Goal: Transaction & Acquisition: Purchase product/service

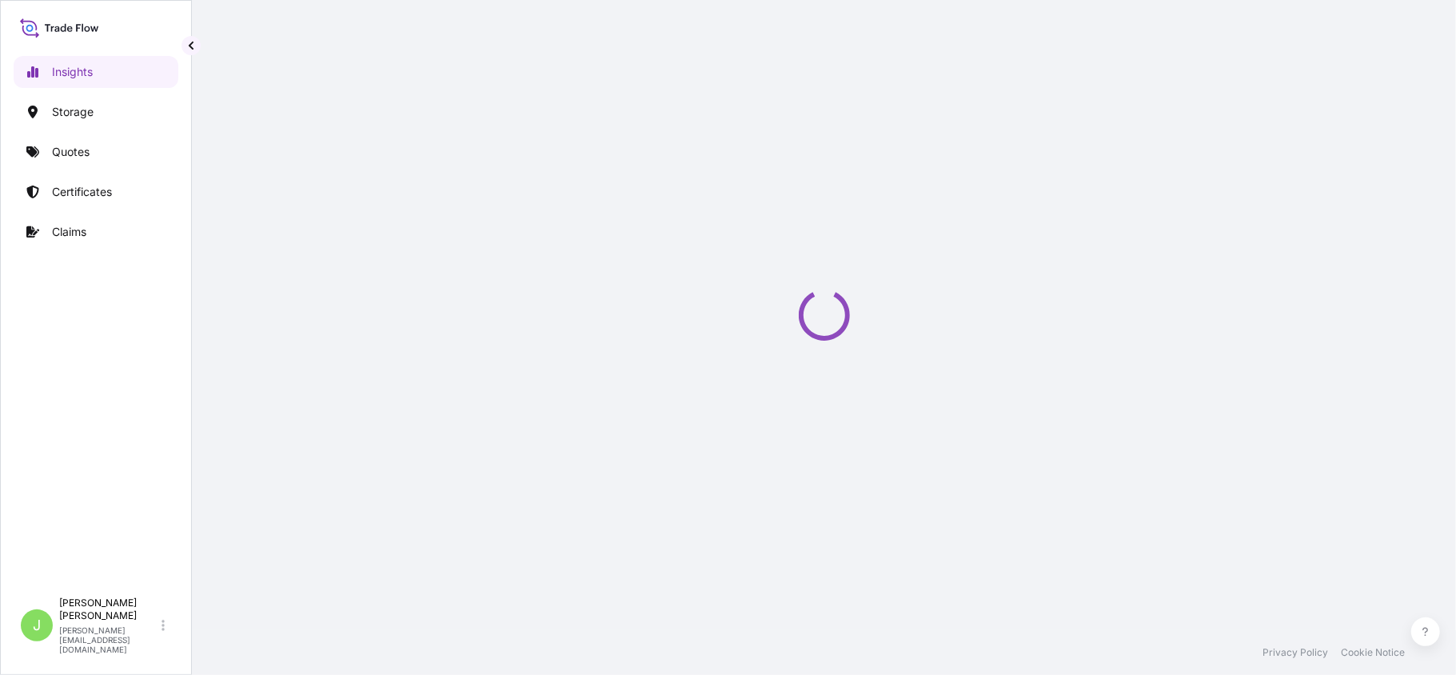
select select "2025"
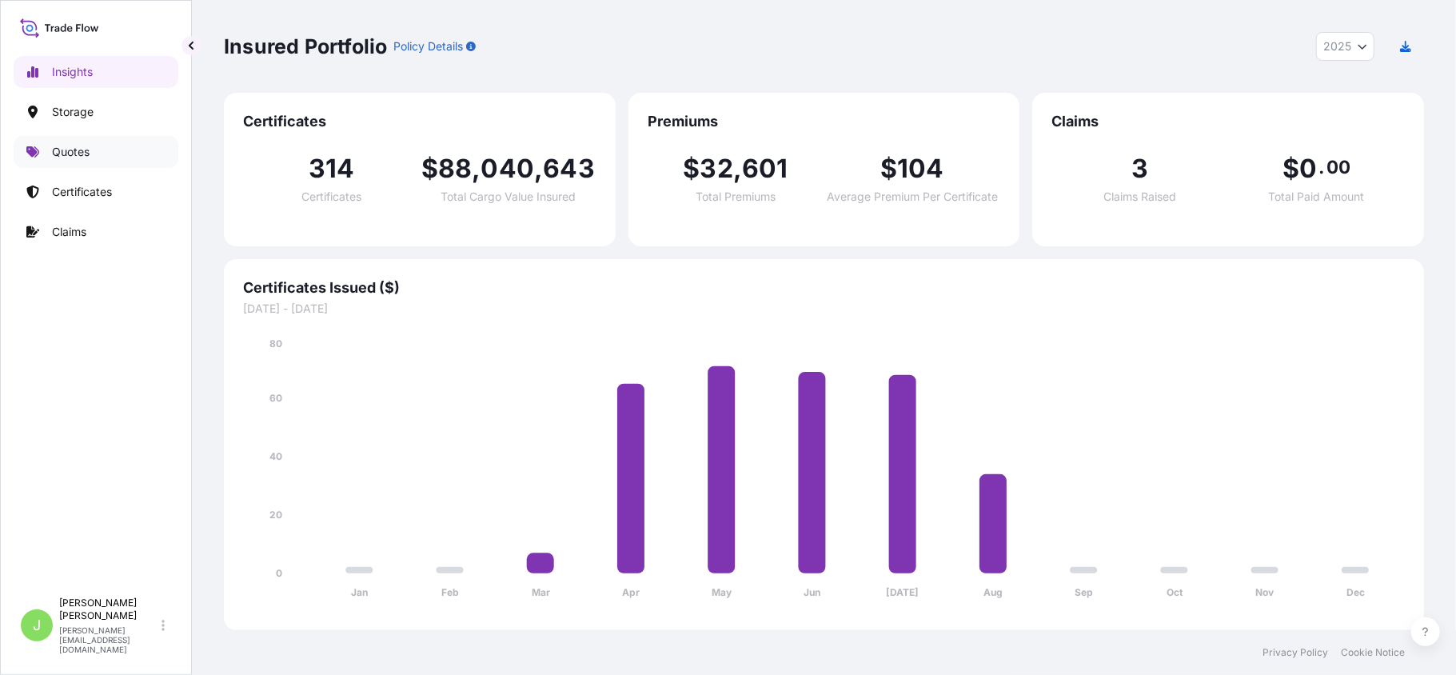
click at [64, 165] on link "Quotes" at bounding box center [96, 152] width 165 height 32
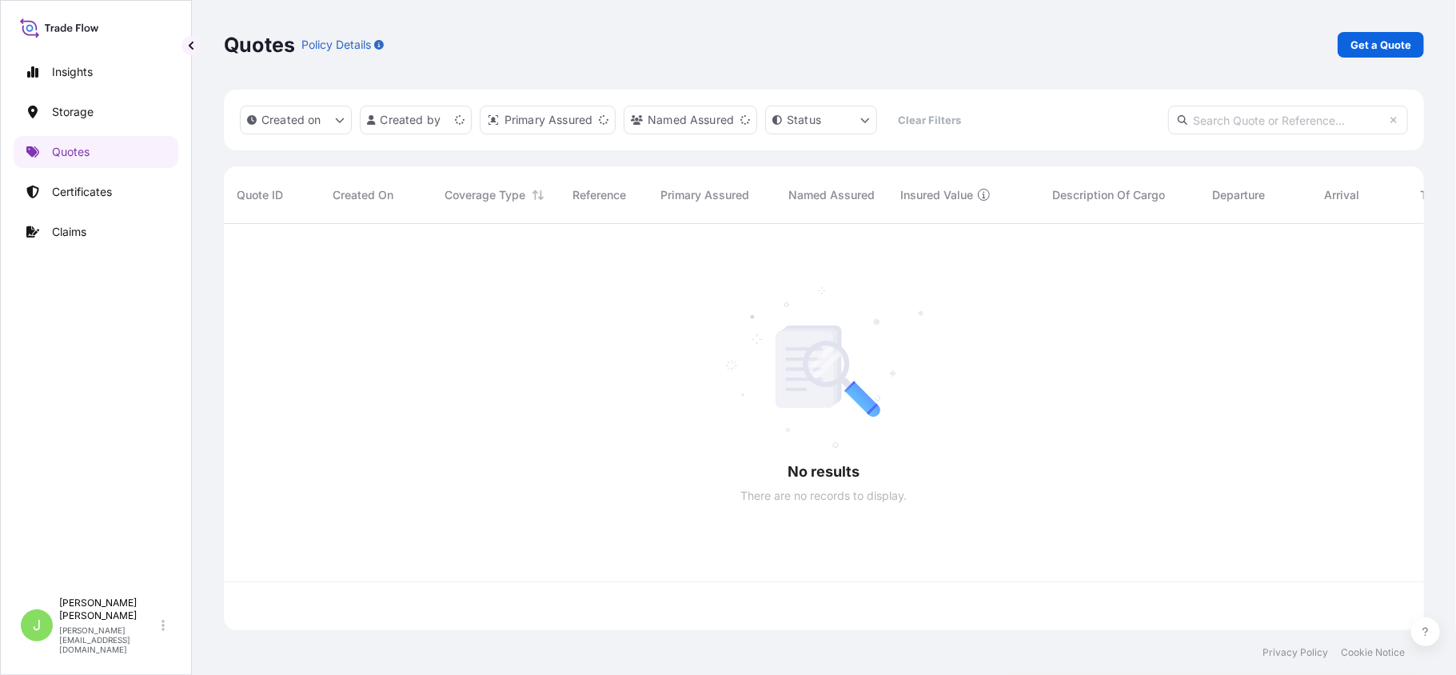
scroll to position [398, 1184]
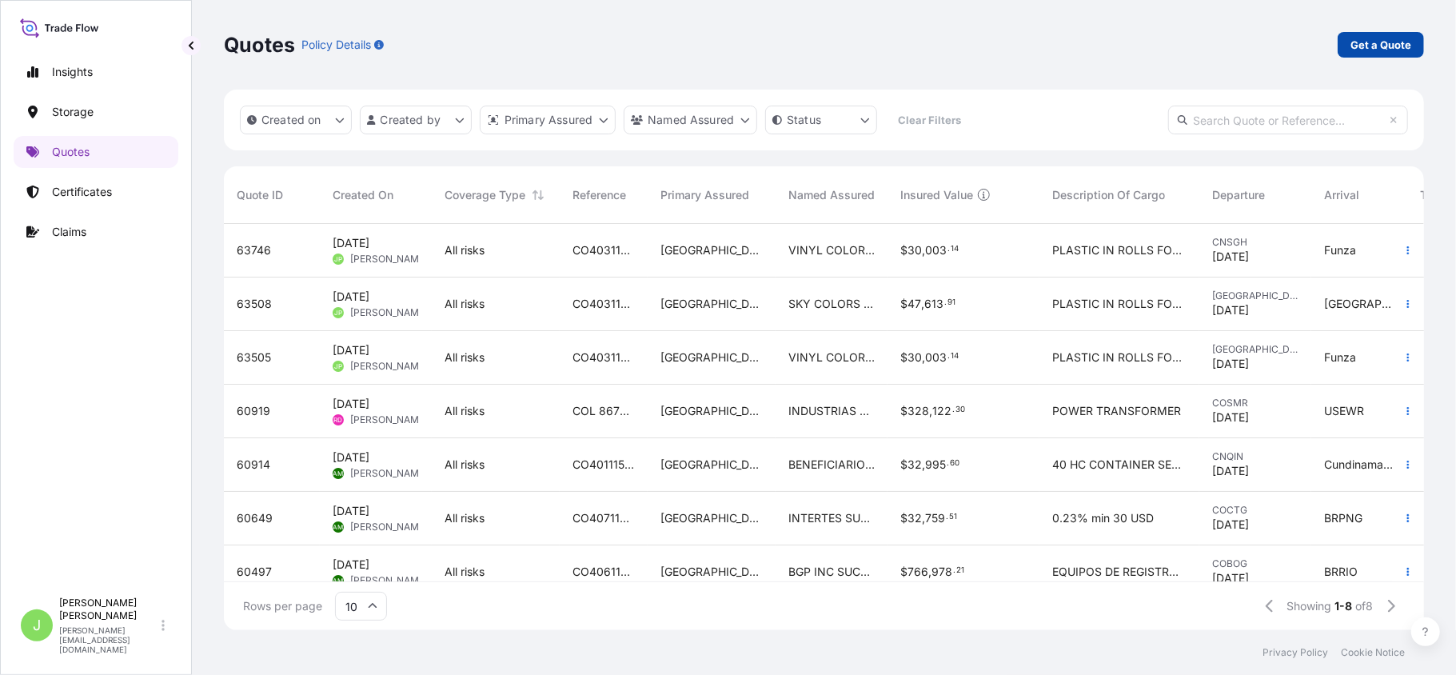
click at [1382, 42] on p "Get a Quote" at bounding box center [1380, 45] width 61 height 16
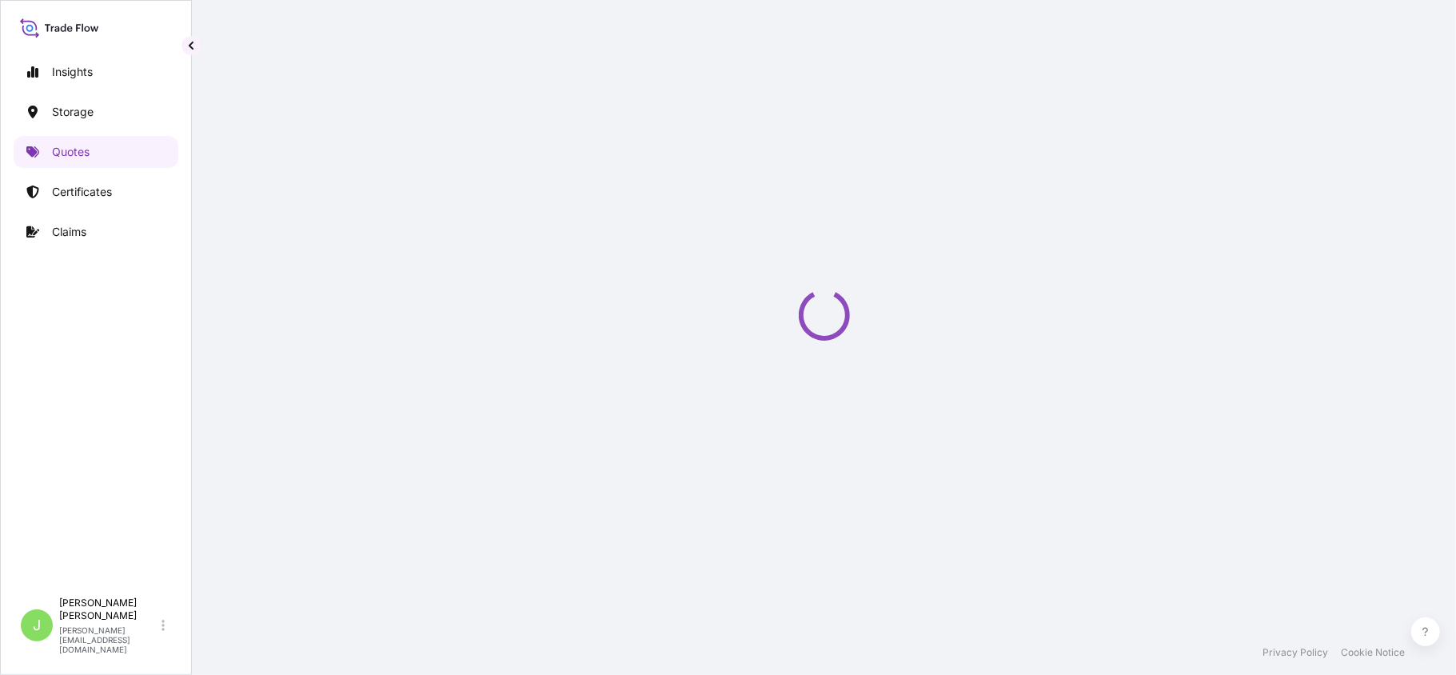
select select "Water"
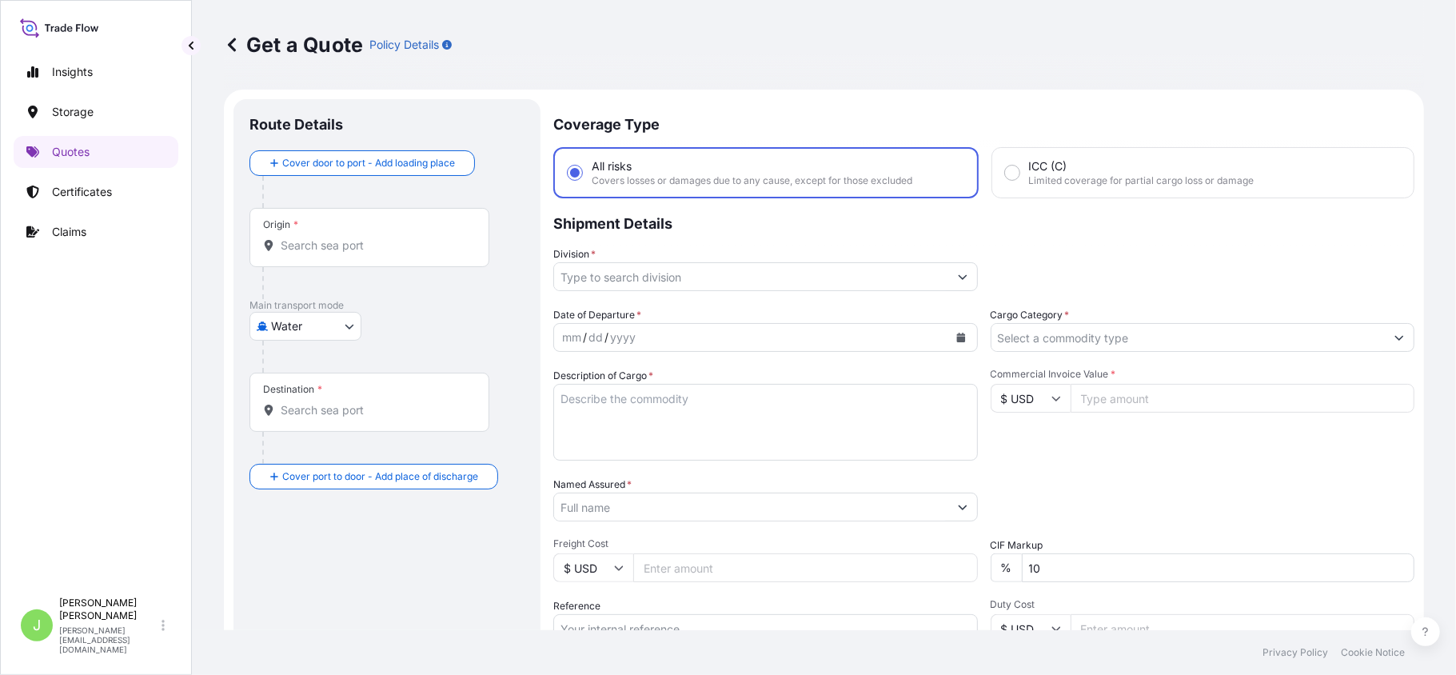
scroll to position [26, 0]
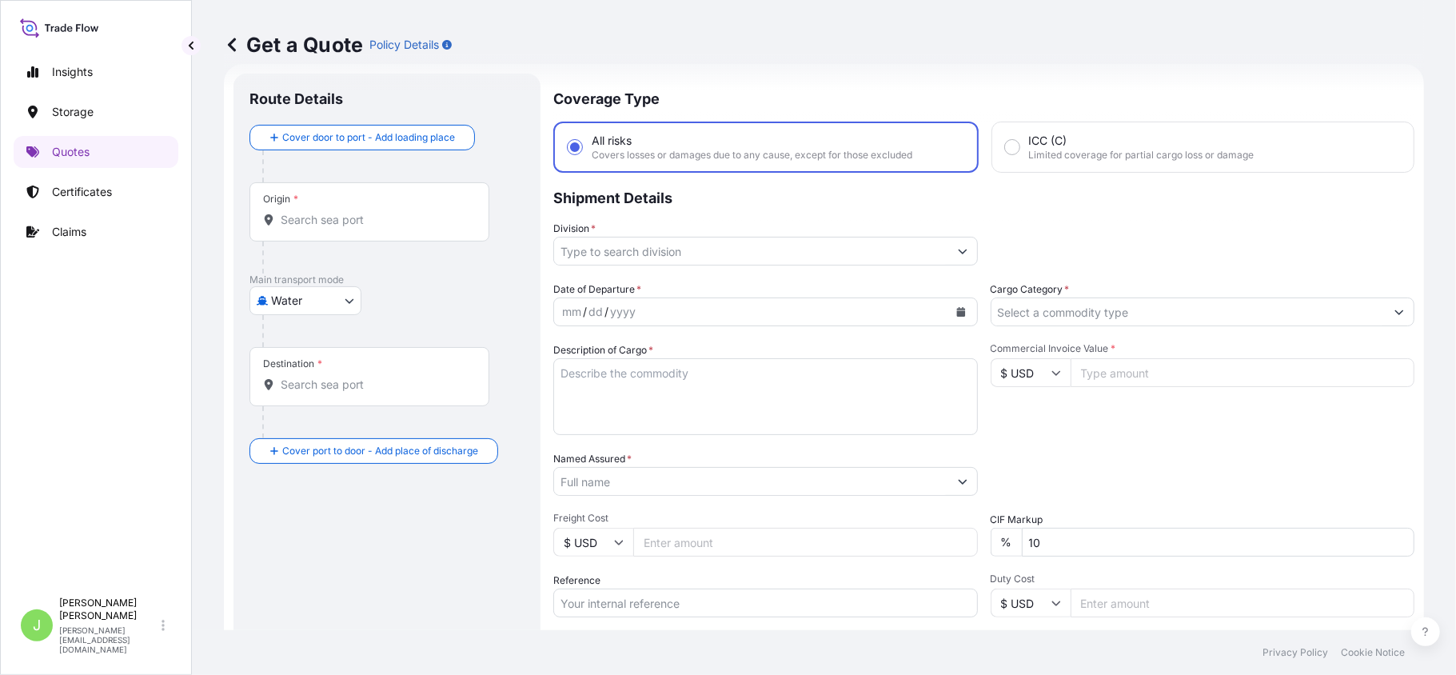
click at [299, 222] on input "Origin *" at bounding box center [375, 220] width 189 height 16
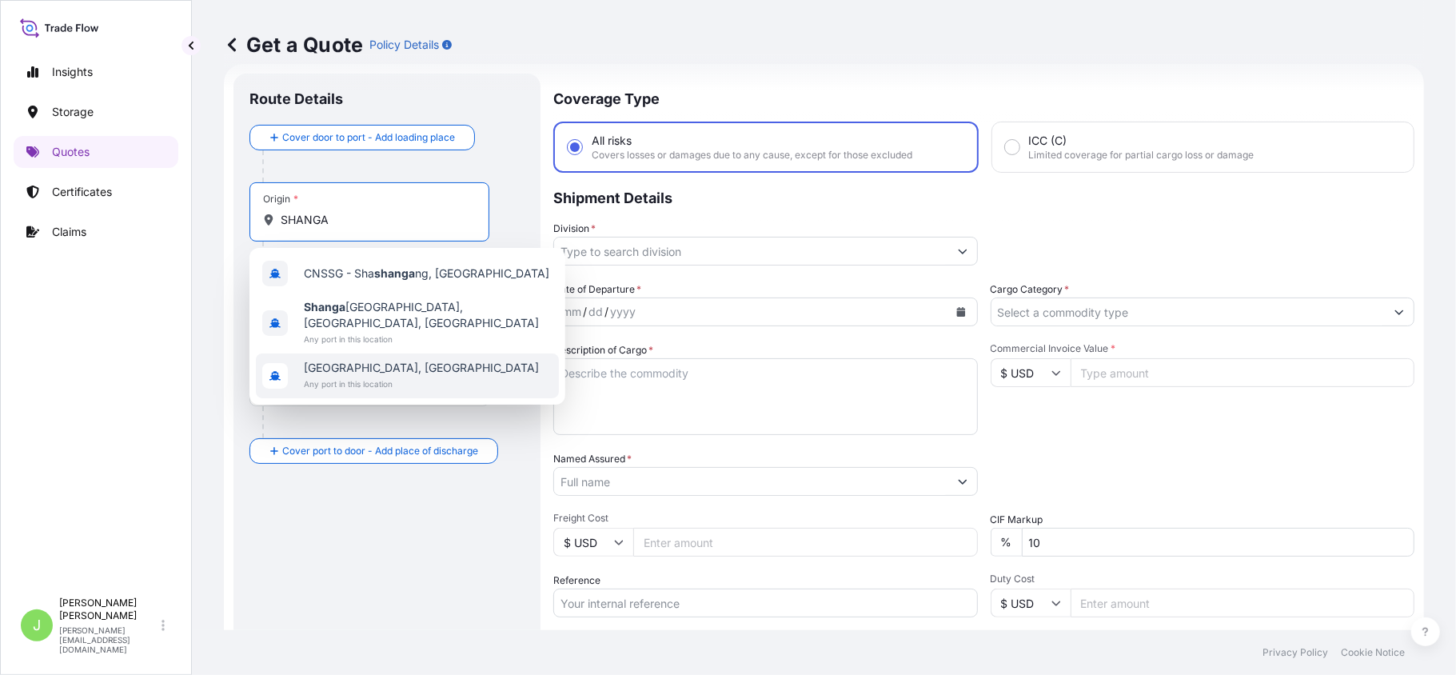
click at [331, 360] on span "[GEOGRAPHIC_DATA], [GEOGRAPHIC_DATA]" at bounding box center [421, 368] width 235 height 16
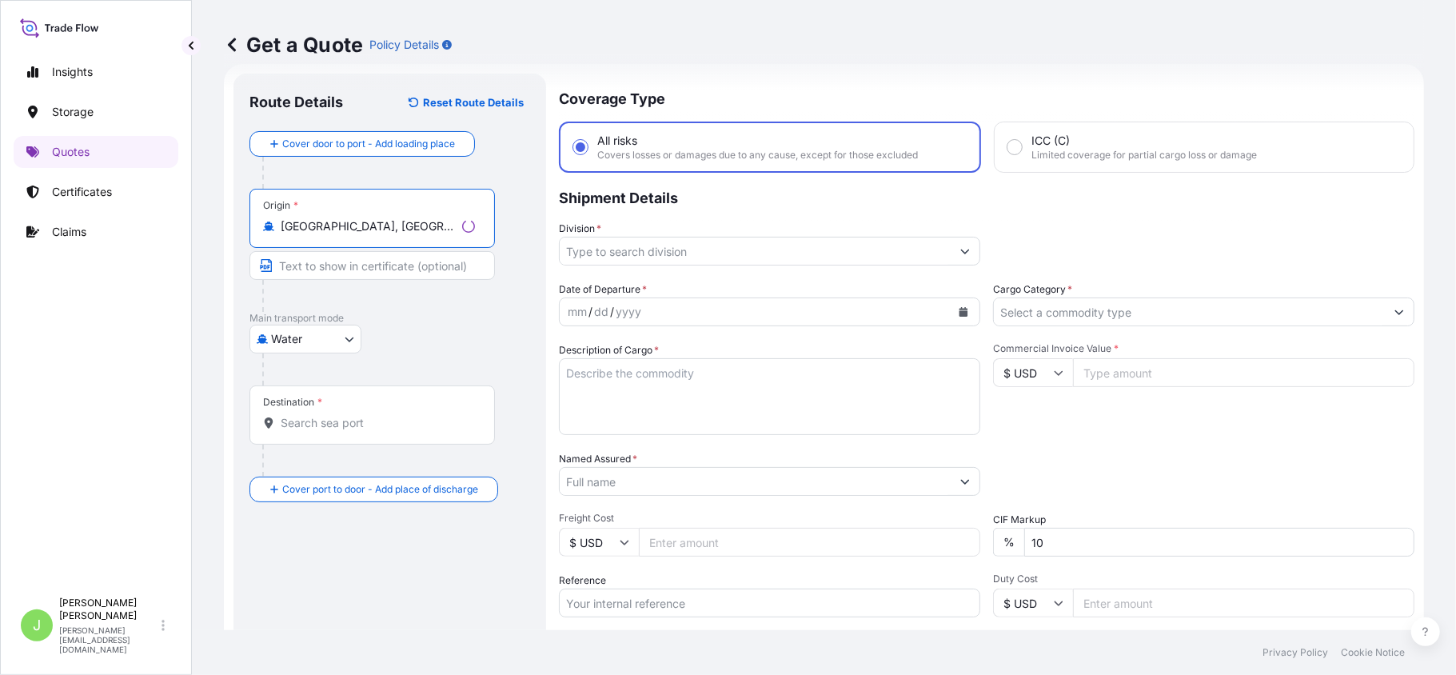
type input "[GEOGRAPHIC_DATA], [GEOGRAPHIC_DATA]"
click at [275, 420] on div at bounding box center [372, 423] width 218 height 16
click at [281, 420] on input "Destination *" at bounding box center [378, 423] width 194 height 16
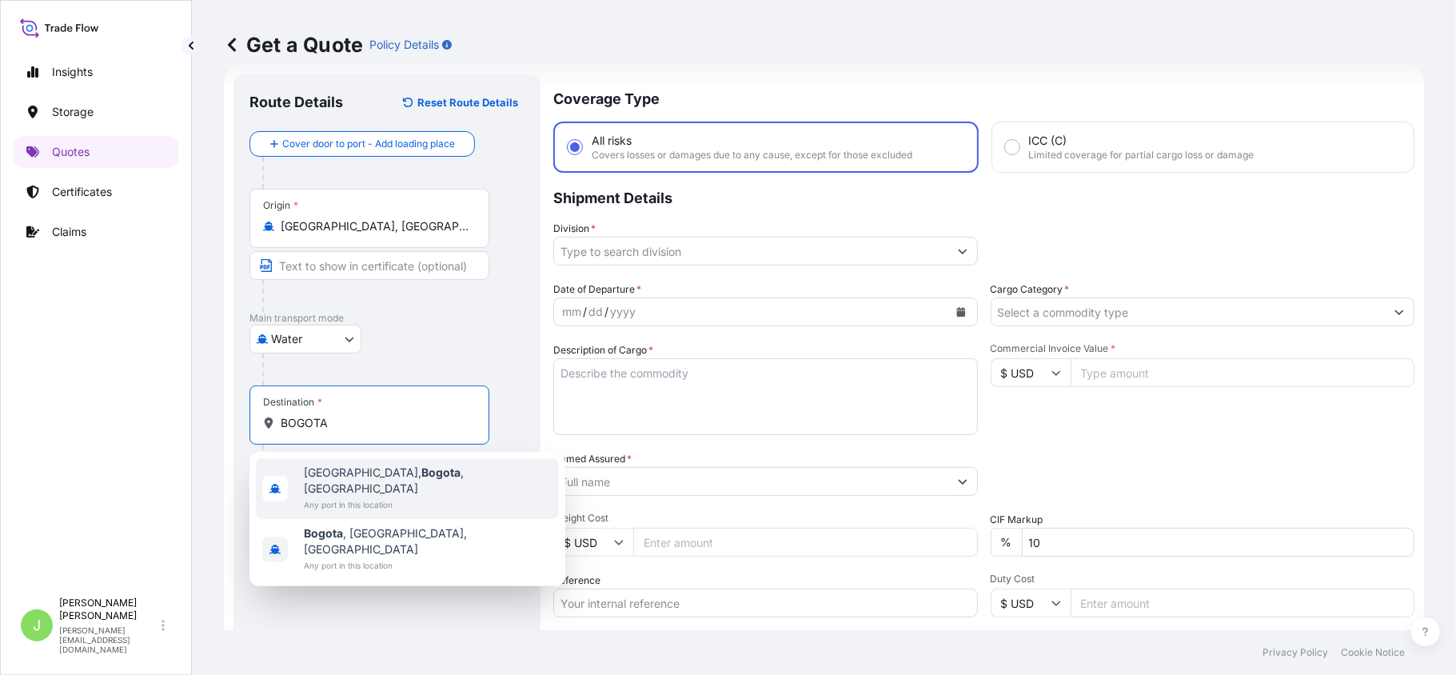
click at [423, 475] on span "[GEOGRAPHIC_DATA], [GEOGRAPHIC_DATA] , [GEOGRAPHIC_DATA]" at bounding box center [428, 481] width 249 height 32
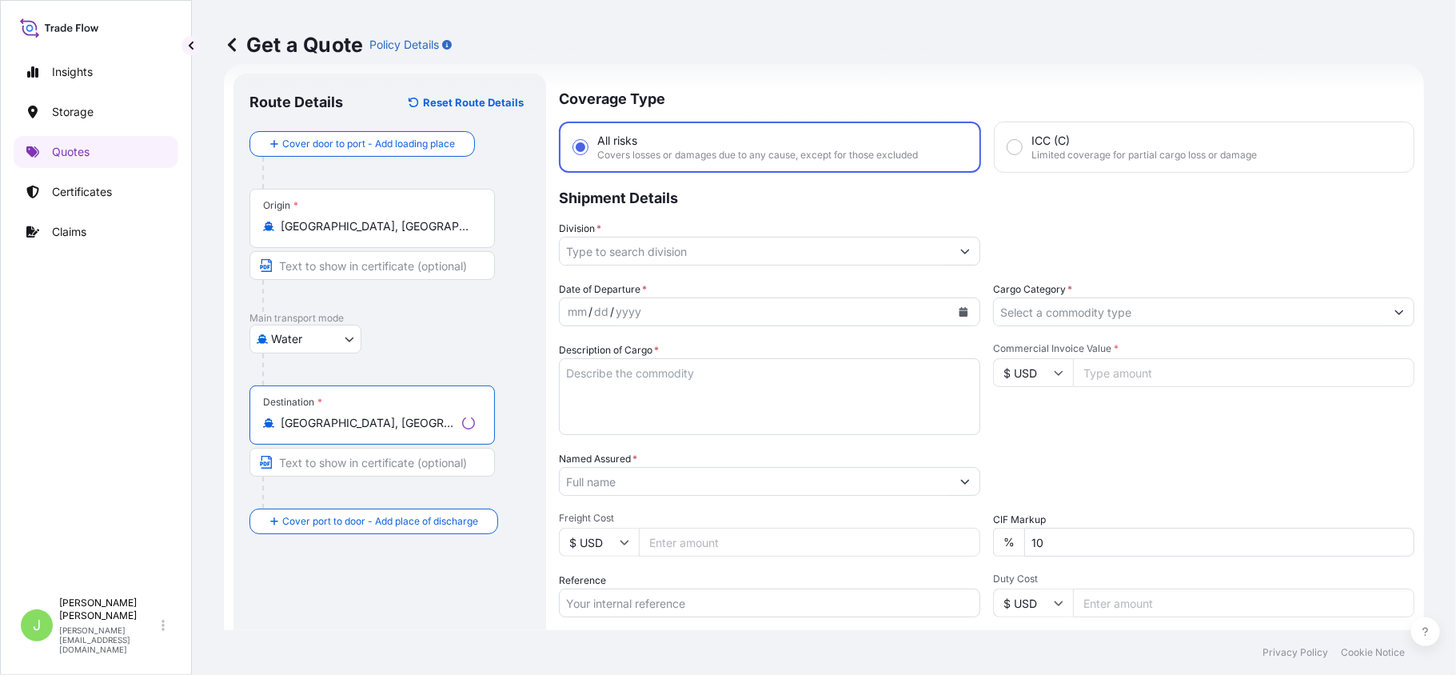
type input "[GEOGRAPHIC_DATA], [GEOGRAPHIC_DATA], [GEOGRAPHIC_DATA]"
click at [612, 251] on input "Division *" at bounding box center [755, 251] width 391 height 29
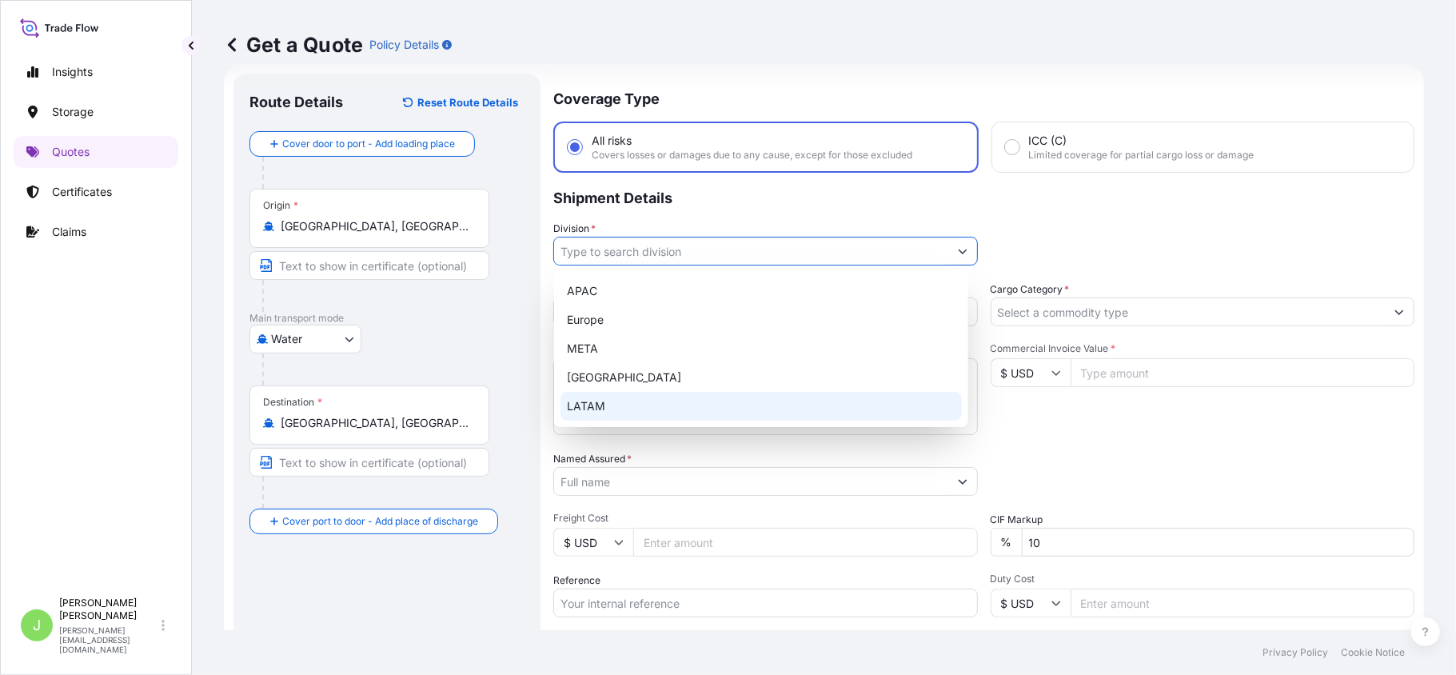
click at [624, 405] on div "LATAM" at bounding box center [761, 406] width 401 height 29
type input "LATAM"
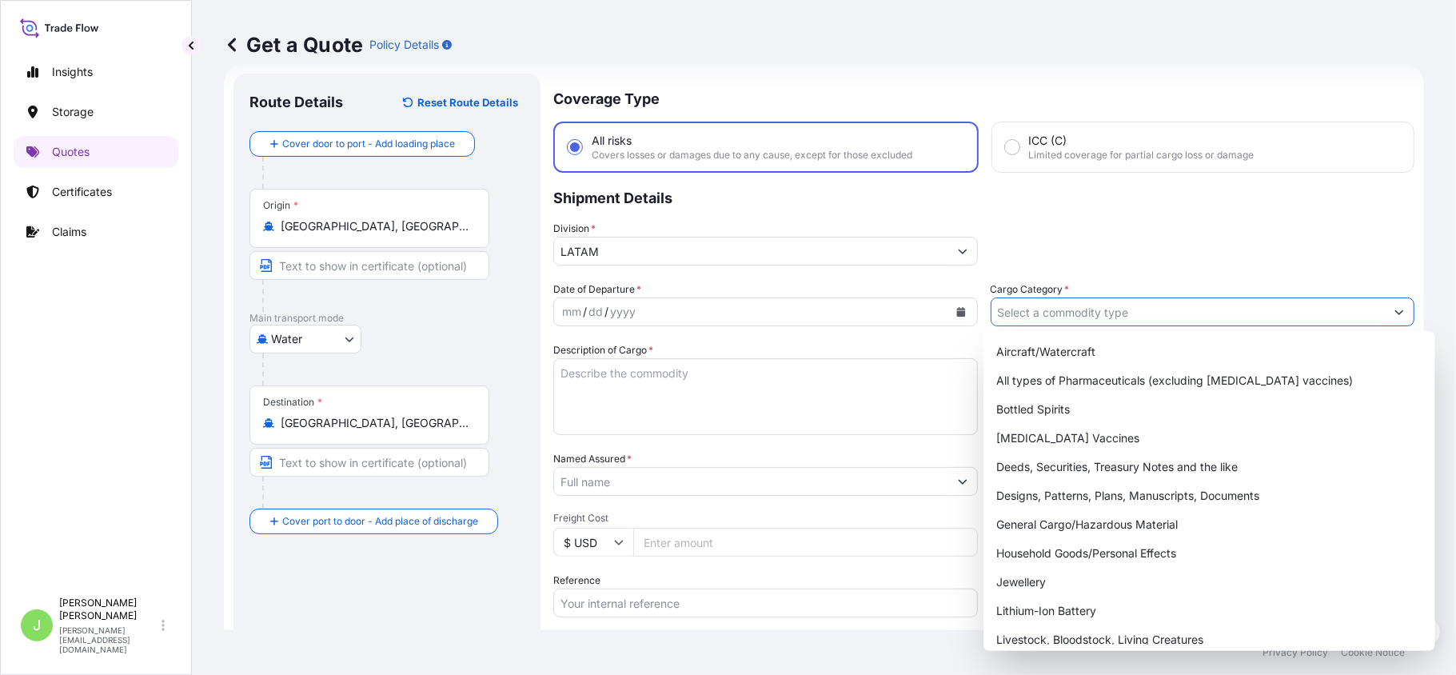
click at [1006, 304] on input "Cargo Category *" at bounding box center [1188, 311] width 394 height 29
click at [1017, 517] on div "General Cargo/Hazardous Material" at bounding box center [1209, 524] width 439 height 29
type input "General Cargo/Hazardous Material"
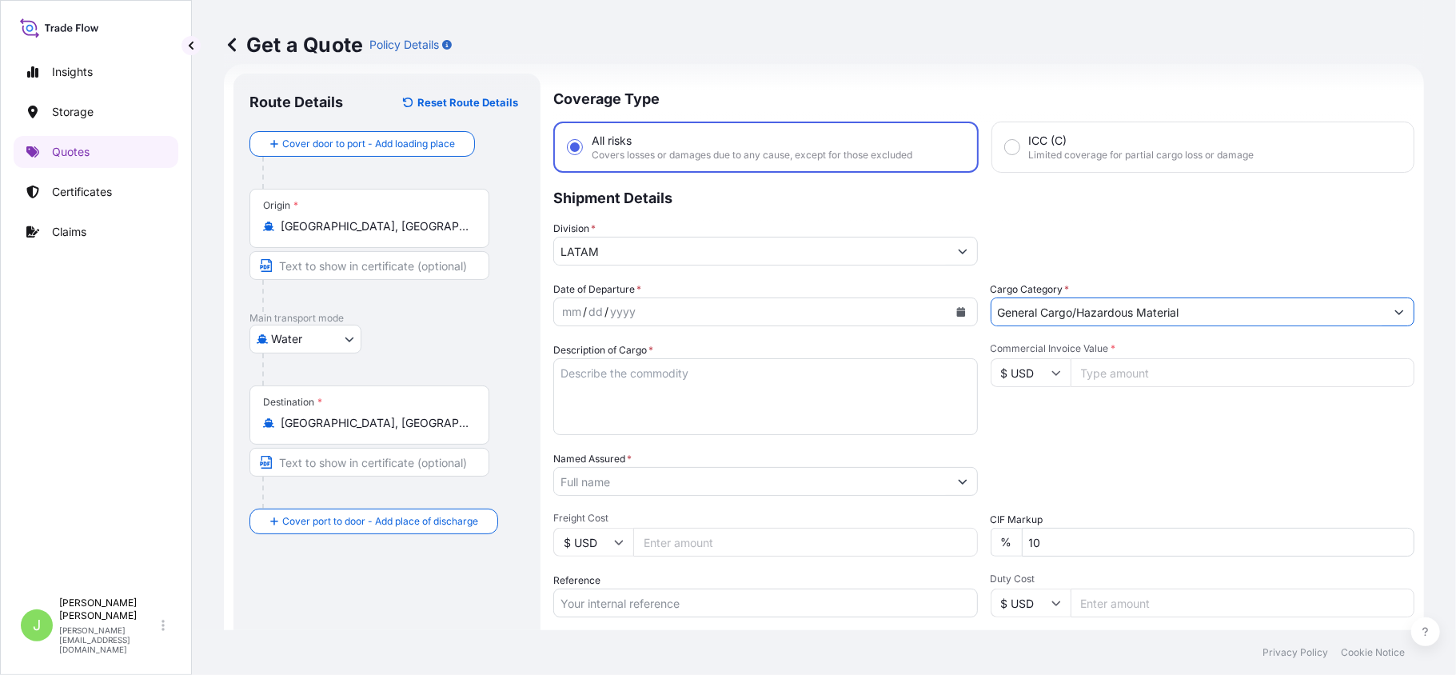
click at [956, 309] on icon "Calendar" at bounding box center [961, 312] width 10 height 10
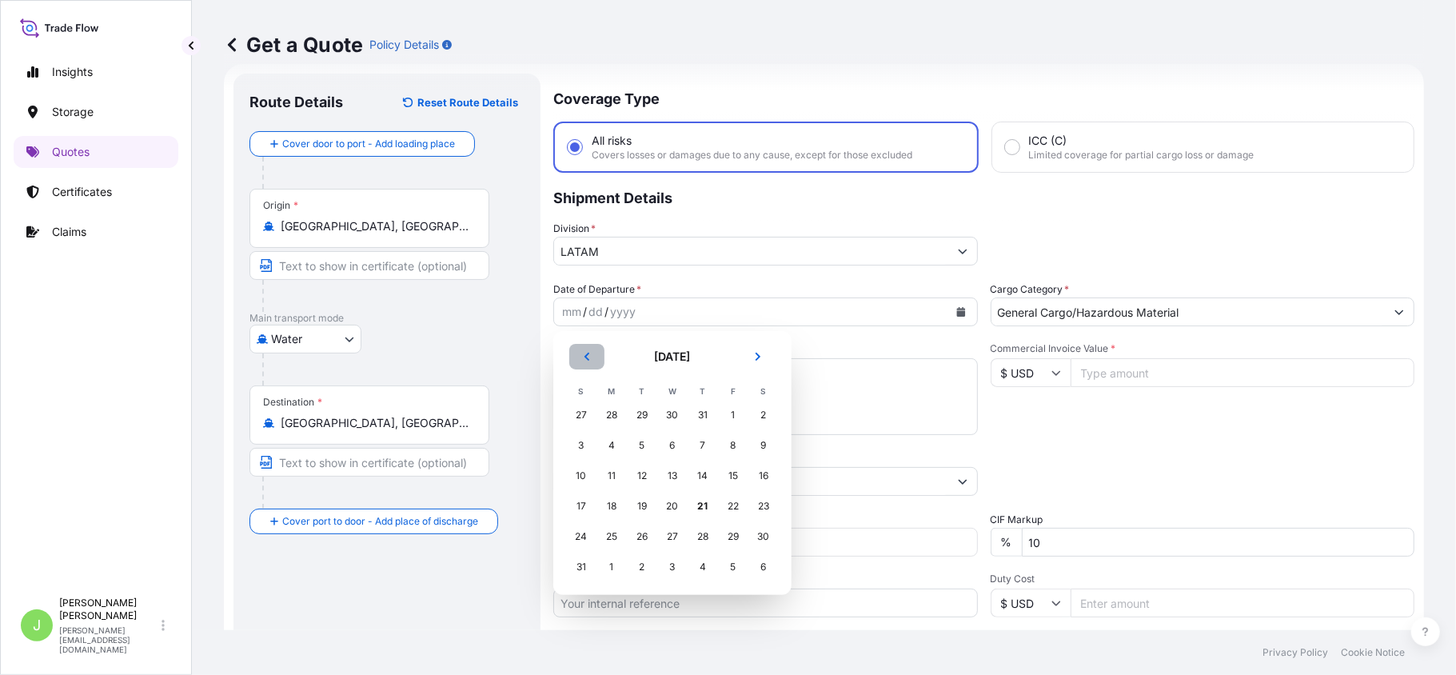
click at [585, 365] on button "Previous" at bounding box center [586, 357] width 35 height 26
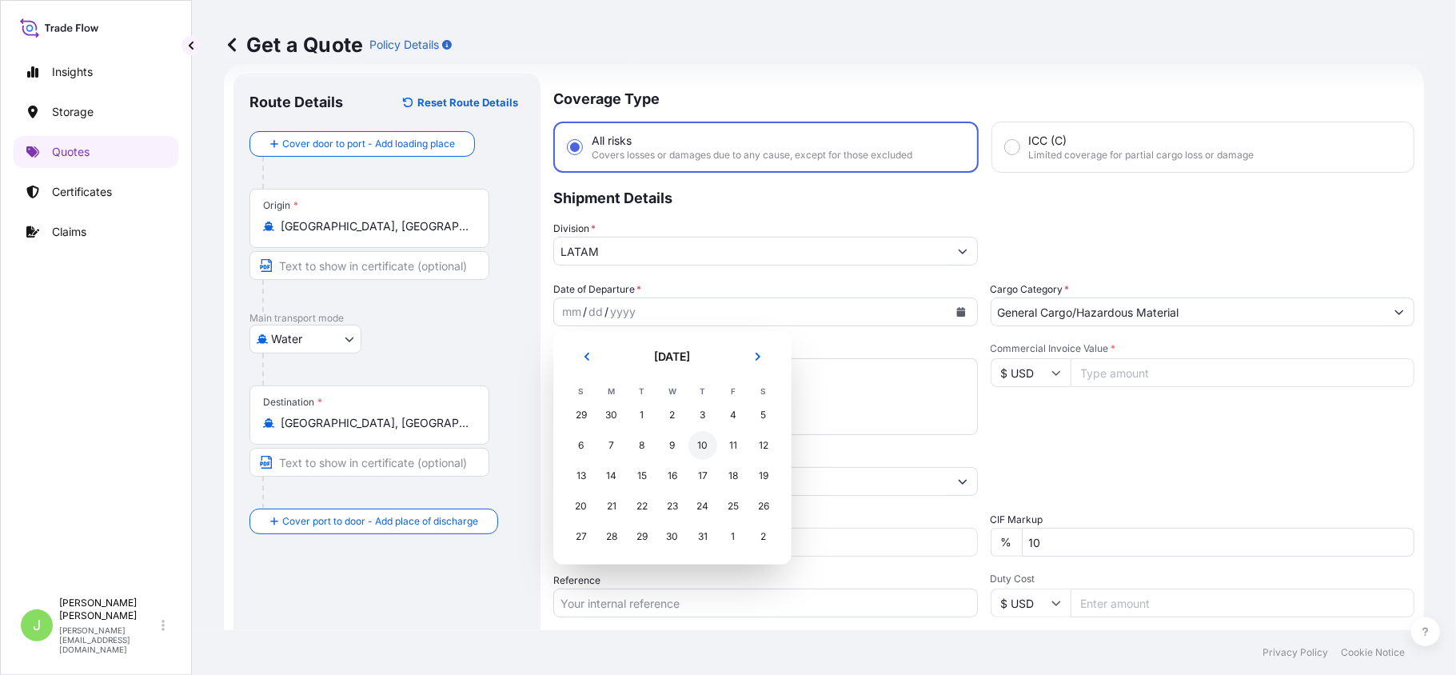
click at [704, 445] on div "10" at bounding box center [702, 445] width 29 height 29
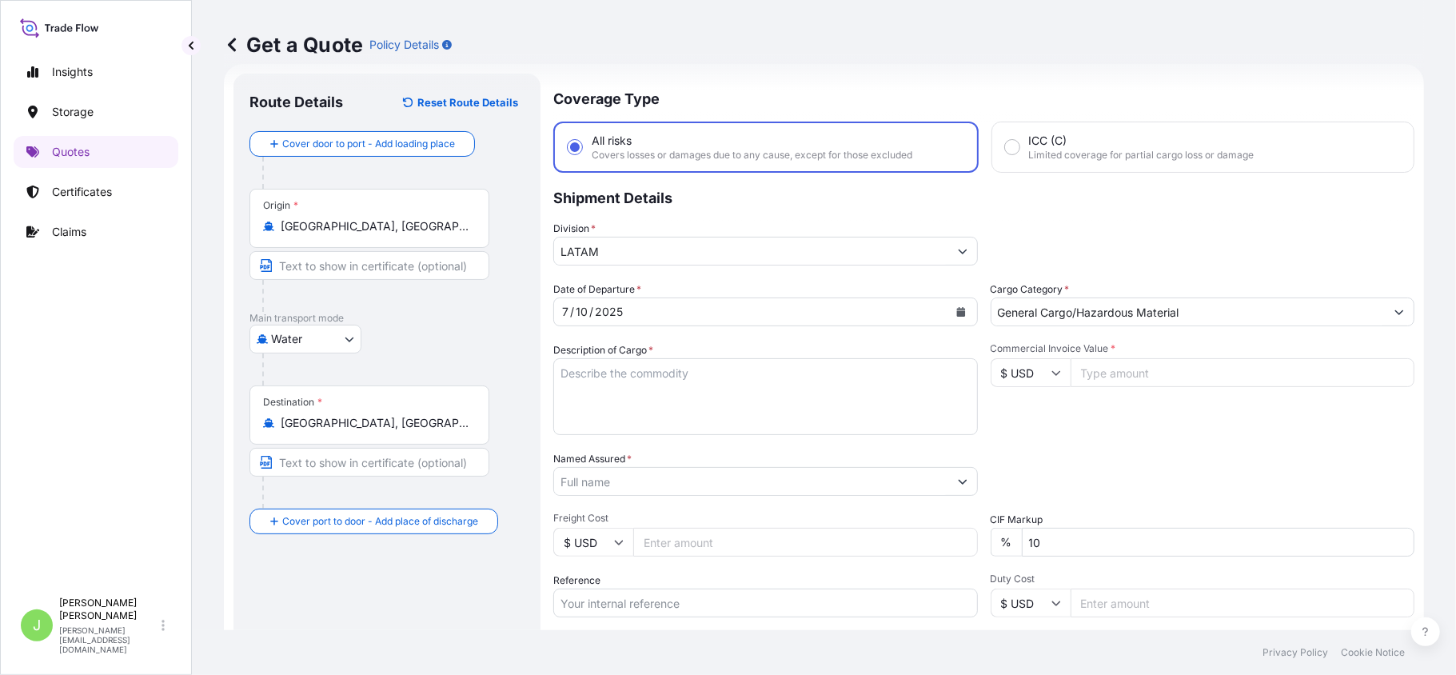
click at [618, 384] on textarea "Description of Cargo *" at bounding box center [765, 396] width 425 height 77
paste textarea "PLASTIC IN ROLLS FOR DIGITAL PRINTING"
type textarea "PLASTIC IN ROLLS FOR DIGITAL PRINTING"
click at [611, 491] on input "Named Assured *" at bounding box center [751, 481] width 394 height 29
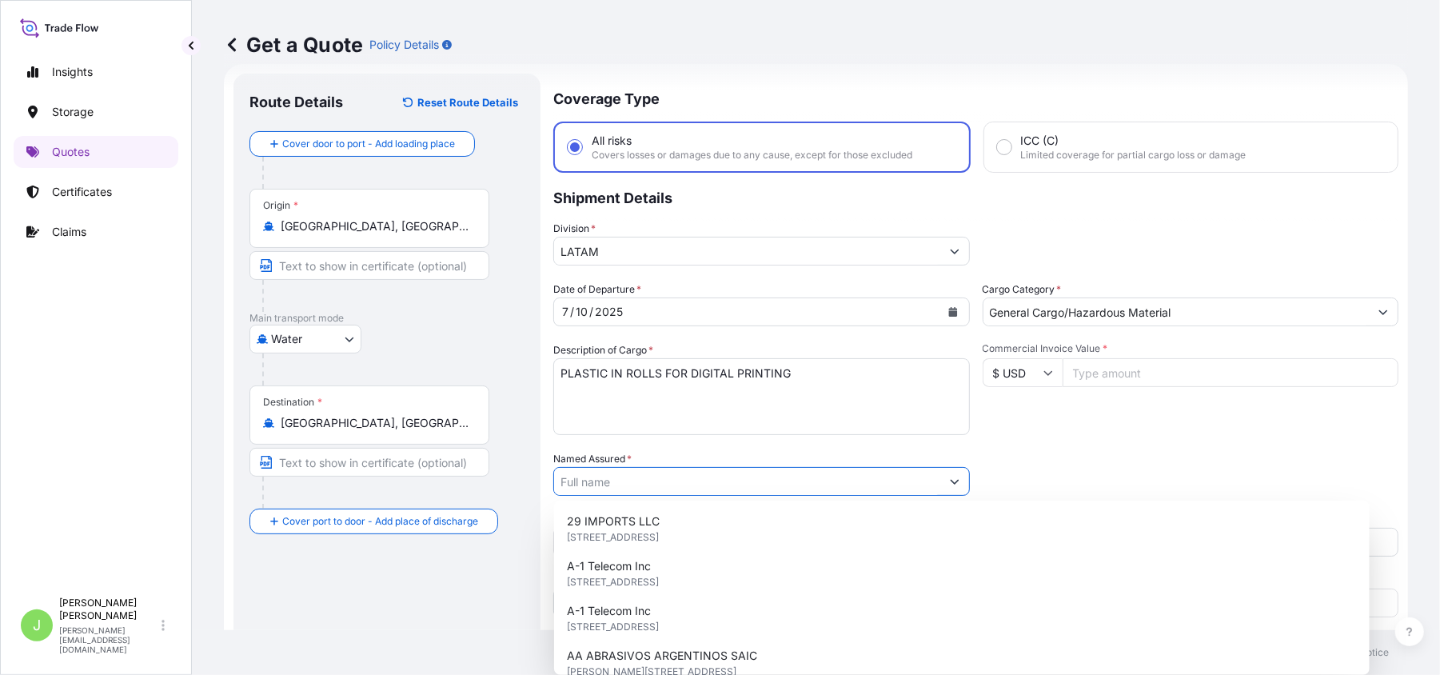
paste input "SKY COLORS [GEOGRAPHIC_DATA] SAS"
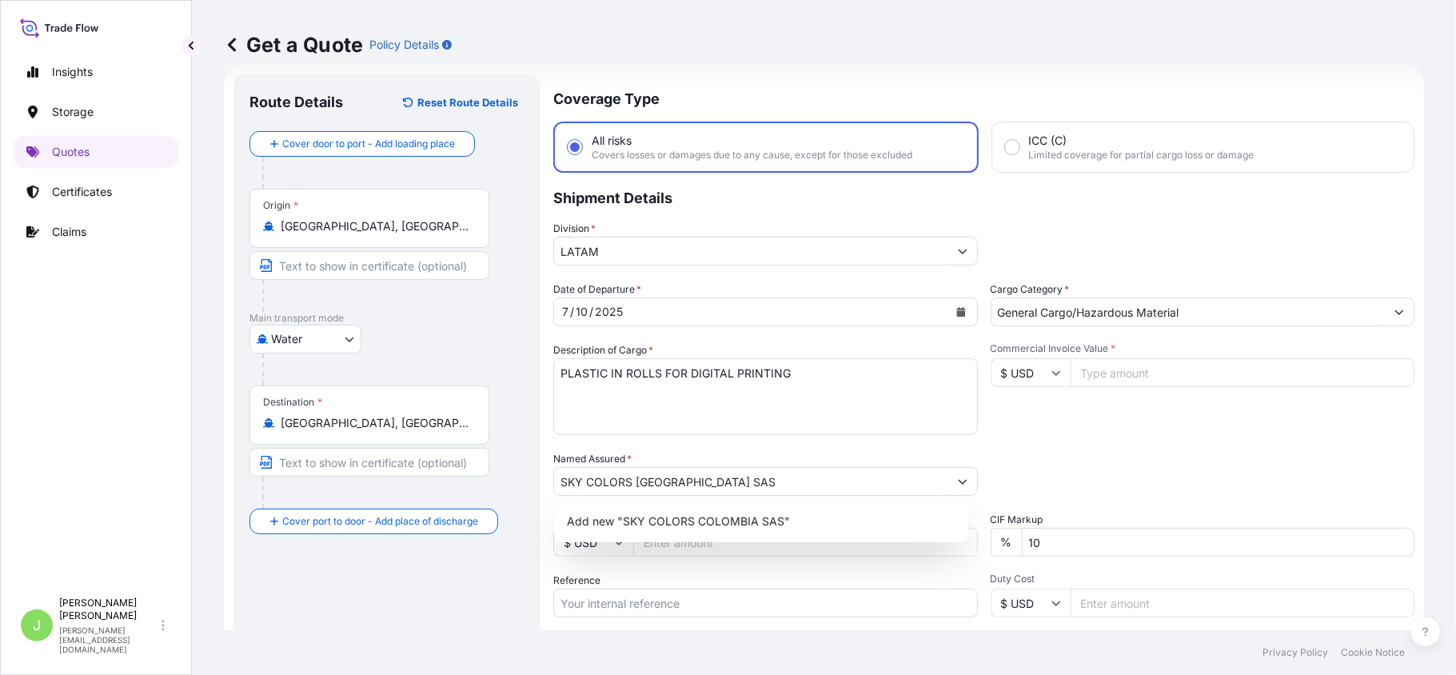
click at [455, 602] on div "Route Details Reset Route Details Cover door to port - Add loading place Place …" at bounding box center [386, 436] width 275 height 692
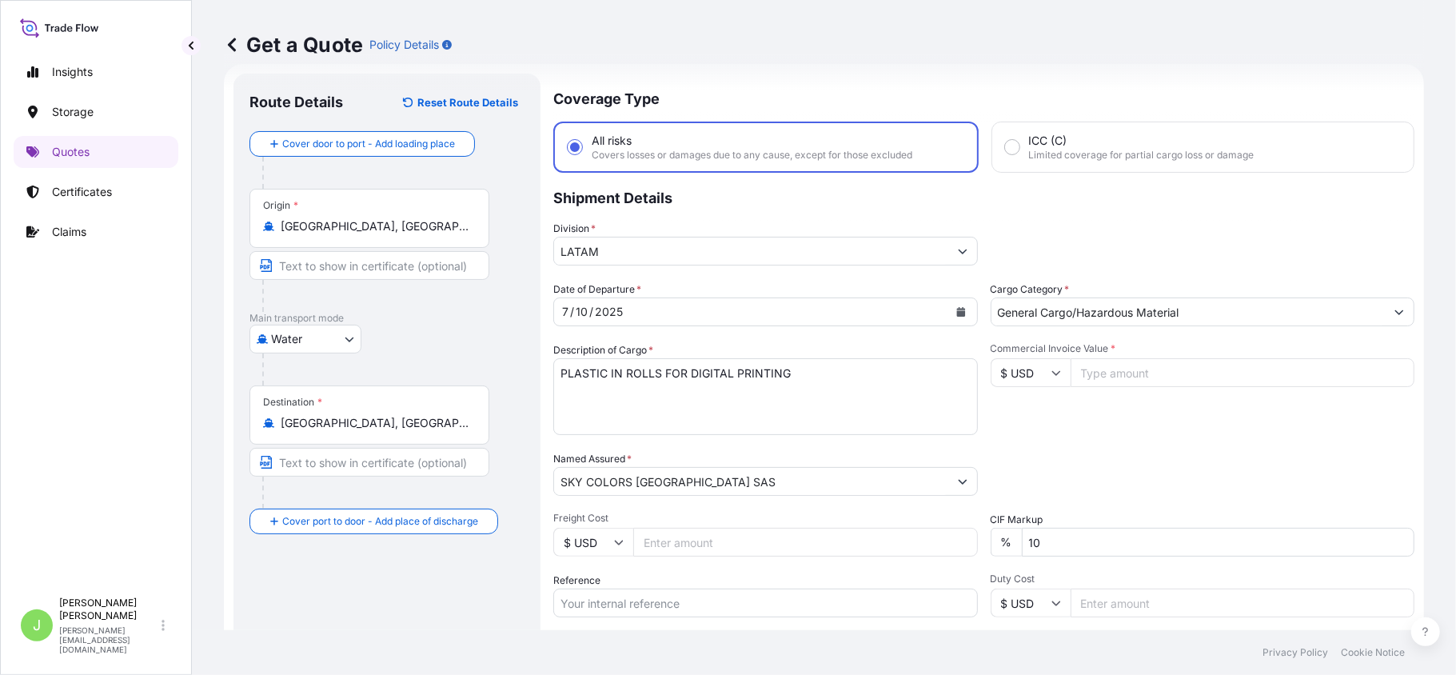
click at [634, 487] on input "SKY COLORS [GEOGRAPHIC_DATA] SAS" at bounding box center [751, 481] width 394 height 29
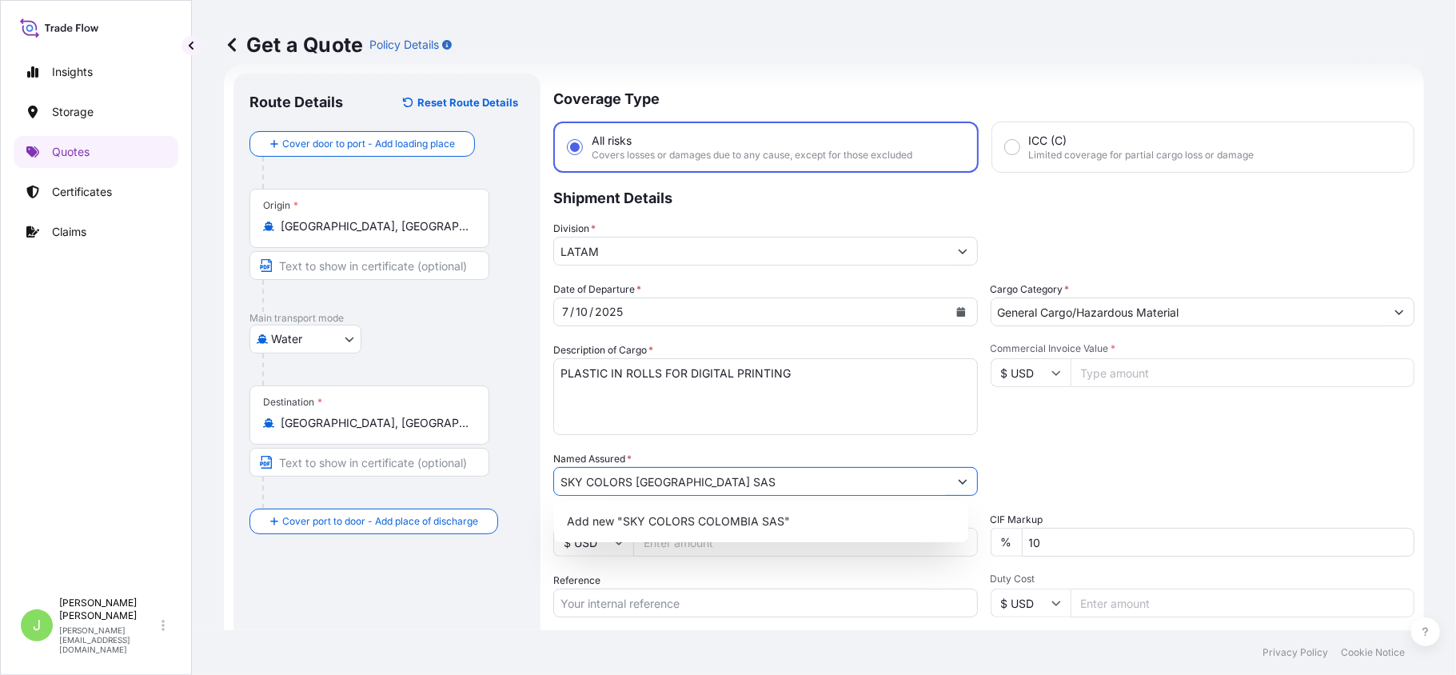
click at [634, 487] on input "SKY COLORS [GEOGRAPHIC_DATA] SAS" at bounding box center [751, 481] width 394 height 29
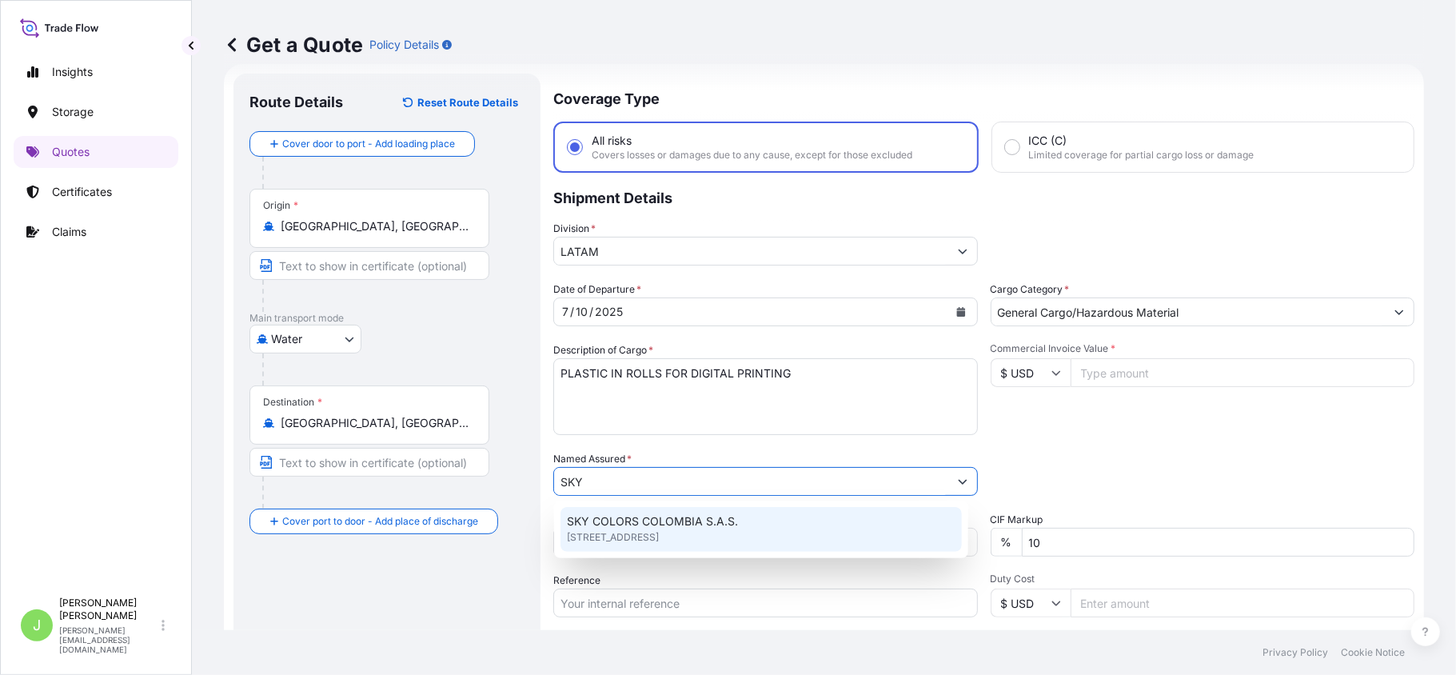
click at [634, 516] on span "SKY COLORS COLOMBIA S.A.S." at bounding box center [652, 521] width 171 height 16
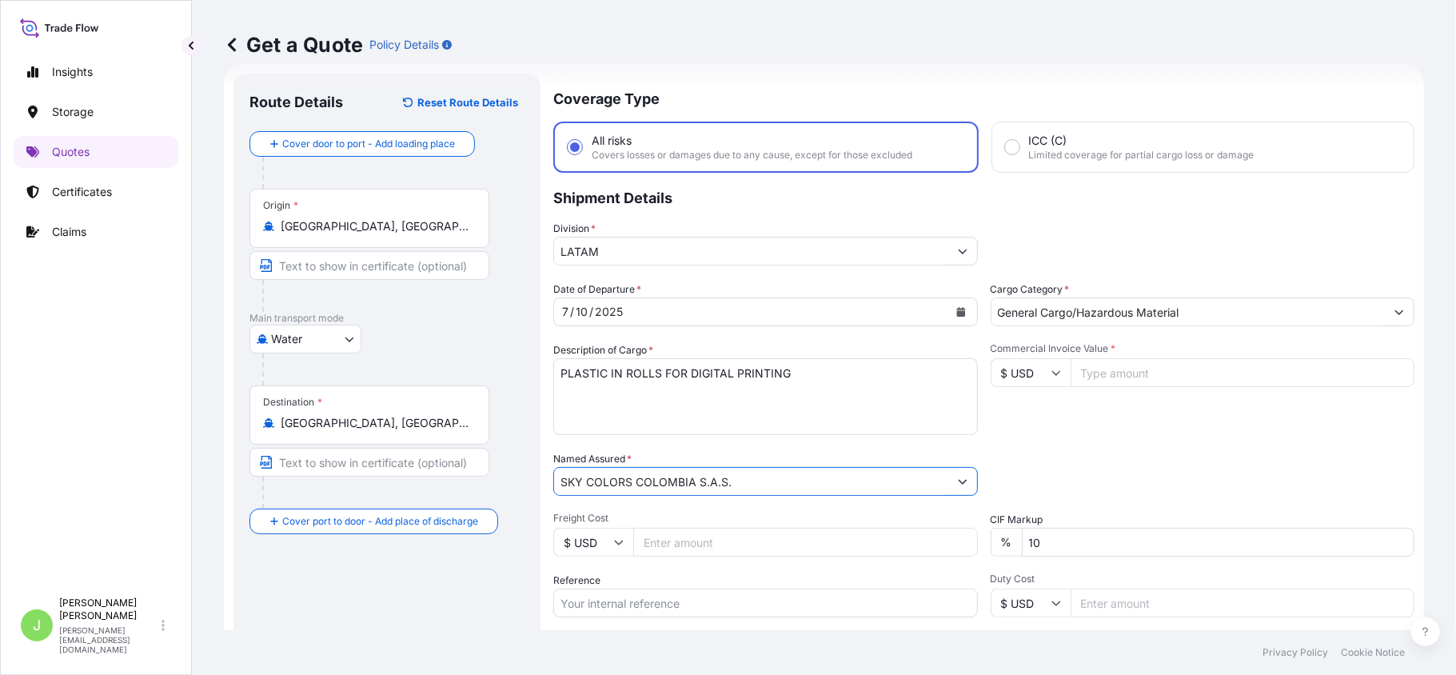
type input "SKY COLORS COLOMBIA S.A.S."
click at [670, 539] on input "Freight Cost" at bounding box center [805, 542] width 345 height 29
type input "10000"
drag, startPoint x: 633, startPoint y: 614, endPoint x: 602, endPoint y: 612, distance: 31.3
click at [634, 614] on input "Reference" at bounding box center [765, 602] width 425 height 29
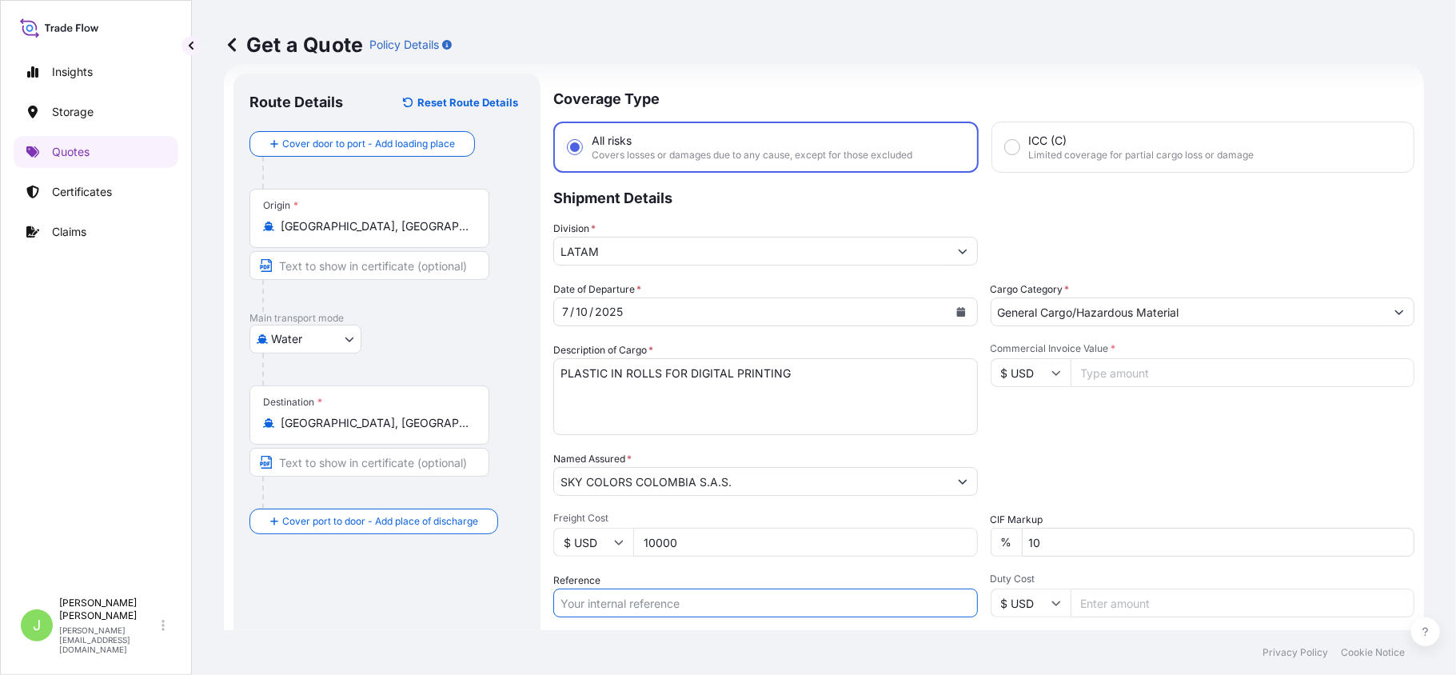
paste input "CO4031151507"
type input "CO4031151507"
click at [493, 601] on div "Route Details Reset Route Details Cover door to port - Add loading place Place …" at bounding box center [386, 436] width 275 height 692
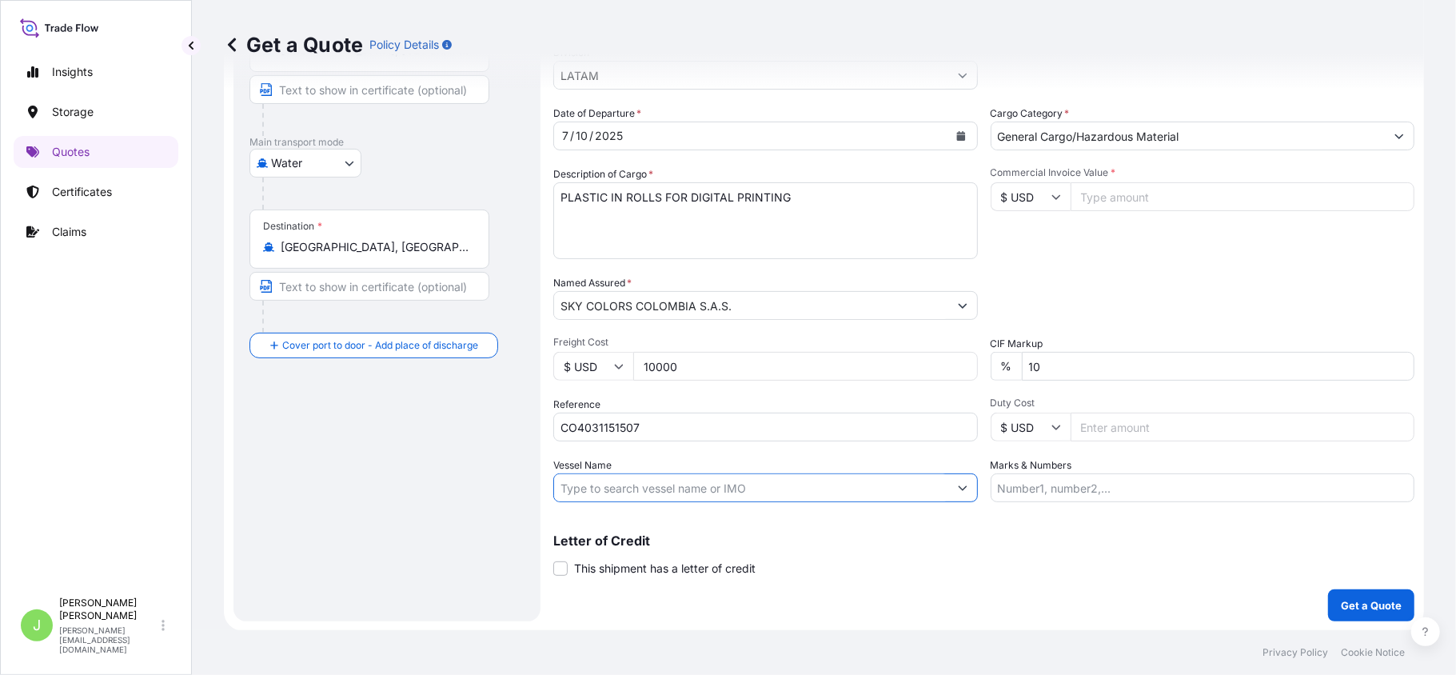
click at [604, 481] on input "Vessel Name" at bounding box center [751, 487] width 394 height 29
paste input "[PERSON_NAME] - 528E"
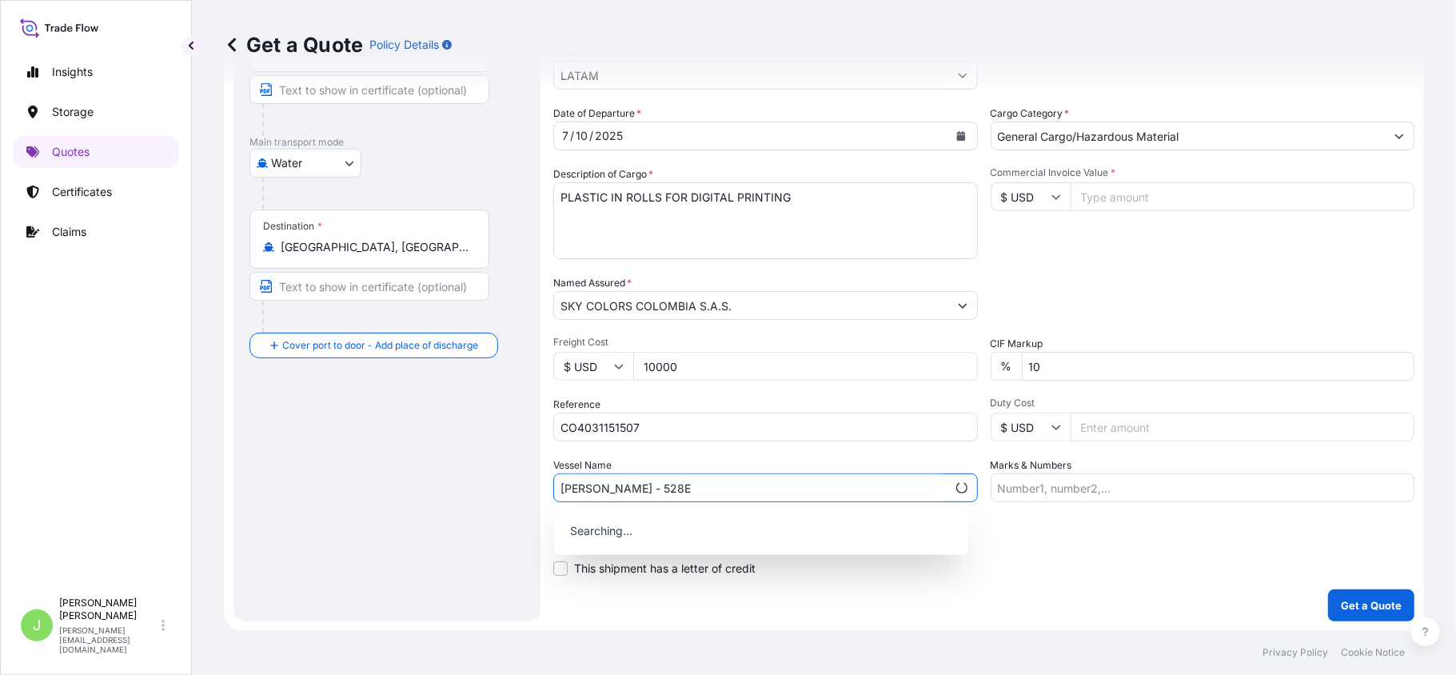
click at [676, 490] on input "[PERSON_NAME] - 528E" at bounding box center [750, 487] width 393 height 29
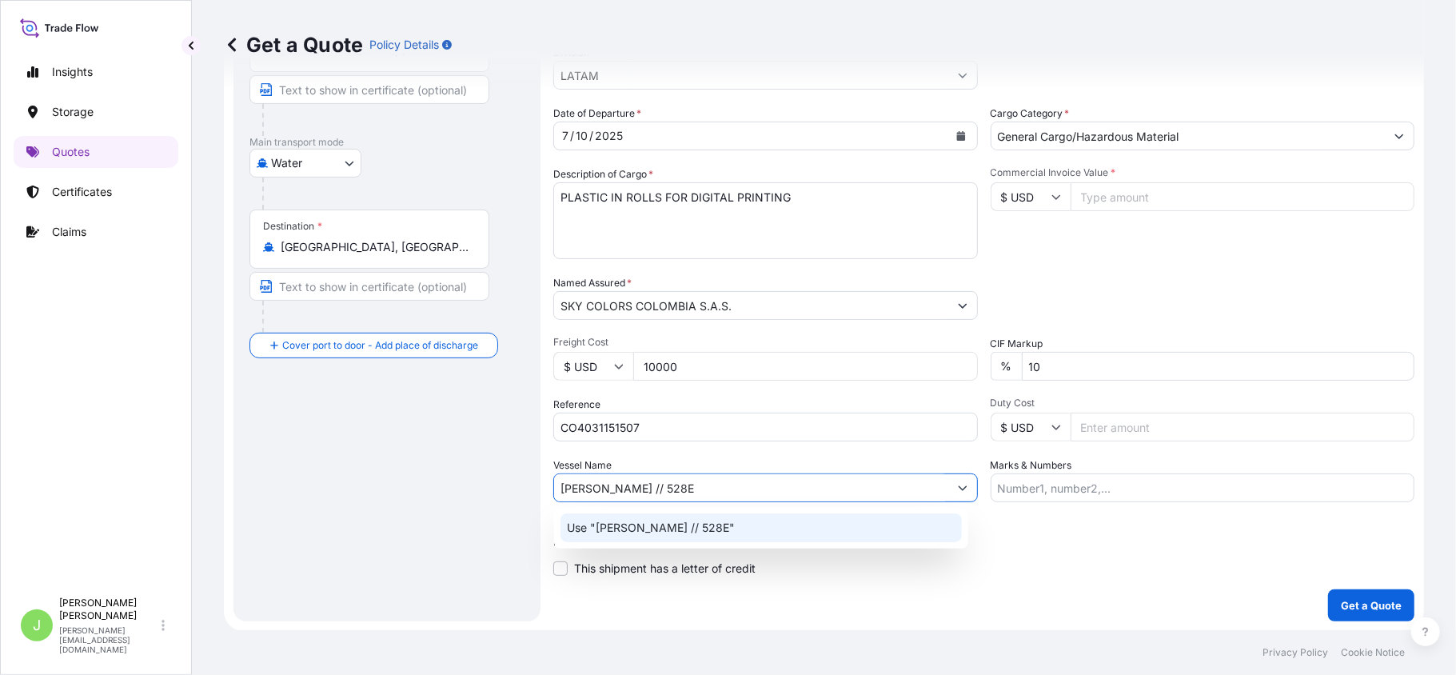
click at [644, 528] on p "Use "[PERSON_NAME] // 528E"" at bounding box center [651, 528] width 168 height 16
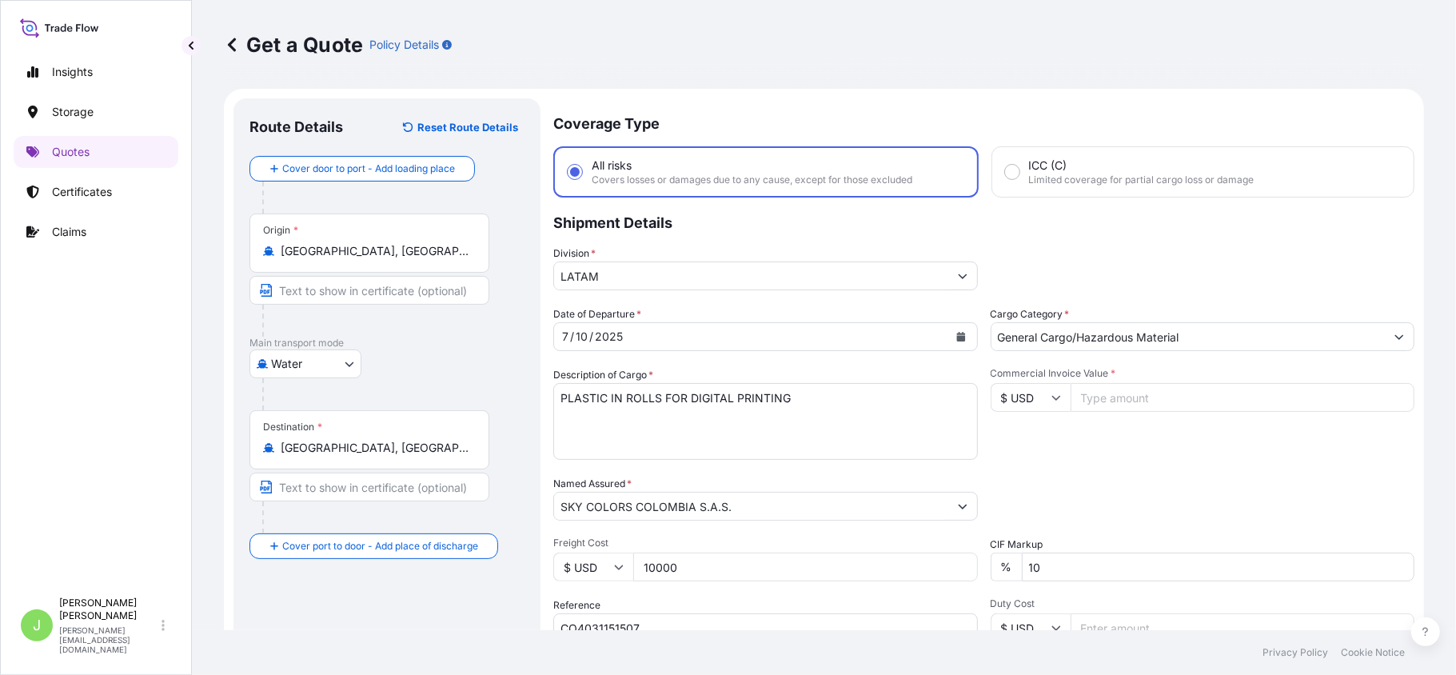
scroll to position [0, 0]
type input "[PERSON_NAME] // 528E"
click at [1092, 404] on input "Commercial Invoice Value *" at bounding box center [1243, 398] width 345 height 29
type input "84044"
type input "84044.1"
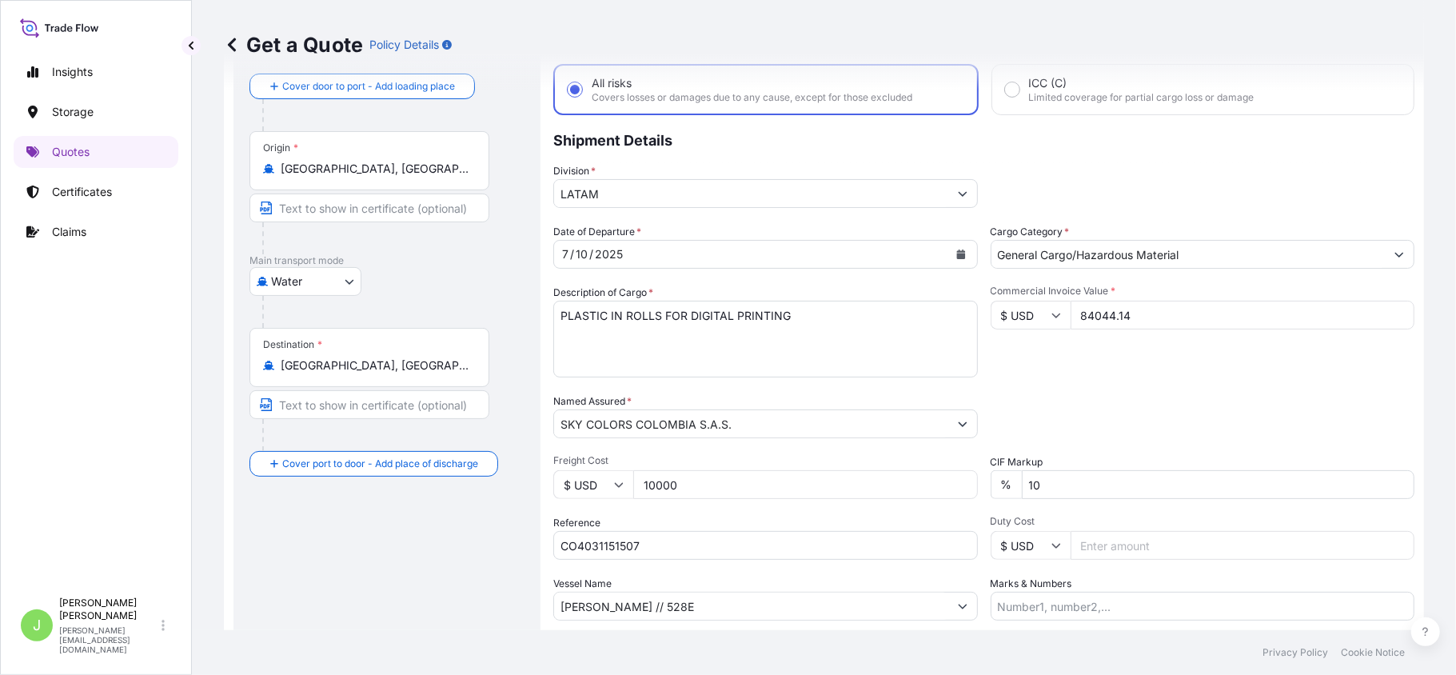
scroll to position [201, 0]
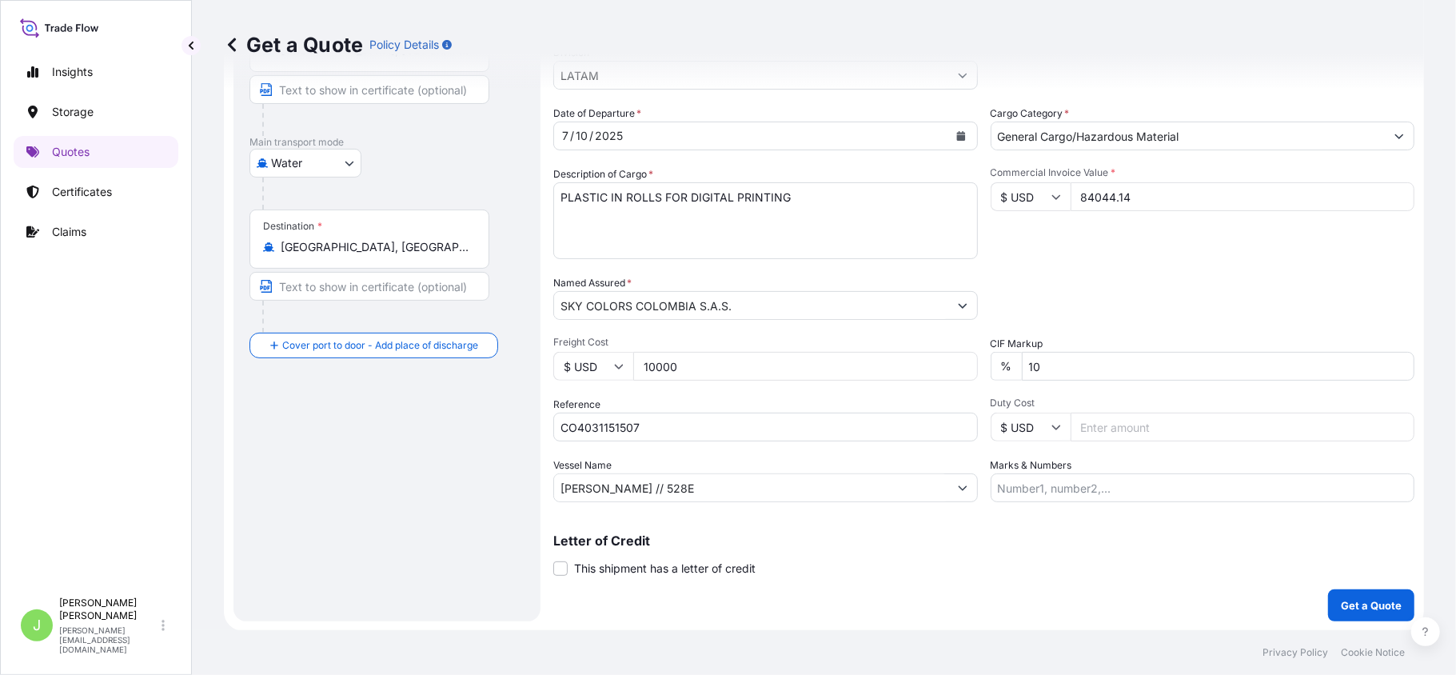
type input "84044.14"
click at [1067, 478] on input "Marks & Numbers" at bounding box center [1203, 487] width 425 height 29
paste input "CSHSE0428864"
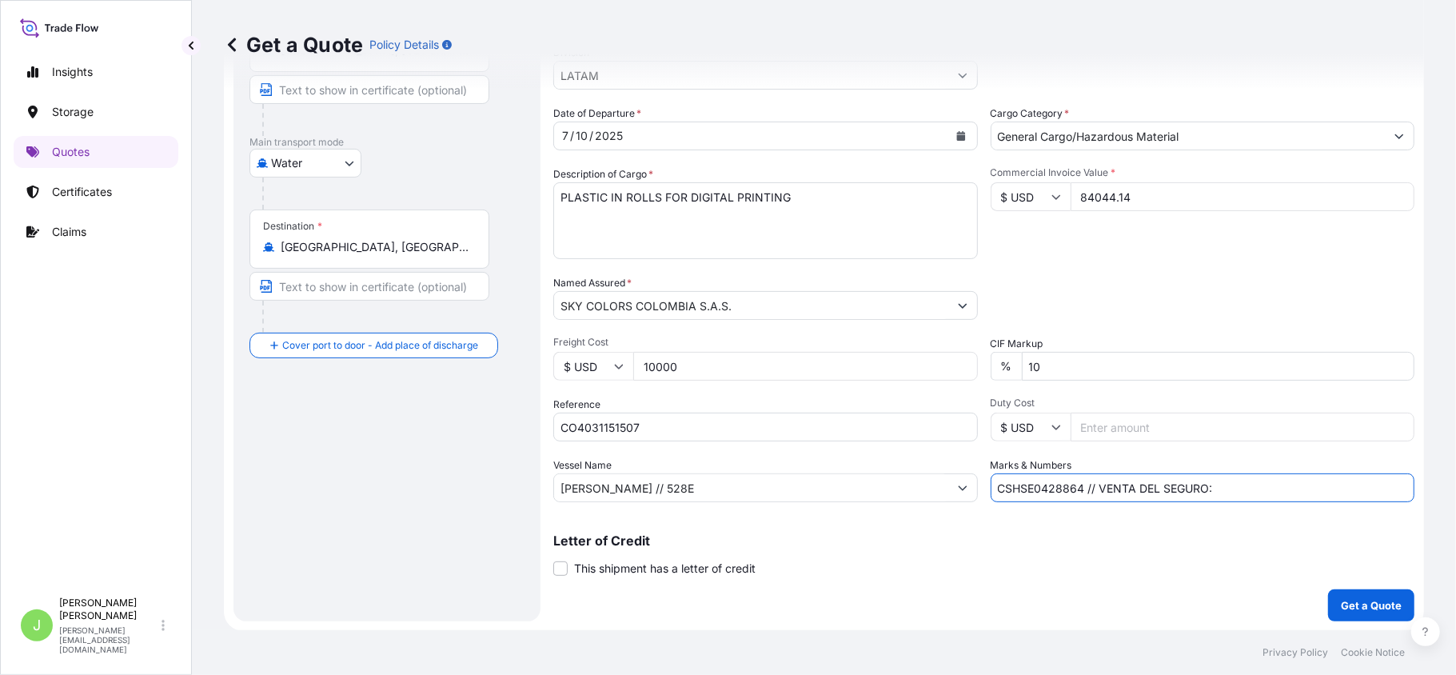
click at [1219, 487] on input "CSHSE0428864 // VENTA DEL SEGURO:" at bounding box center [1203, 487] width 425 height 29
paste input "0.35"
type input "CSHSE0428864 // VENTA DEL SEGURO: 0.35%"
click at [1380, 592] on button "Get a Quote" at bounding box center [1371, 605] width 86 height 32
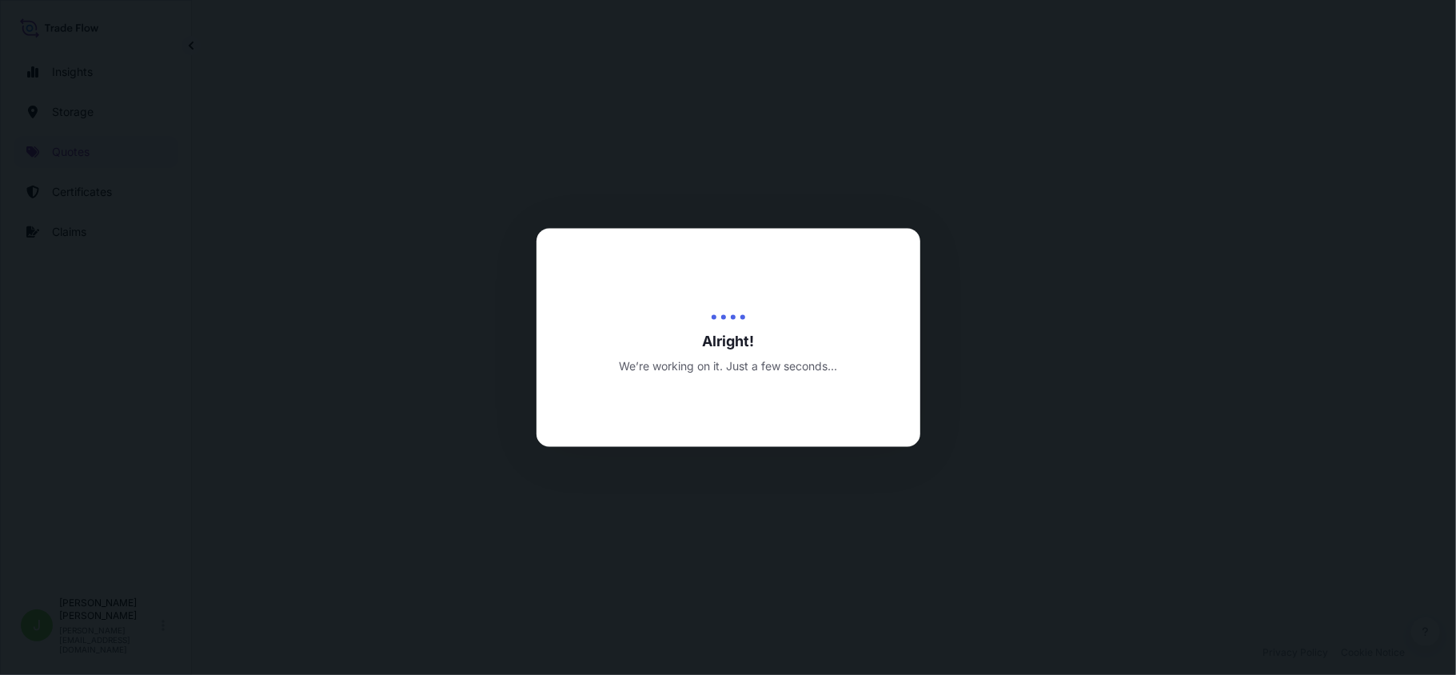
select select "Water"
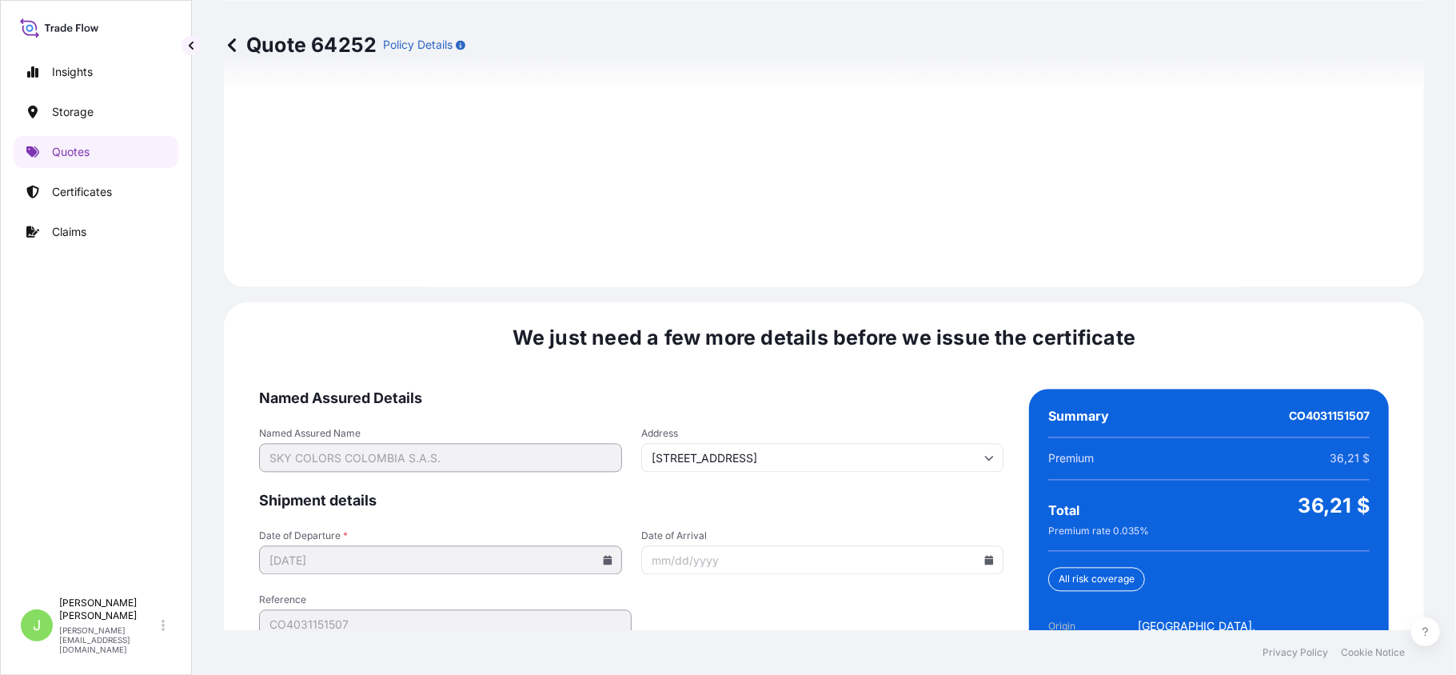
scroll to position [2357, 0]
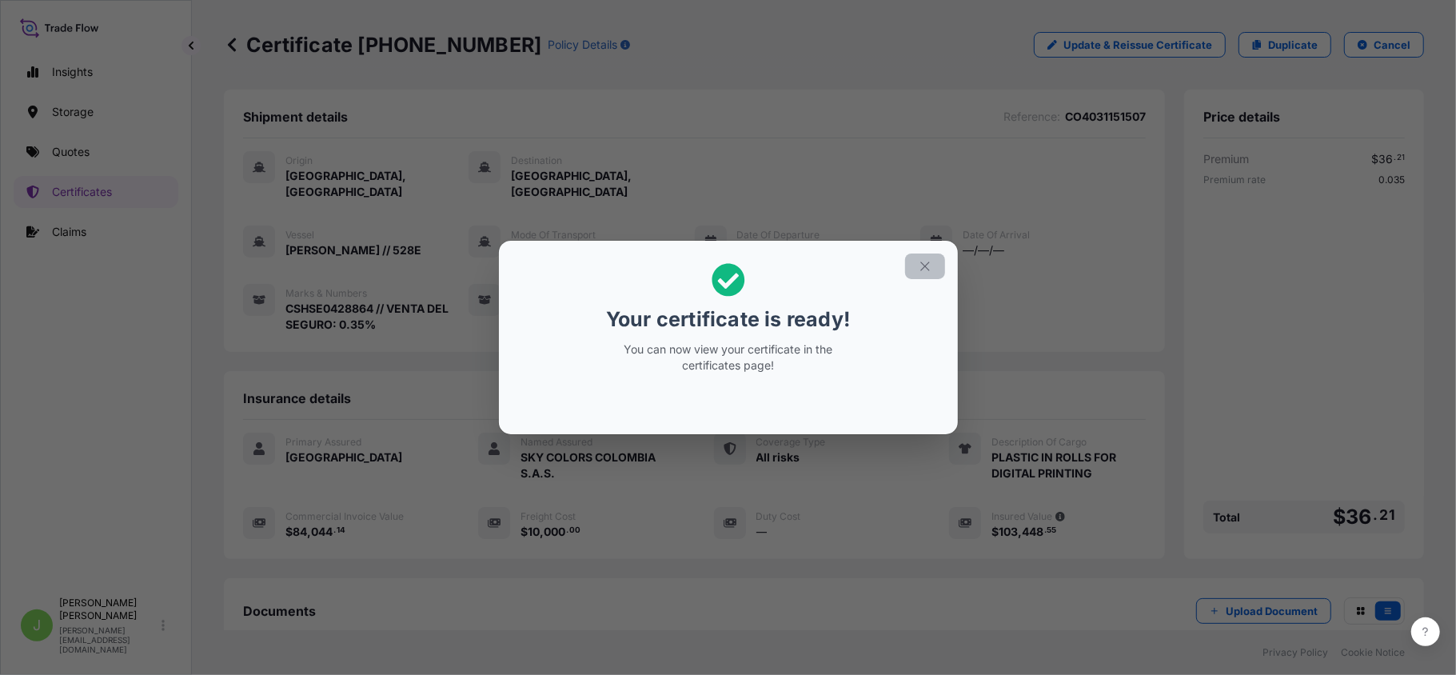
click at [919, 270] on icon "button" at bounding box center [925, 266] width 14 height 14
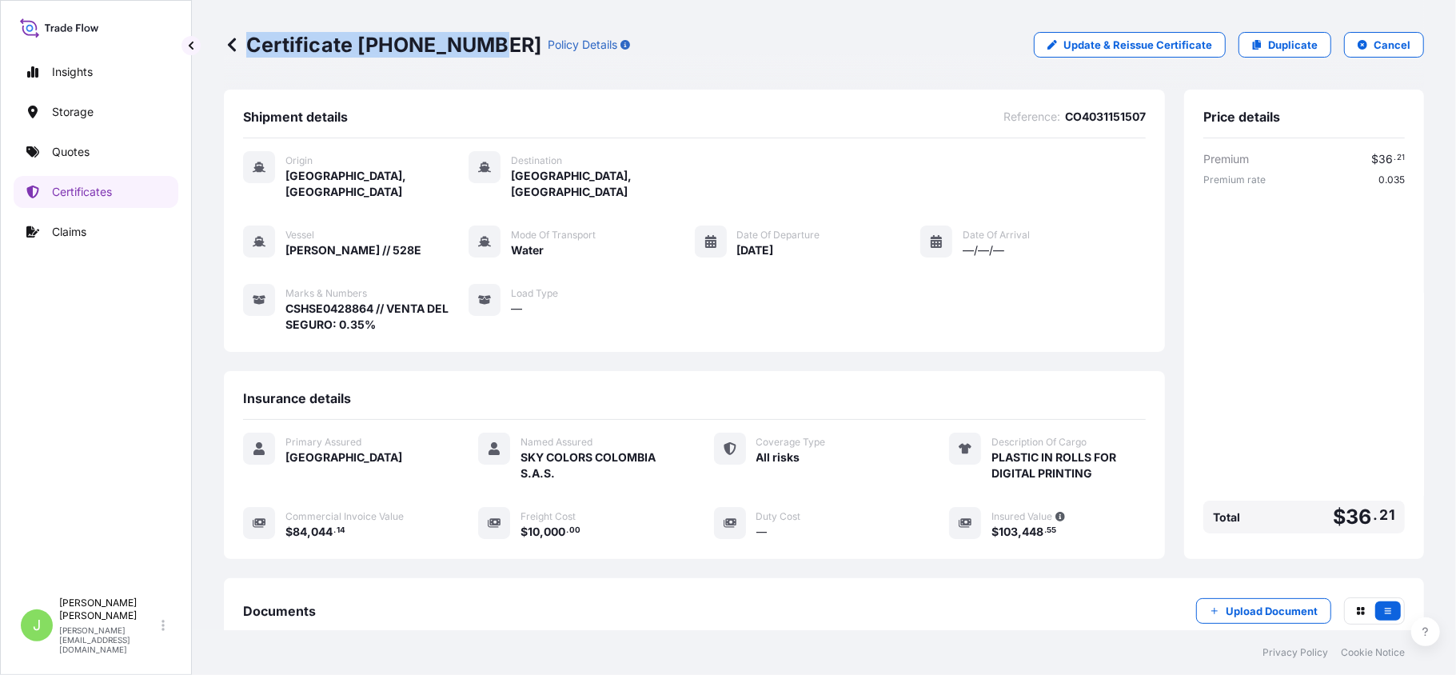
drag, startPoint x: 248, startPoint y: 42, endPoint x: 478, endPoint y: 52, distance: 230.5
click at [478, 52] on p "Certificate [PHONE_NUMBER]" at bounding box center [382, 45] width 317 height 26
copy p "Certificate [PHONE_NUMBER]"
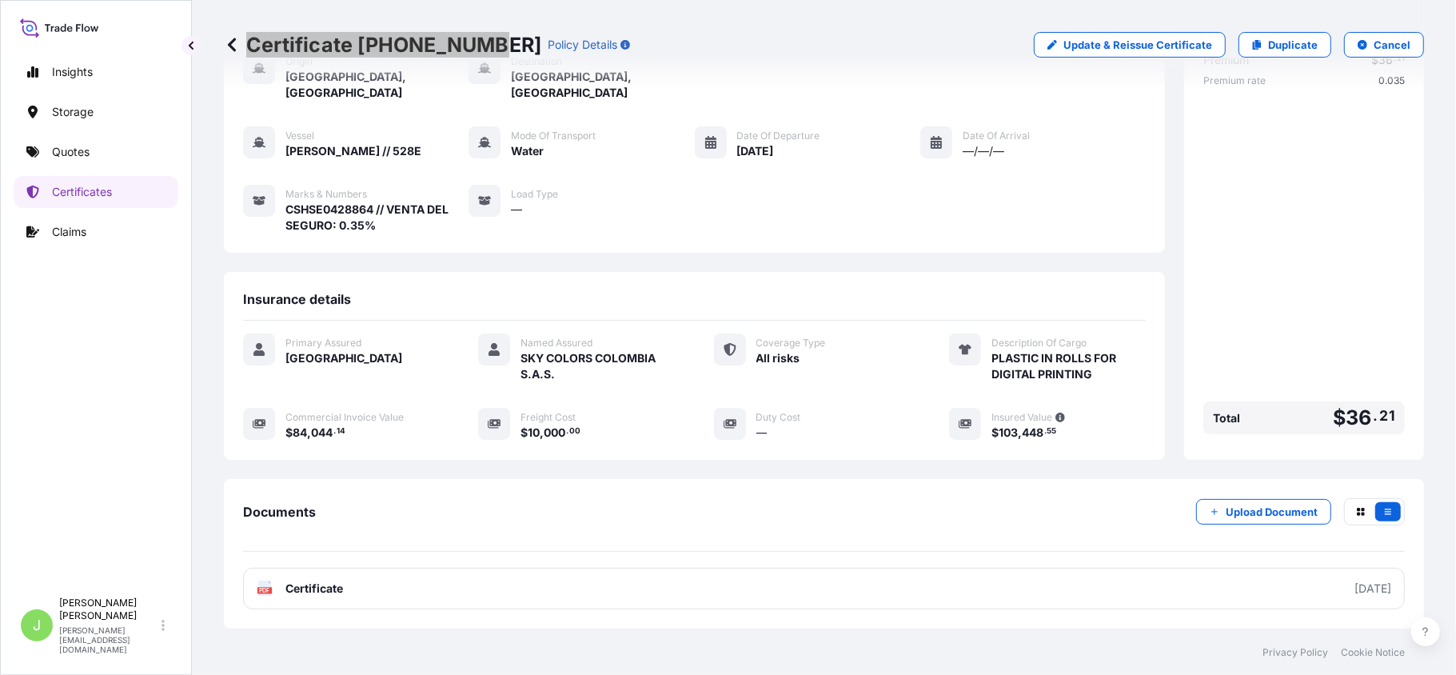
scroll to position [184, 0]
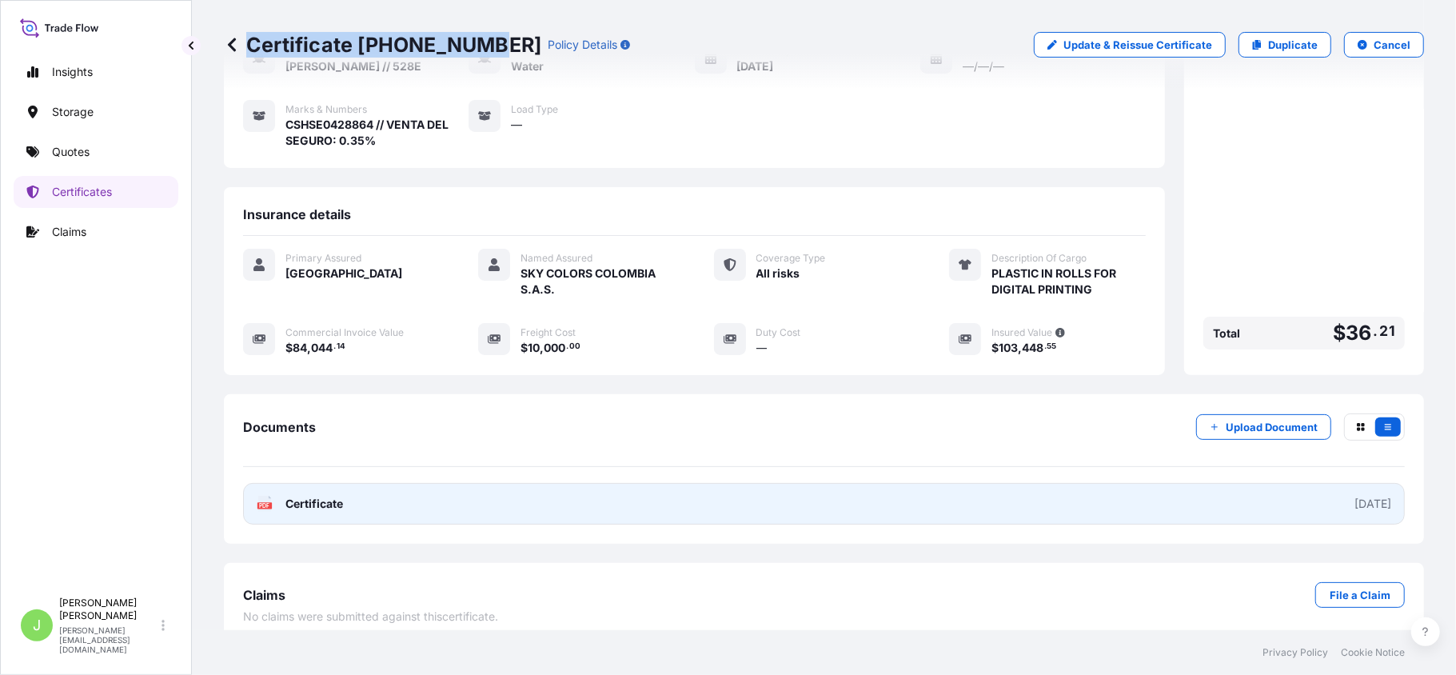
click at [369, 509] on link "PDF Certificate [DATE]" at bounding box center [824, 504] width 1162 height 42
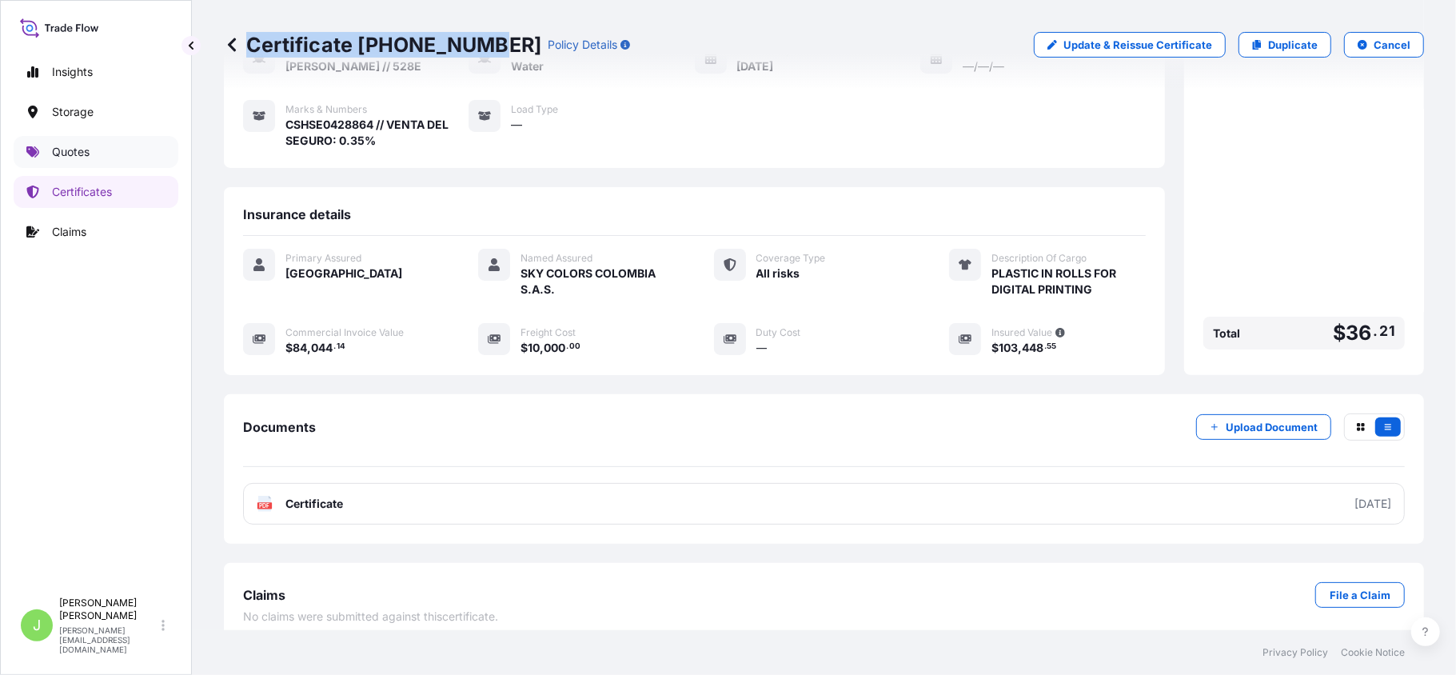
click at [101, 146] on link "Quotes" at bounding box center [96, 152] width 165 height 32
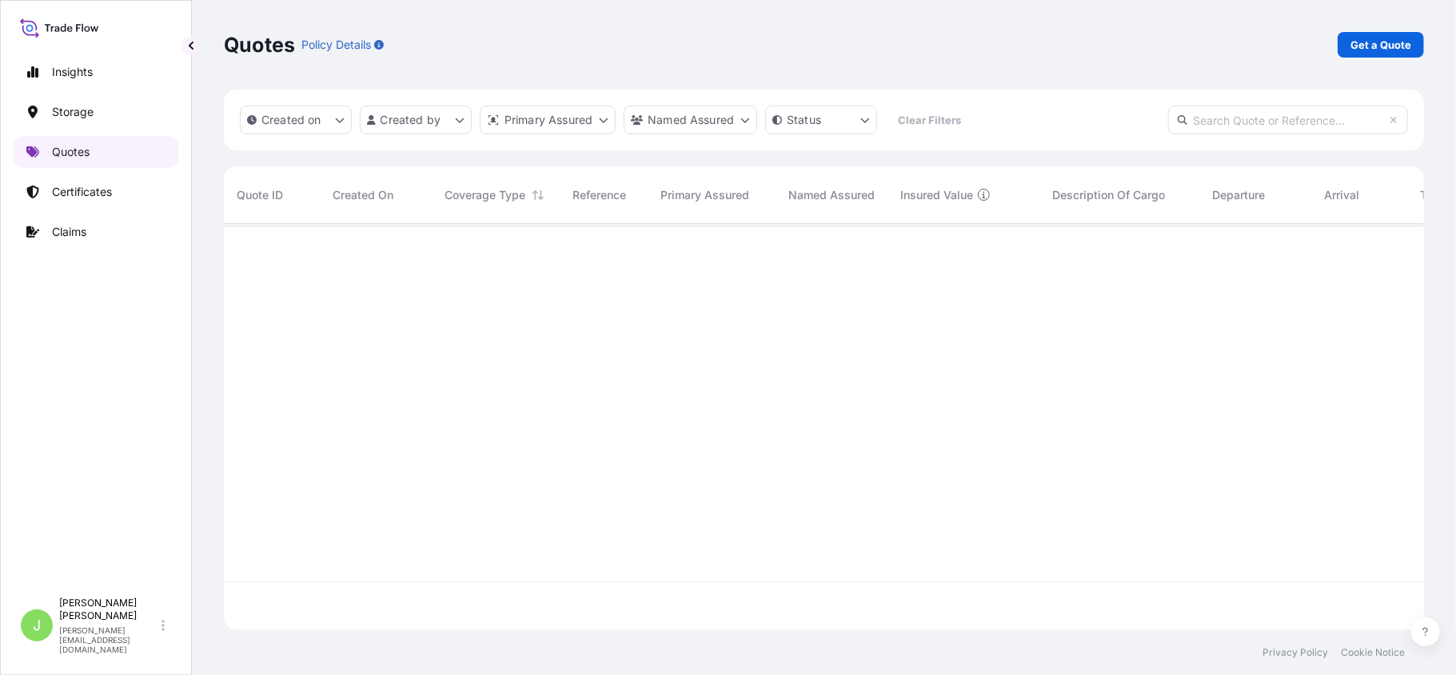
scroll to position [398, 1184]
click at [1380, 50] on p "Get a Quote" at bounding box center [1380, 45] width 61 height 16
select select "Water"
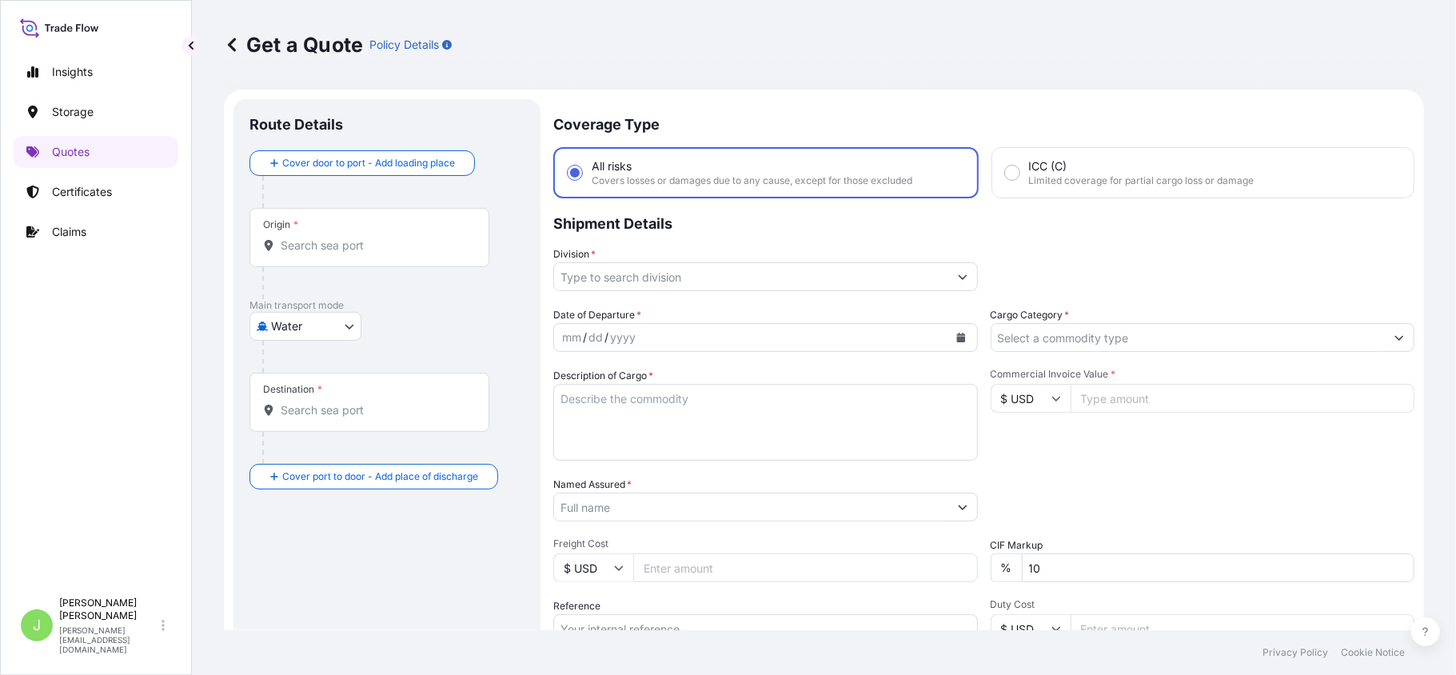
scroll to position [26, 0]
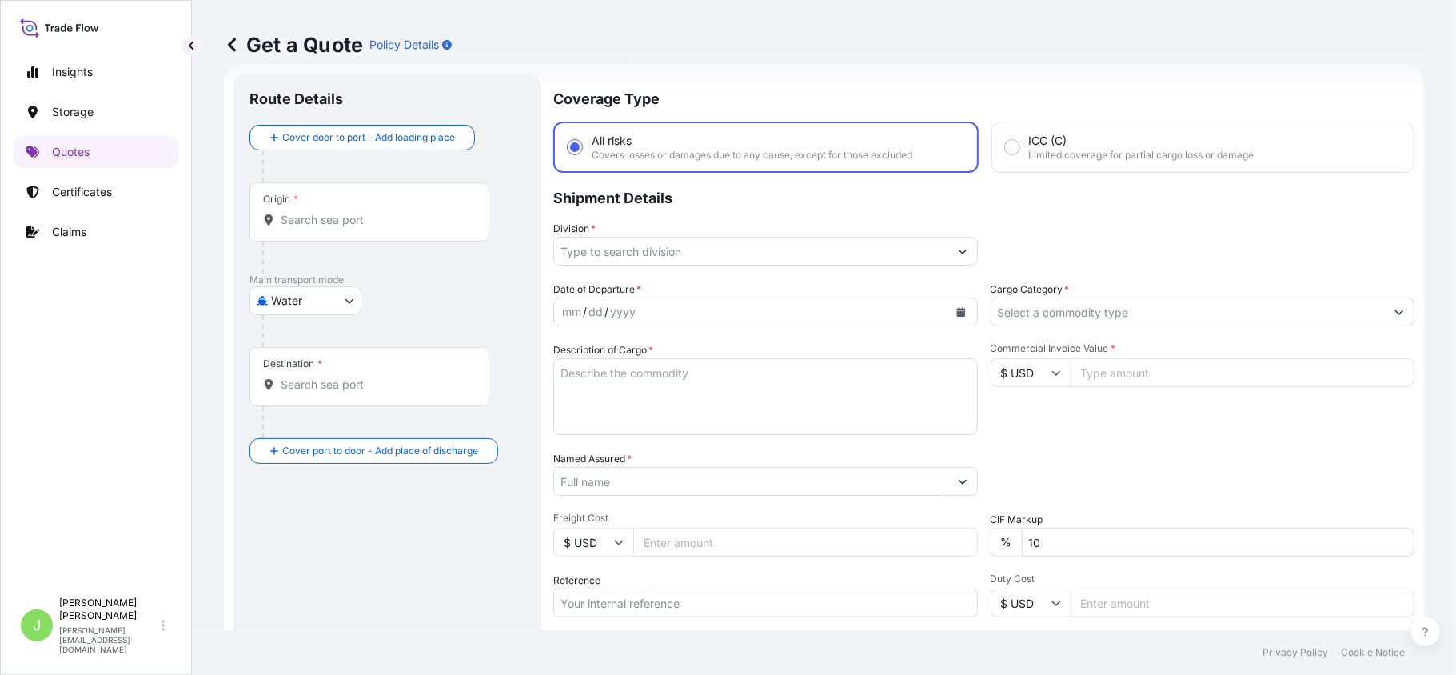
click at [362, 225] on input "Origin *" at bounding box center [375, 220] width 189 height 16
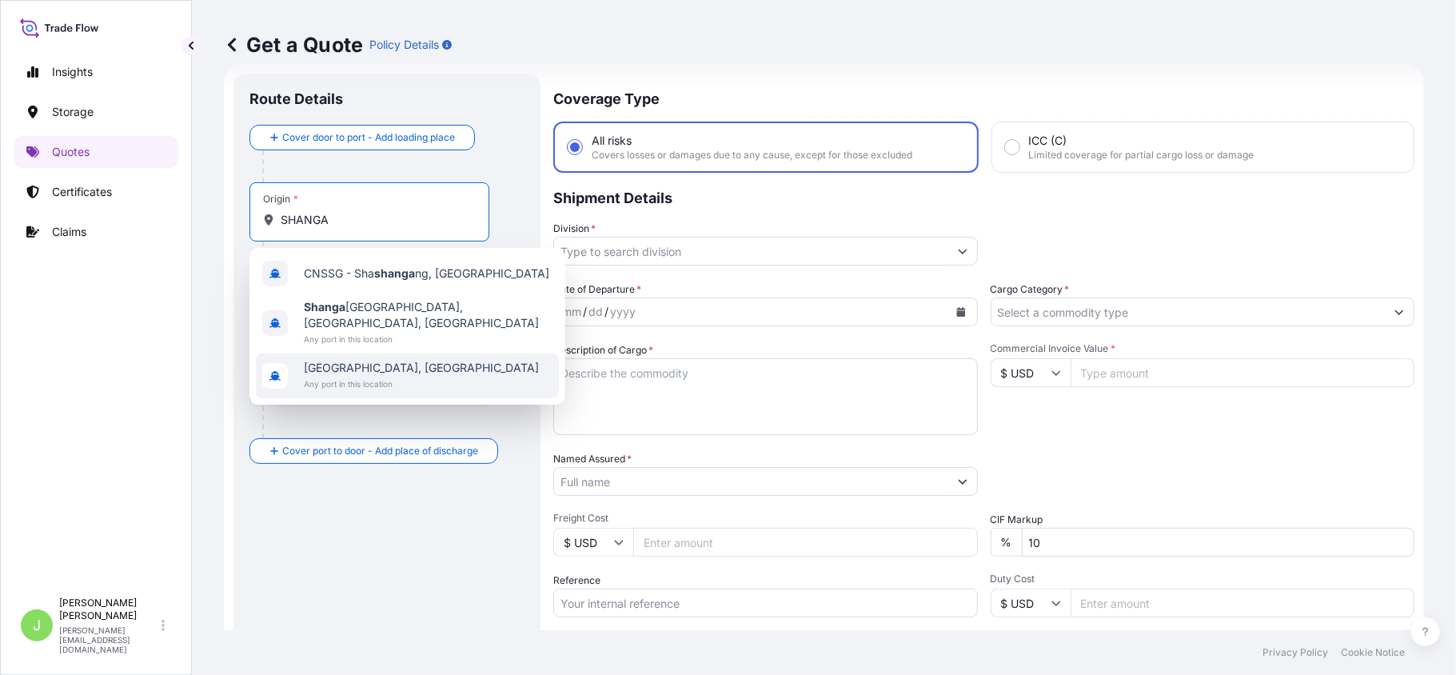
click at [375, 360] on span "[GEOGRAPHIC_DATA], [GEOGRAPHIC_DATA]" at bounding box center [421, 368] width 235 height 16
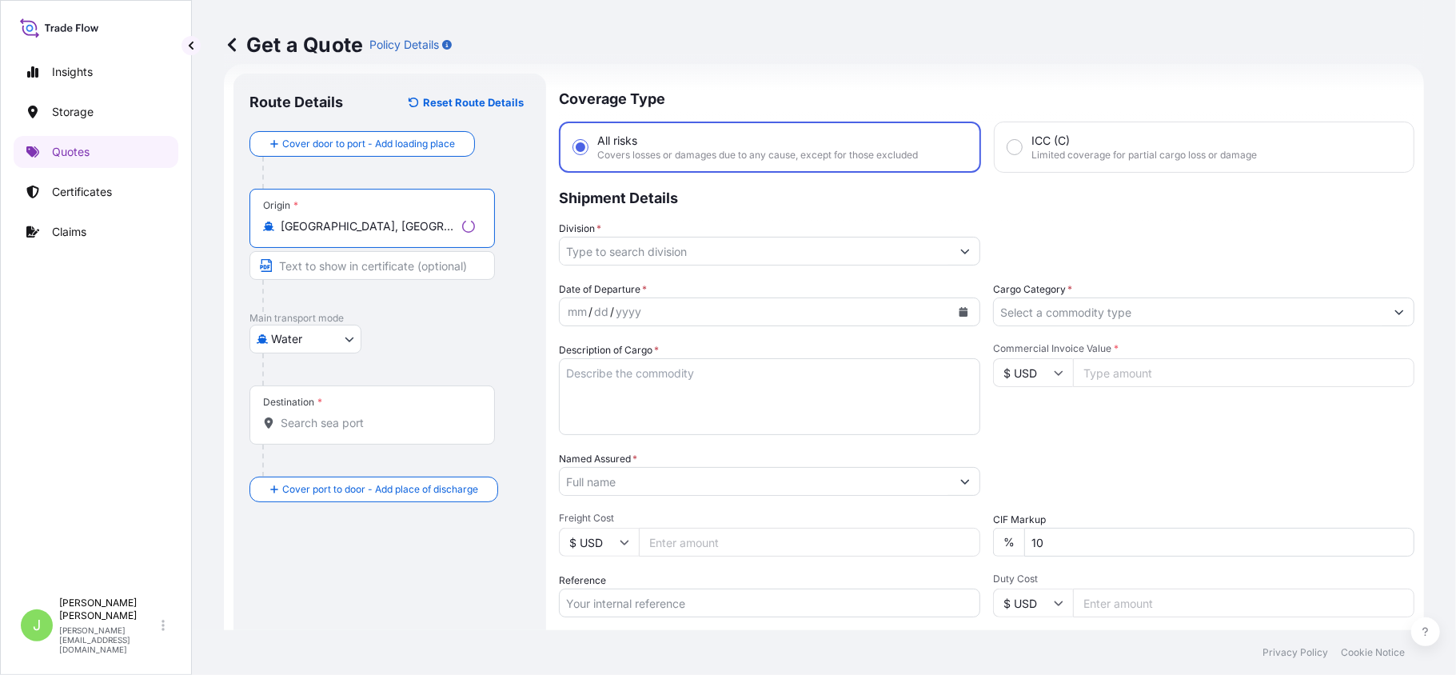
type input "[GEOGRAPHIC_DATA], [GEOGRAPHIC_DATA]"
click at [330, 417] on input "Destination *" at bounding box center [378, 423] width 194 height 16
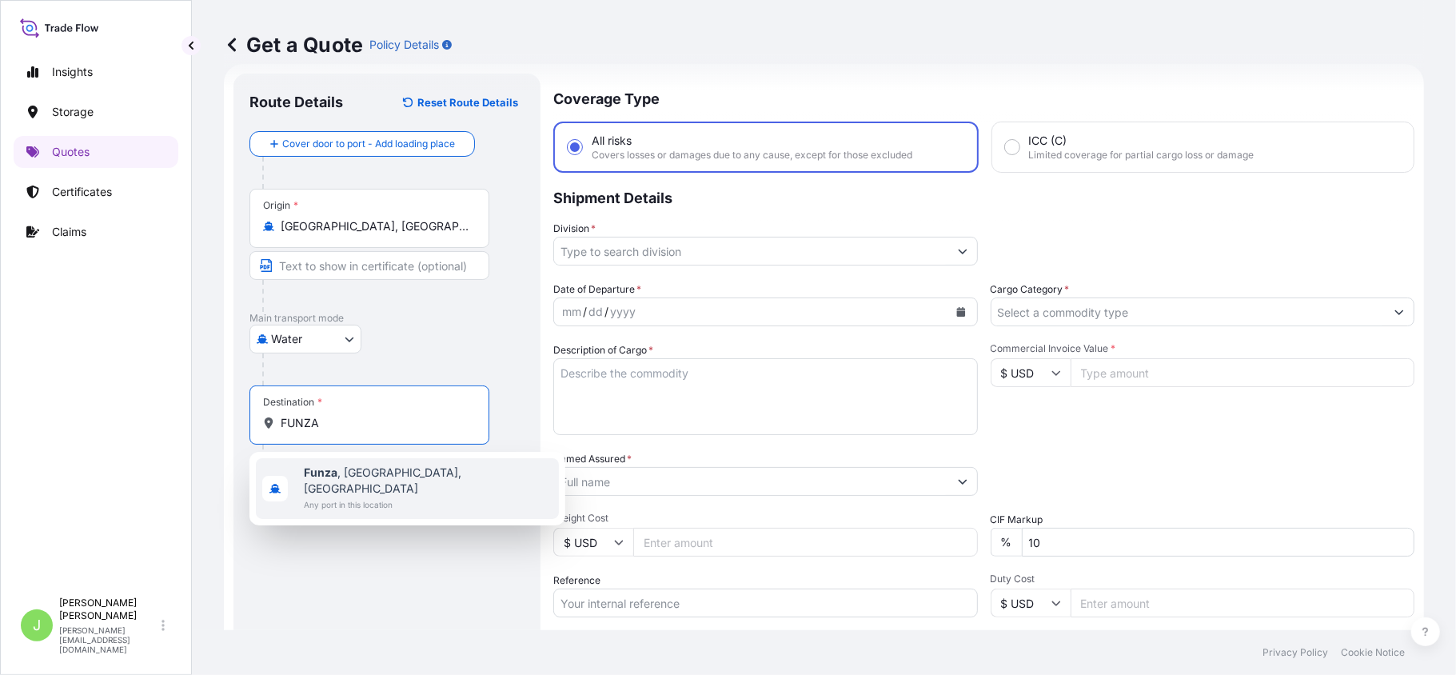
click at [326, 474] on b "Funza" at bounding box center [321, 472] width 34 height 14
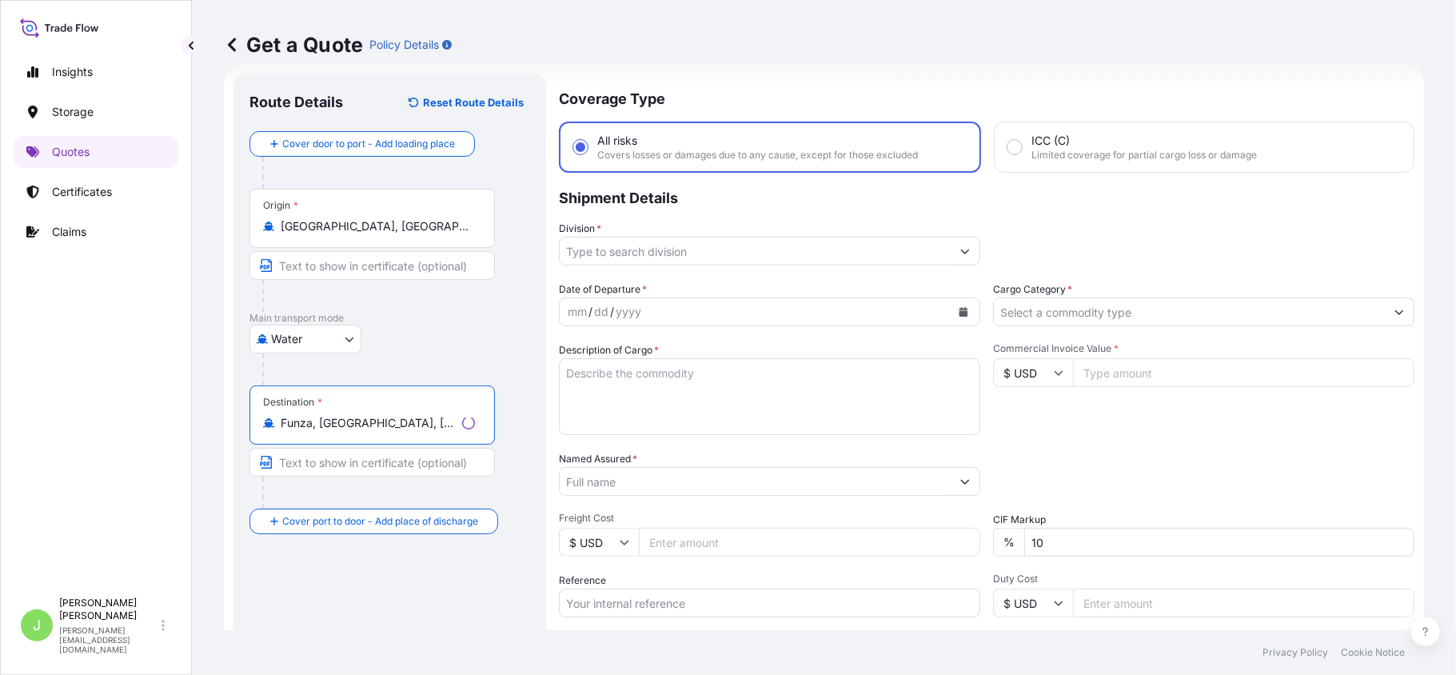
type input "Funza, [GEOGRAPHIC_DATA], [GEOGRAPHIC_DATA]"
click at [796, 250] on input "Division *" at bounding box center [755, 251] width 391 height 29
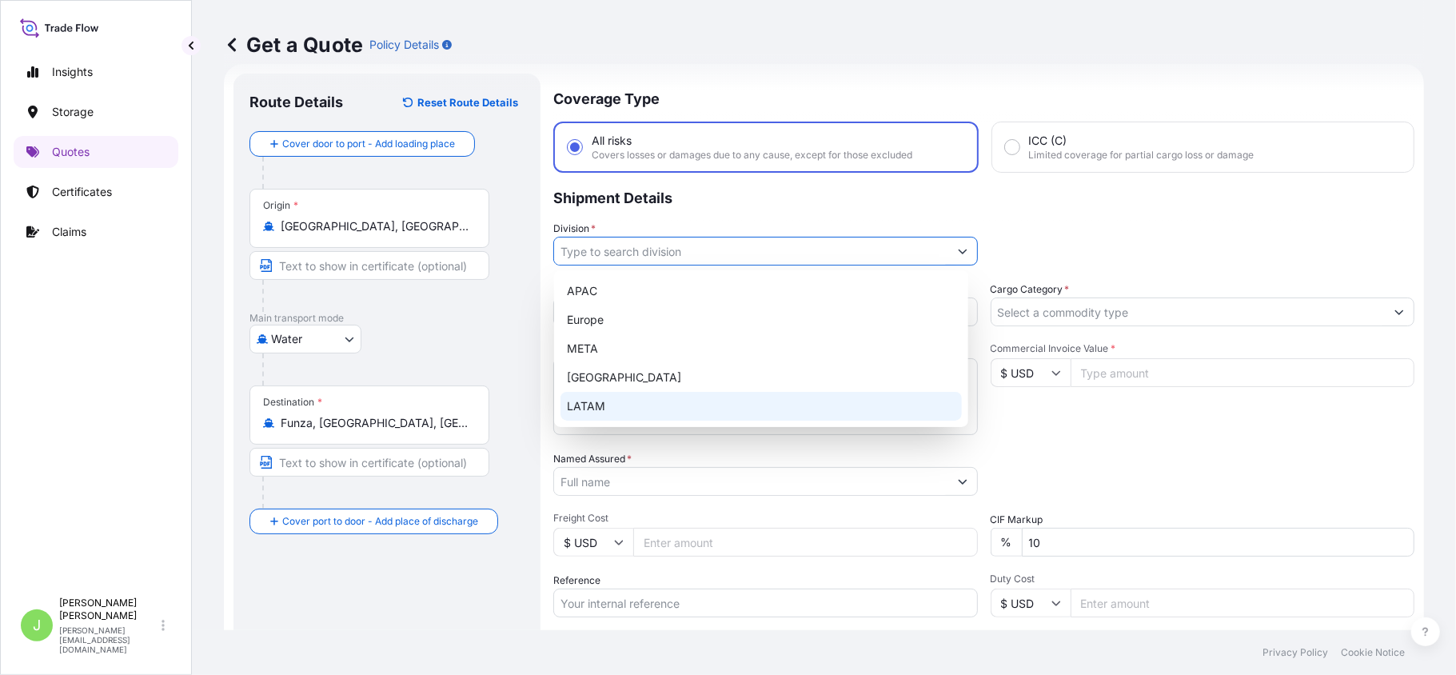
click at [713, 419] on div "LATAM" at bounding box center [761, 406] width 401 height 29
type input "LATAM"
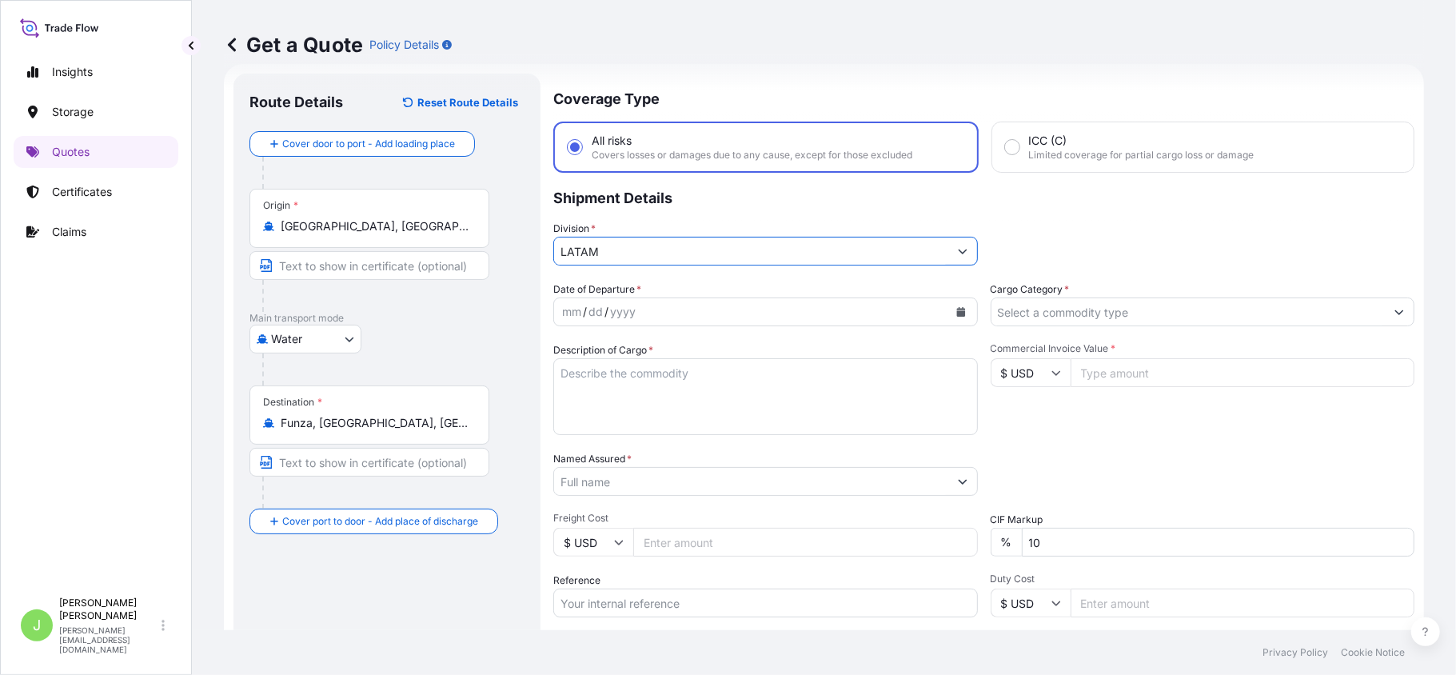
click at [1118, 317] on input "Cargo Category *" at bounding box center [1188, 311] width 394 height 29
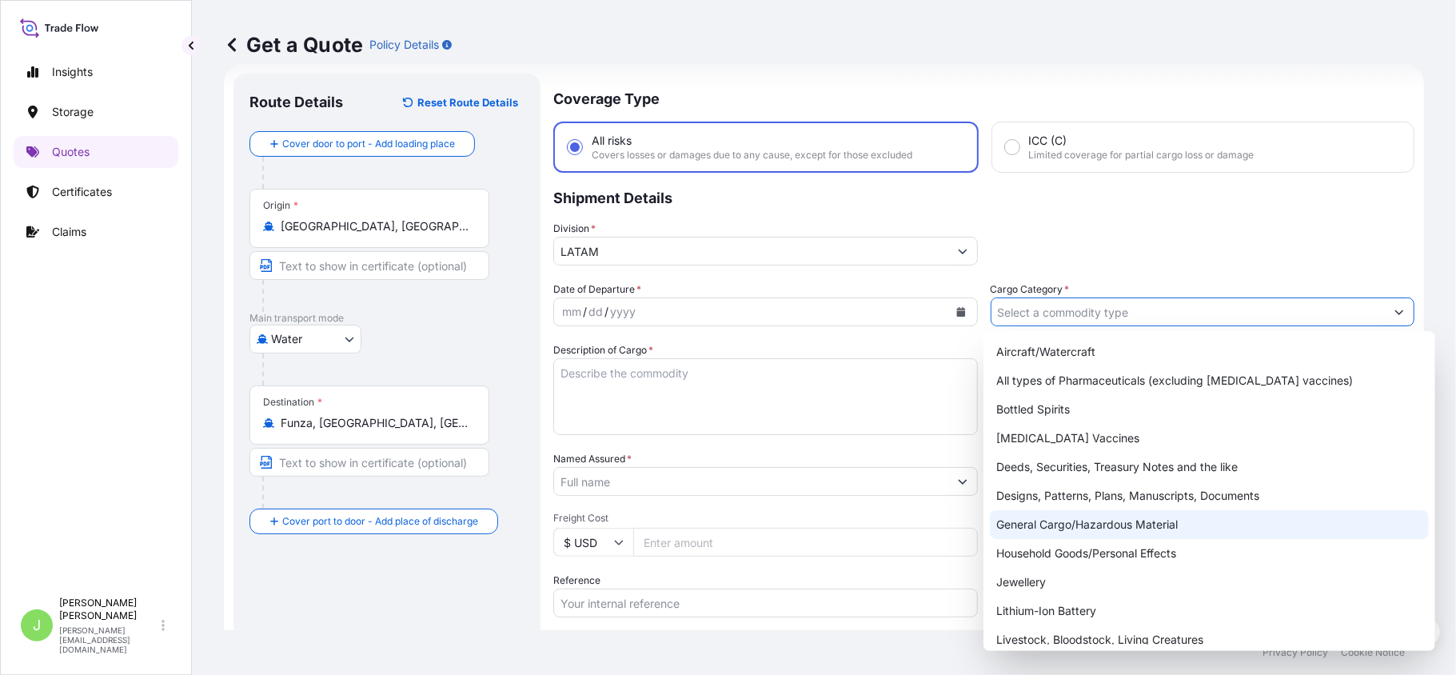
click at [1039, 522] on div "General Cargo/Hazardous Material" at bounding box center [1209, 524] width 439 height 29
type input "General Cargo/Hazardous Material"
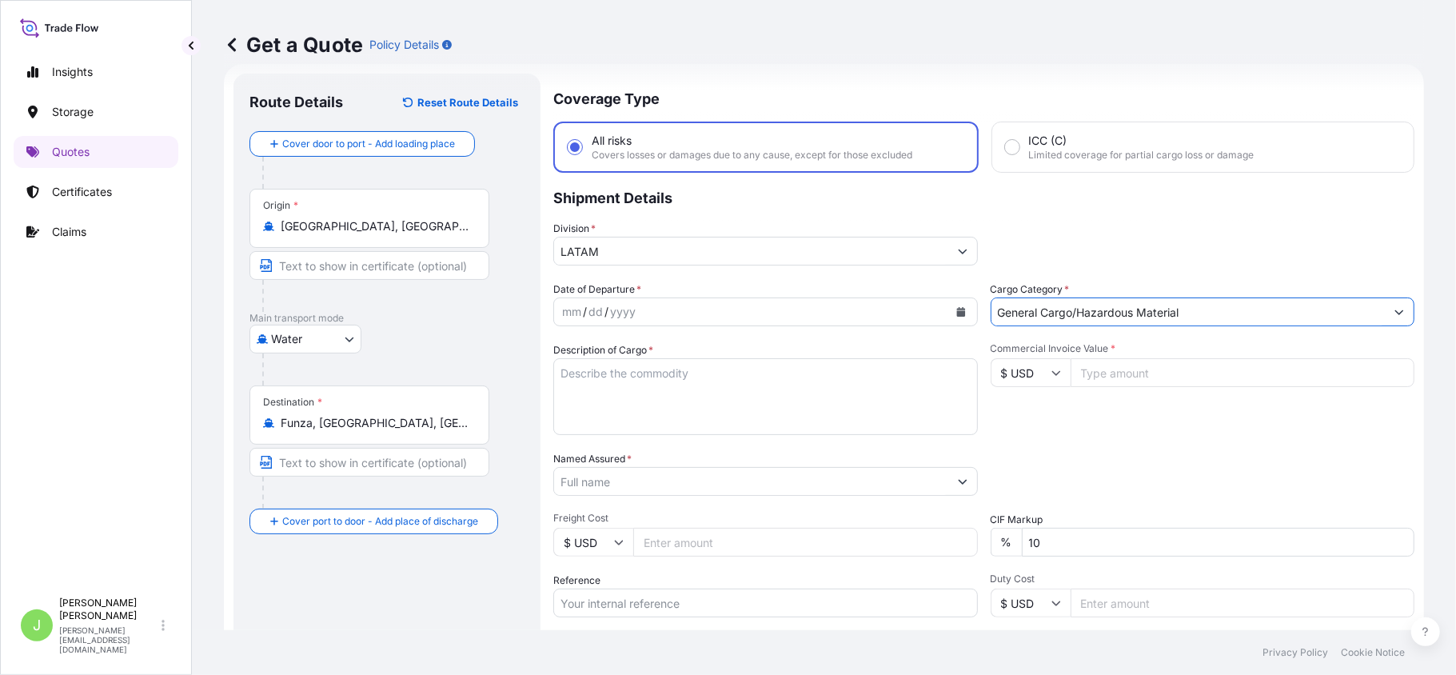
click at [958, 317] on button "Calendar" at bounding box center [961, 312] width 26 height 26
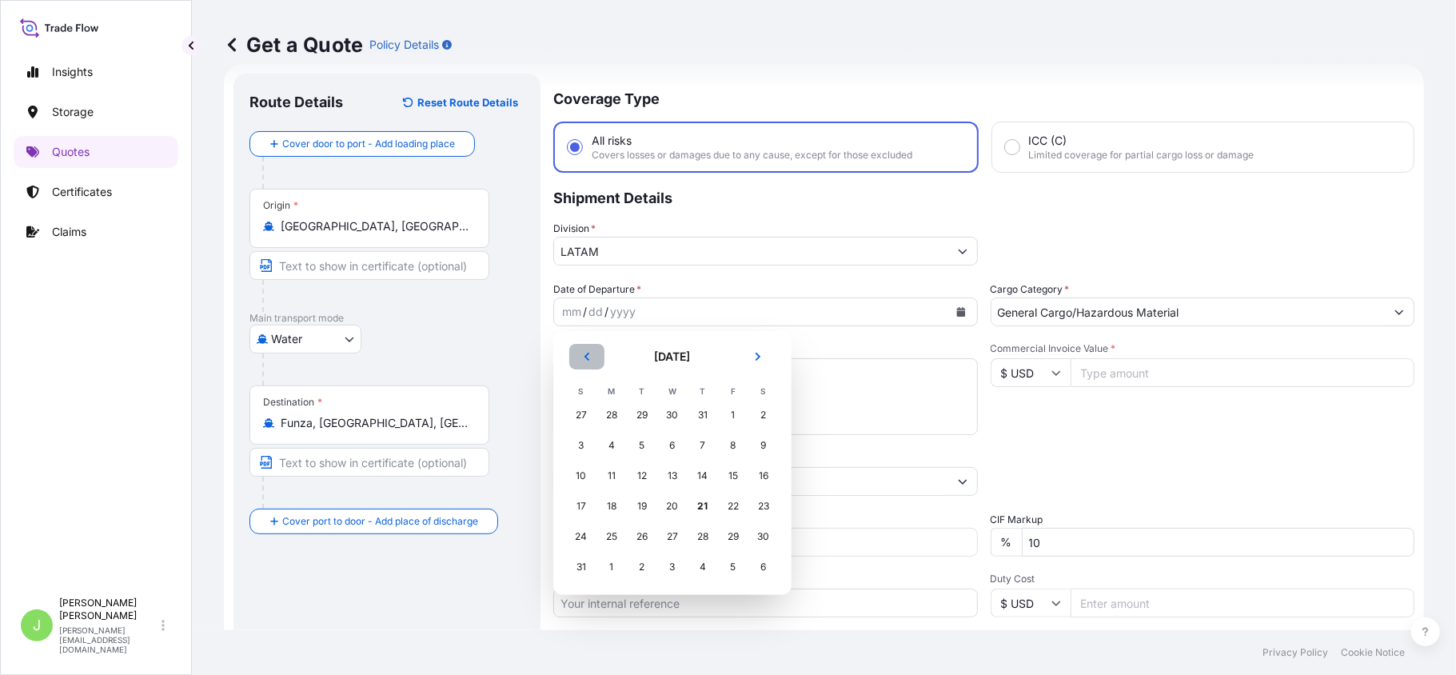
click at [590, 365] on button "Previous" at bounding box center [586, 357] width 35 height 26
click at [673, 510] on div "23" at bounding box center [672, 506] width 29 height 29
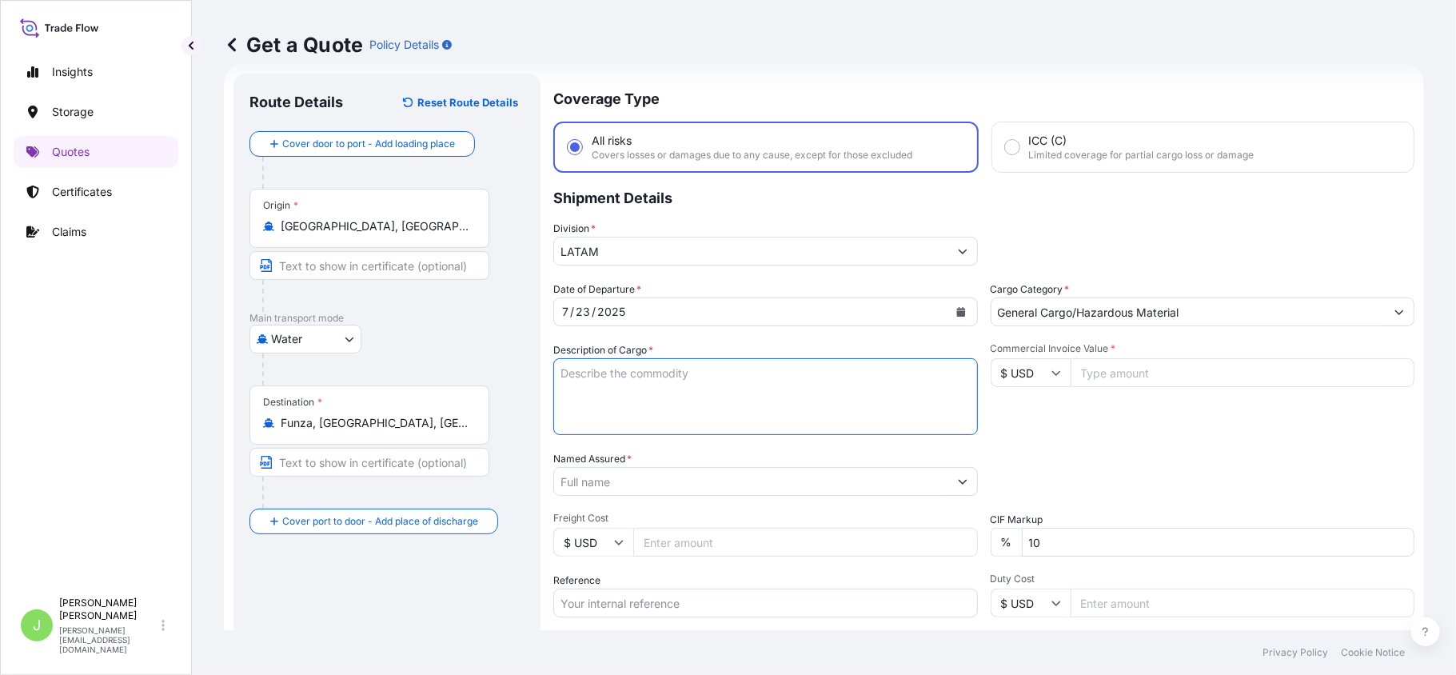
click at [647, 381] on textarea "Description of Cargo *" at bounding box center [765, 396] width 425 height 77
paste textarea "PVC FLEX BANNER"
type textarea "PVC FLEX BANNER"
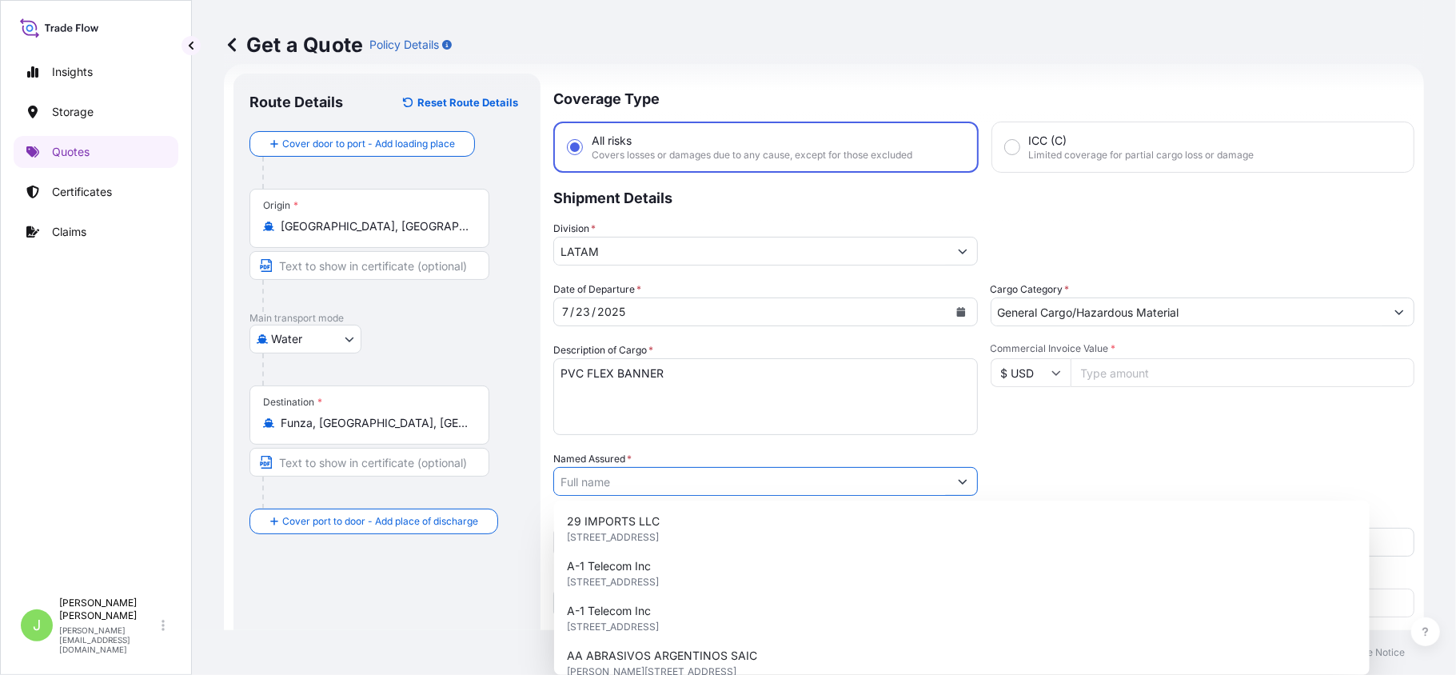
click at [609, 493] on input "Named Assured *" at bounding box center [751, 481] width 394 height 29
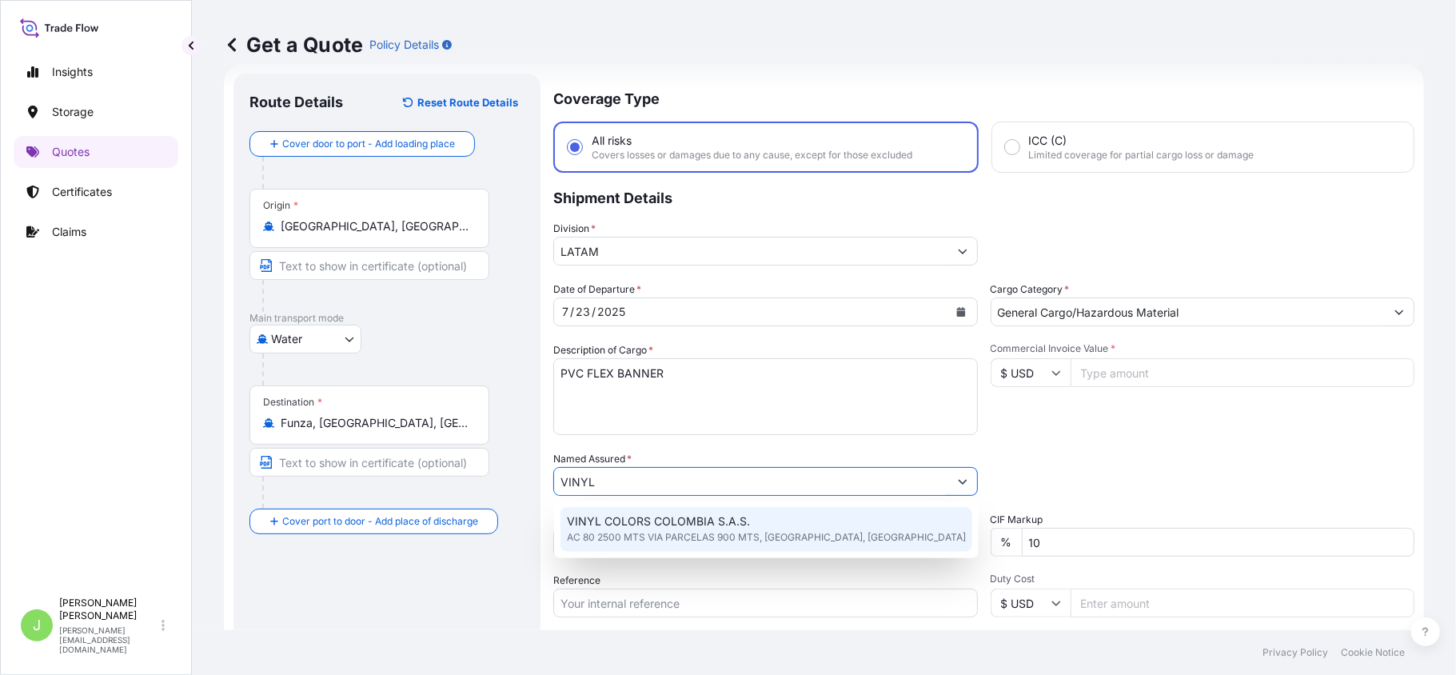
click at [605, 522] on span "VINYL COLORS COLOMBIA S.A.S." at bounding box center [658, 521] width 183 height 16
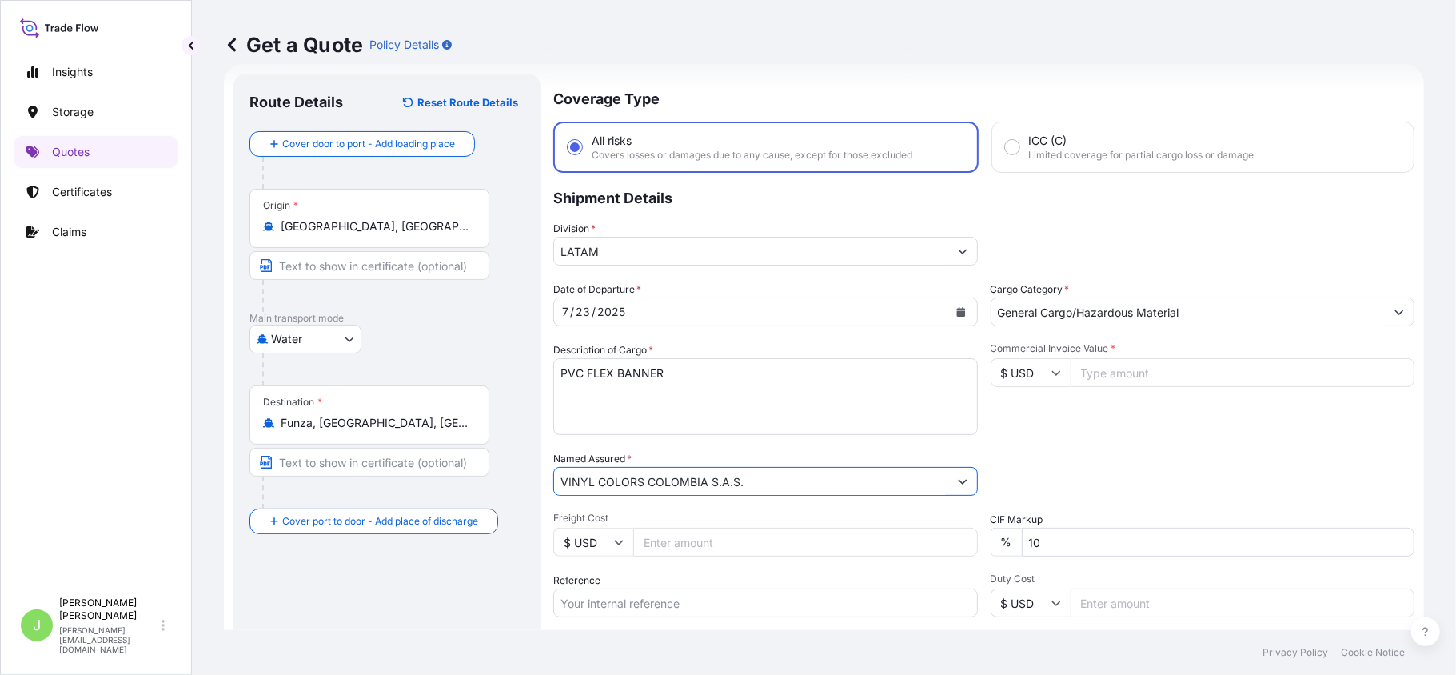
type input "VINYL COLORS COLOMBIA S.A.S."
click at [710, 539] on input "Freight Cost" at bounding box center [805, 542] width 345 height 29
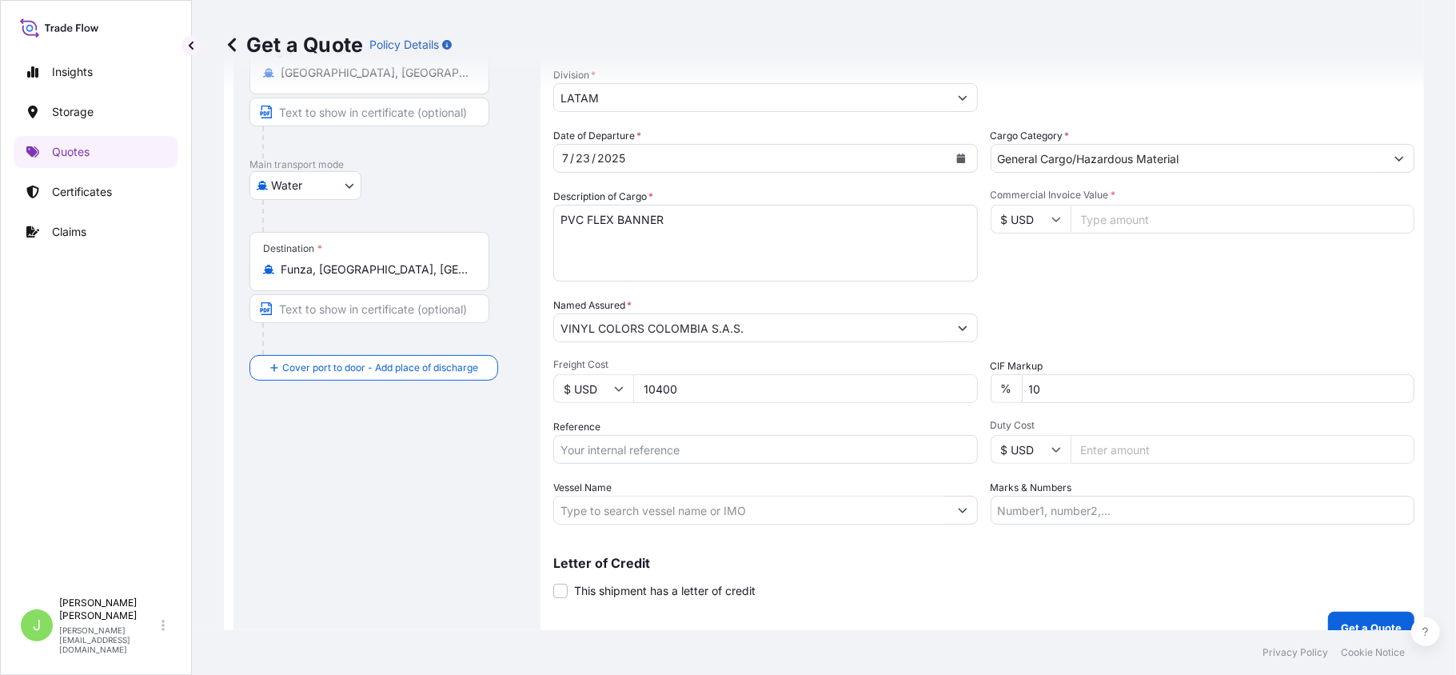
scroll to position [201, 0]
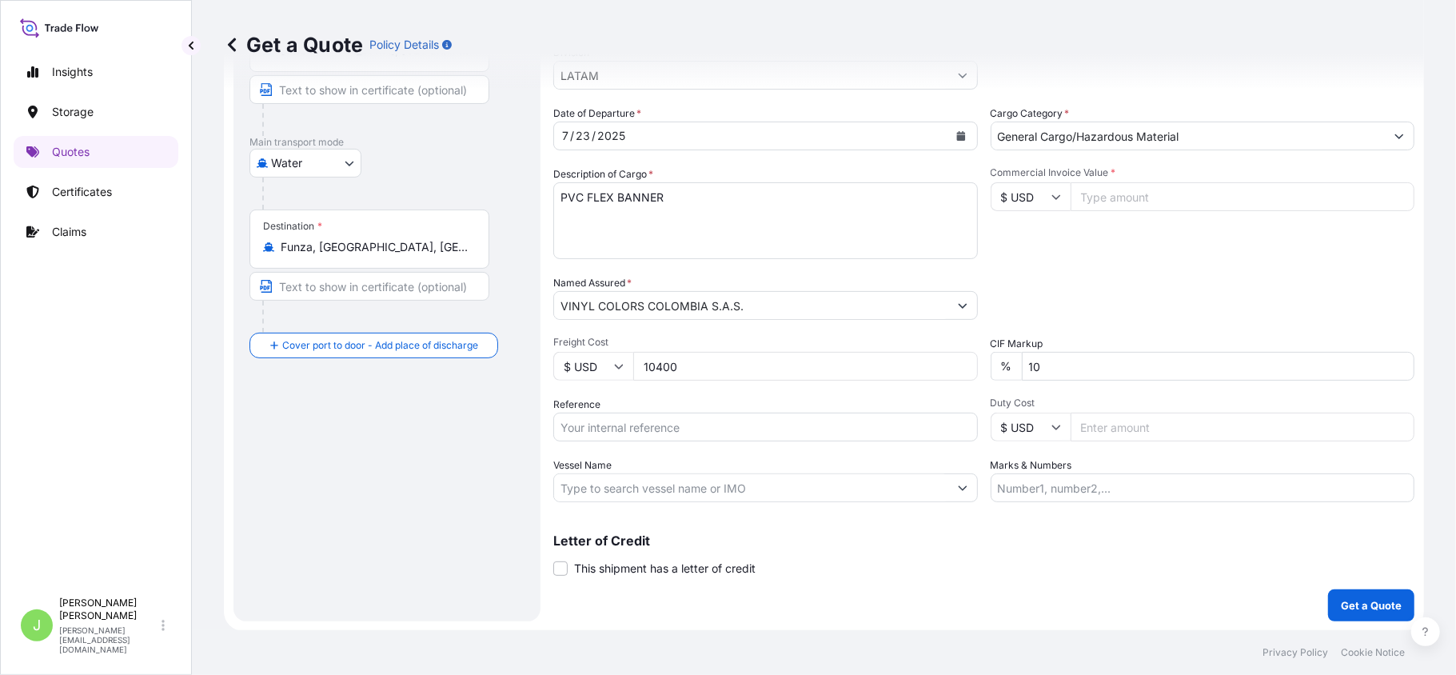
type input "10400"
click at [769, 427] on input "Reference" at bounding box center [765, 427] width 425 height 29
paste input "CO4031151459"
type input "CO4031151459"
click at [369, 509] on div "Route Details Reset Route Details Cover door to port - Add loading place Place …" at bounding box center [386, 260] width 275 height 692
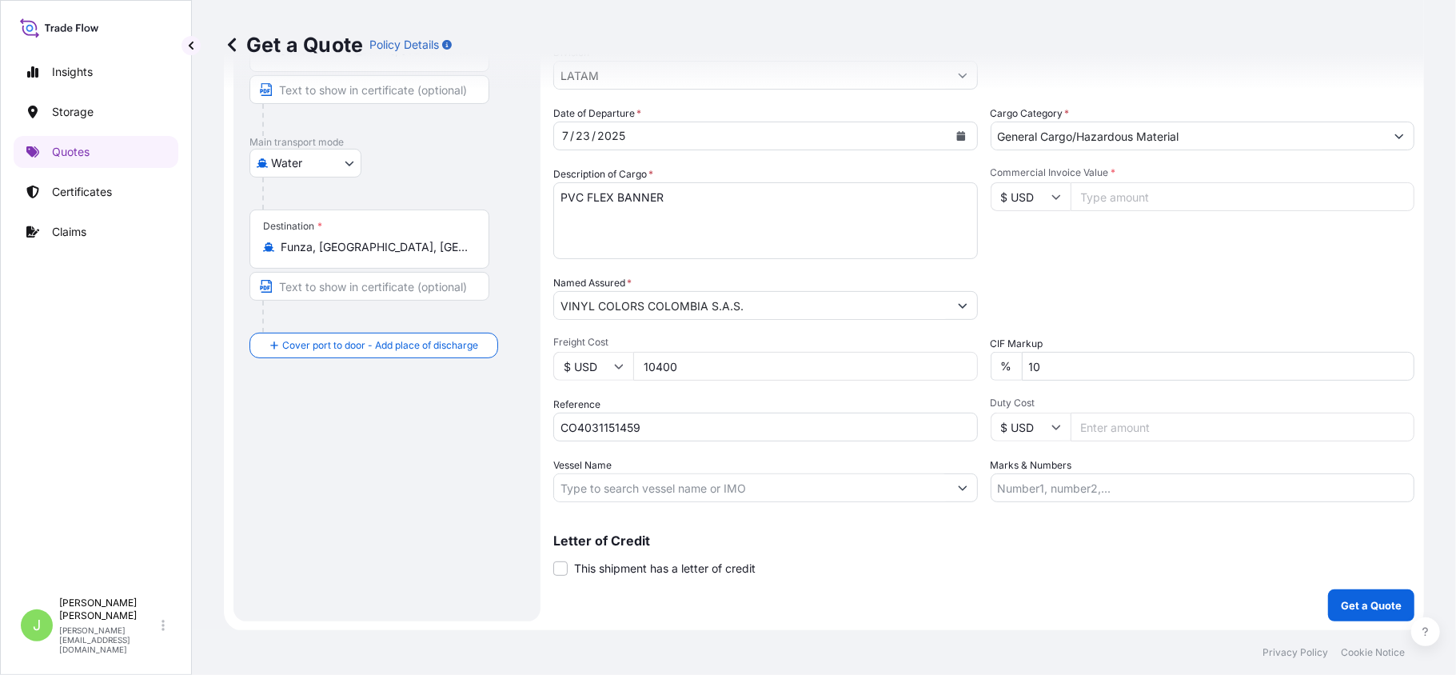
click at [585, 491] on input "Vessel Name" at bounding box center [751, 487] width 394 height 29
paste input "[PERSON_NAME] - 529E"
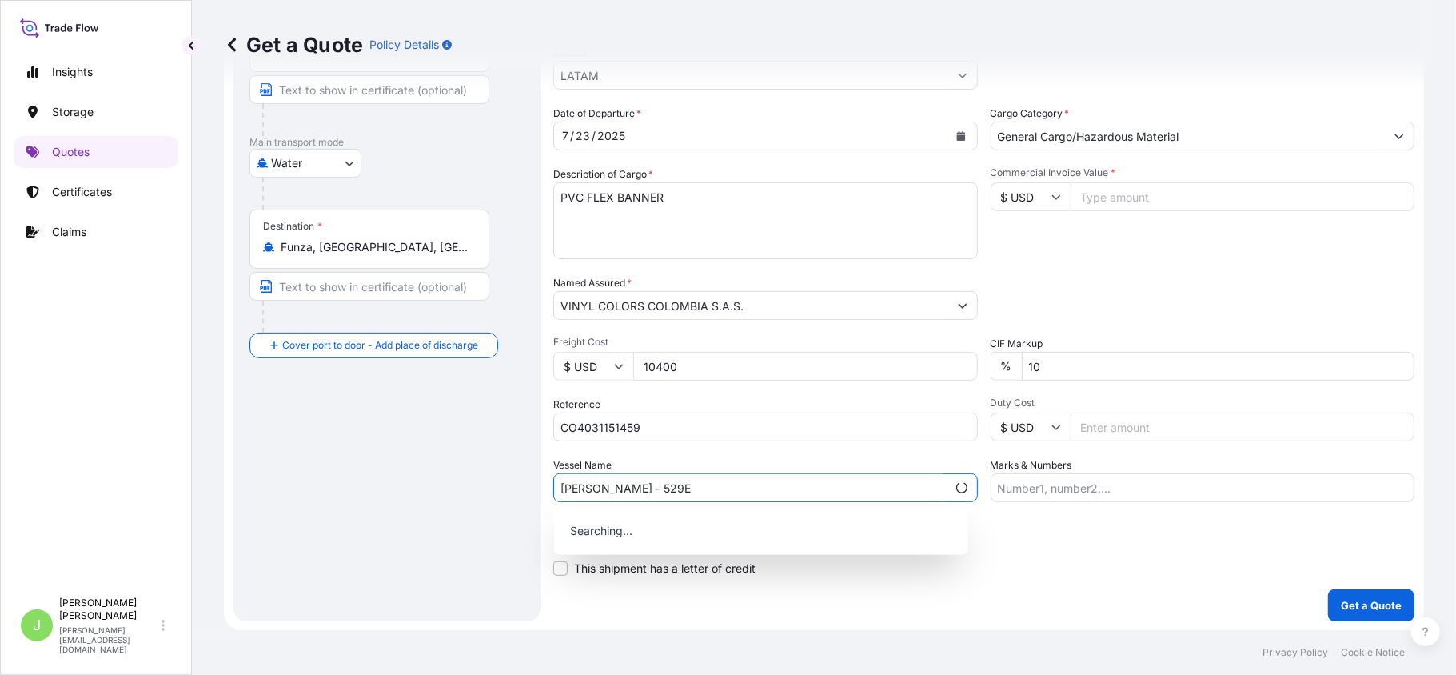
click at [649, 487] on input "[PERSON_NAME] - 529E" at bounding box center [750, 487] width 393 height 29
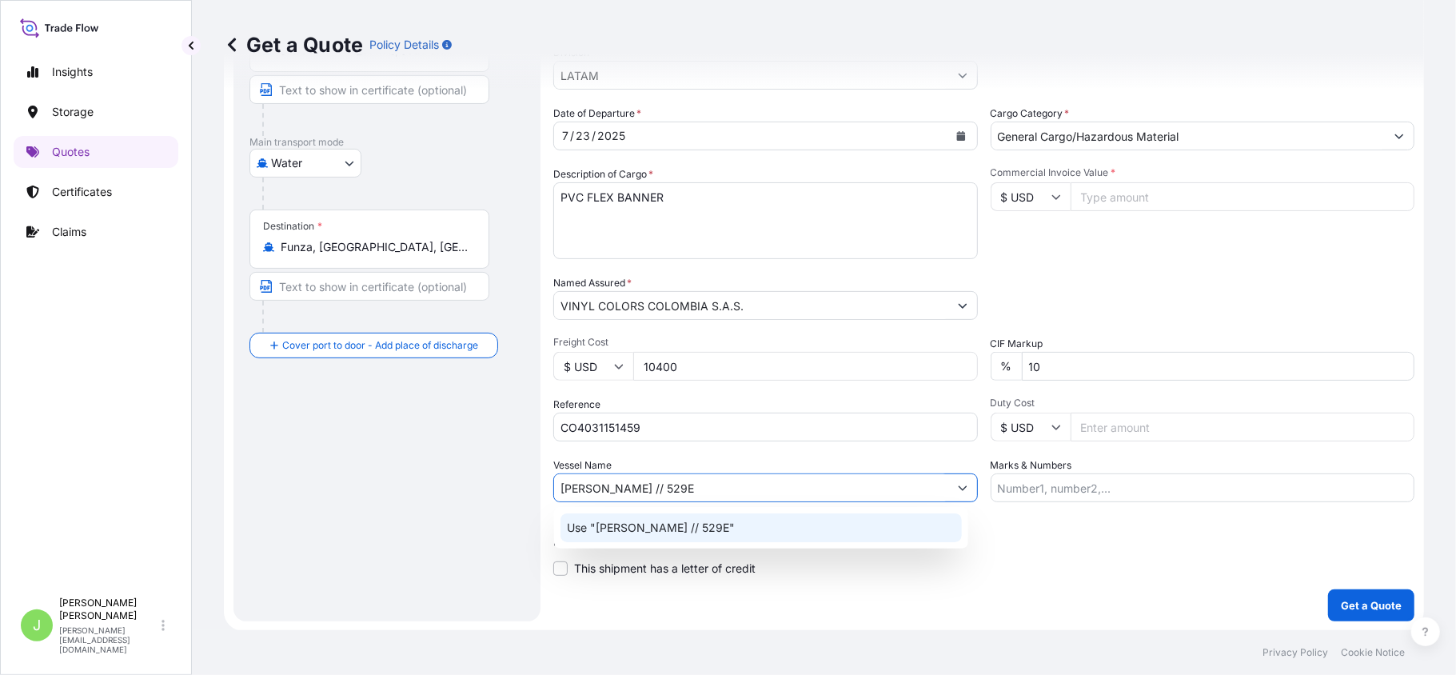
click at [739, 526] on div "Use "[PERSON_NAME] // 529E"" at bounding box center [761, 527] width 401 height 29
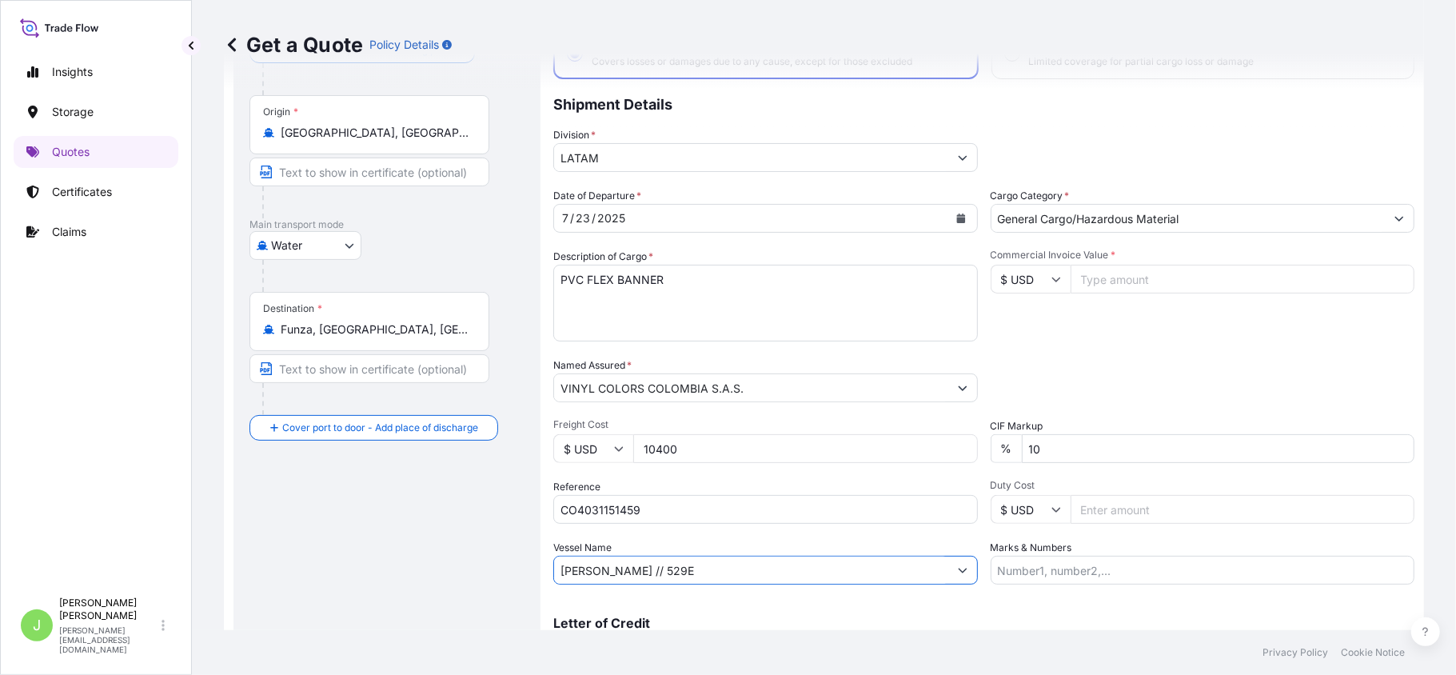
scroll to position [0, 0]
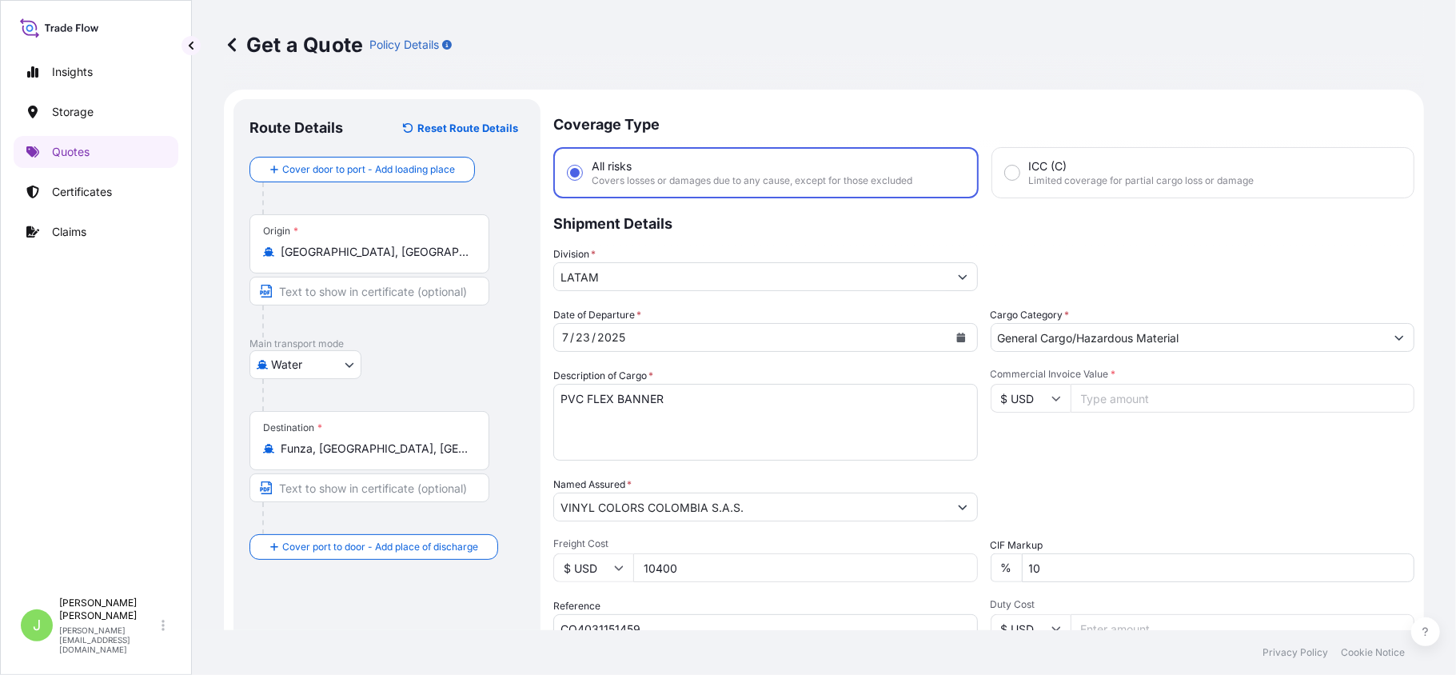
type input "[PERSON_NAME] // 529E"
click at [1216, 397] on input "Commercial Invoice Value *" at bounding box center [1243, 398] width 345 height 29
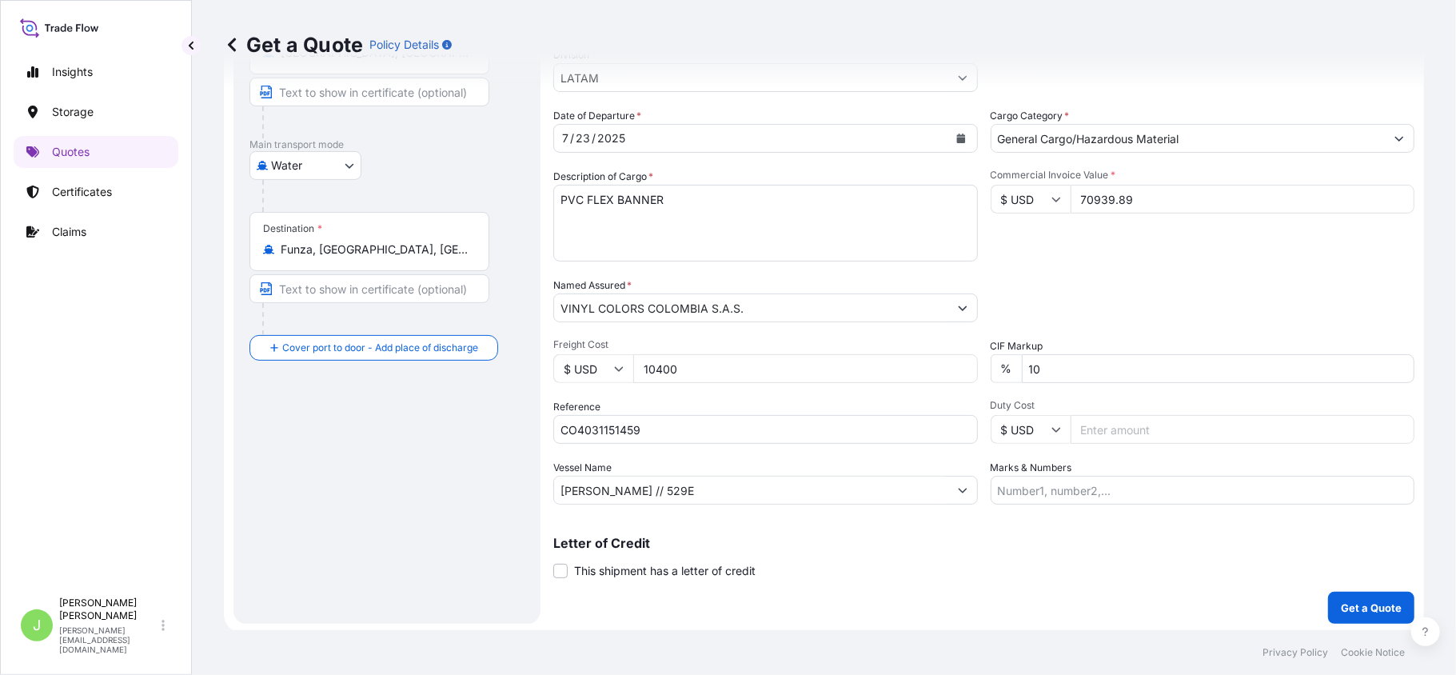
scroll to position [201, 0]
type input "70939.89"
click at [1007, 494] on input "Marks & Numbers" at bounding box center [1203, 487] width 425 height 29
paste input "CSHSE0428966"
click at [1232, 497] on input "CSHSE0428966 // VENTA DEL SEGURO:" at bounding box center [1203, 487] width 425 height 29
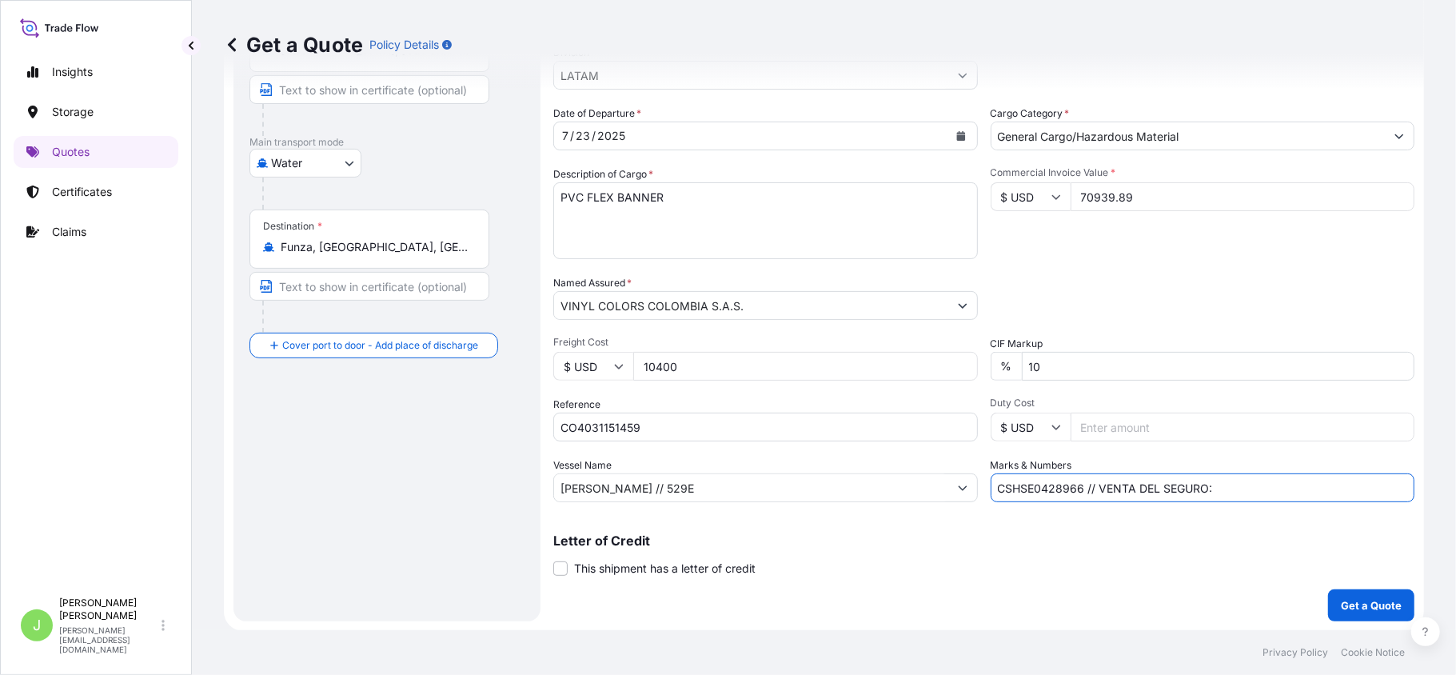
paste input "0.35"
type input "CSHSE0428966 // VENTA DEL SEGURO: 0.35%"
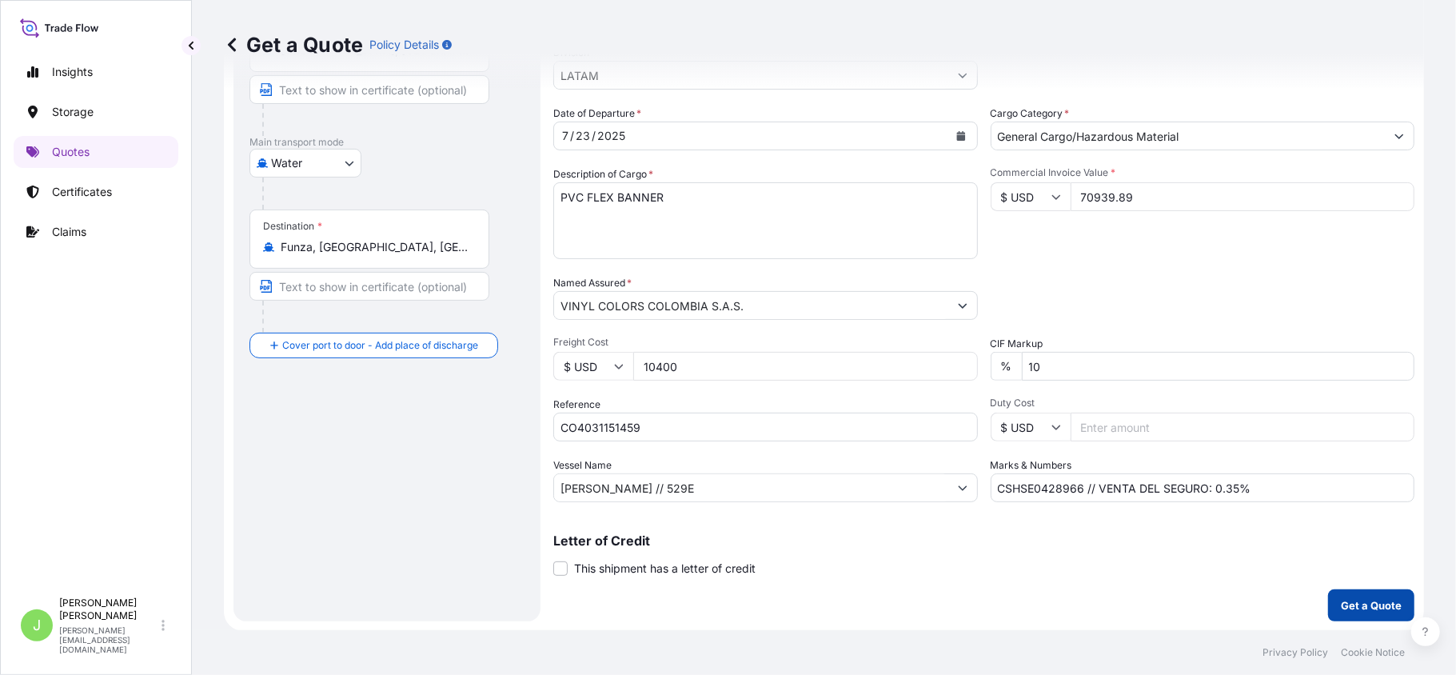
click at [1361, 611] on p "Get a Quote" at bounding box center [1371, 605] width 61 height 16
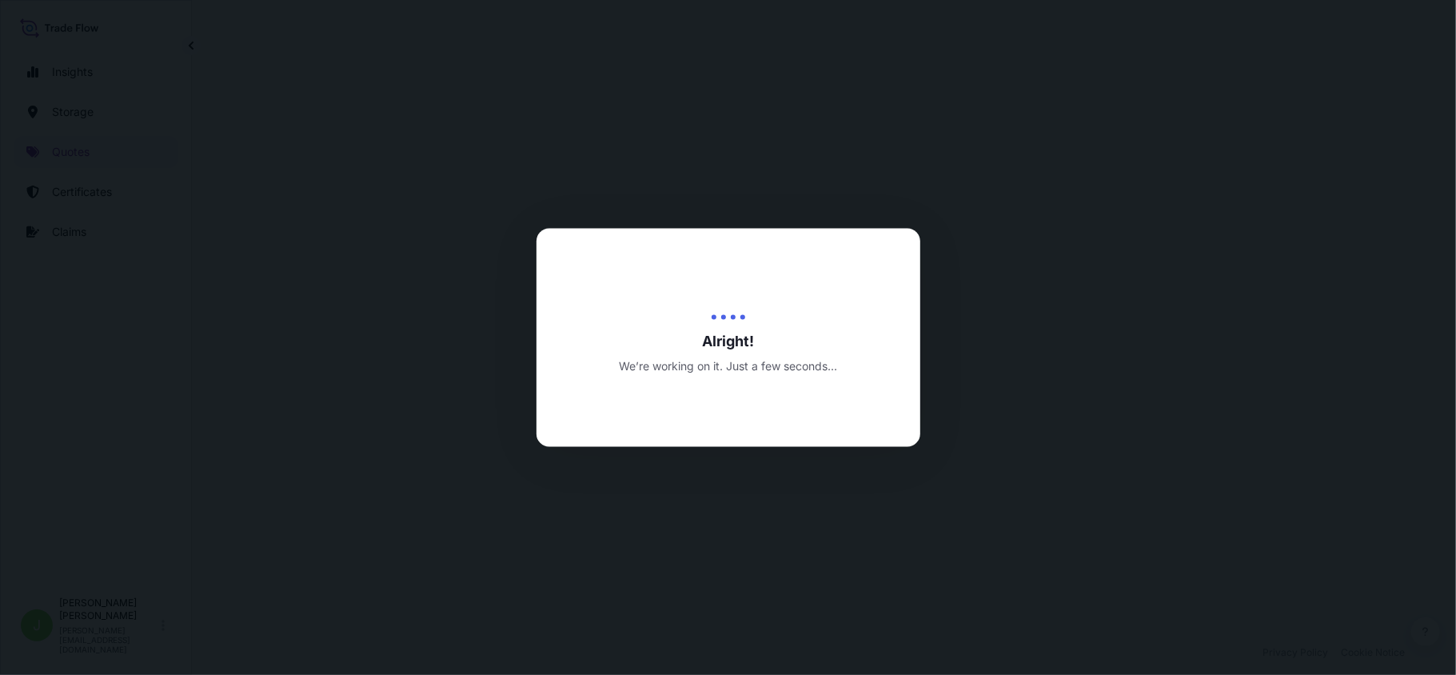
select select "Water"
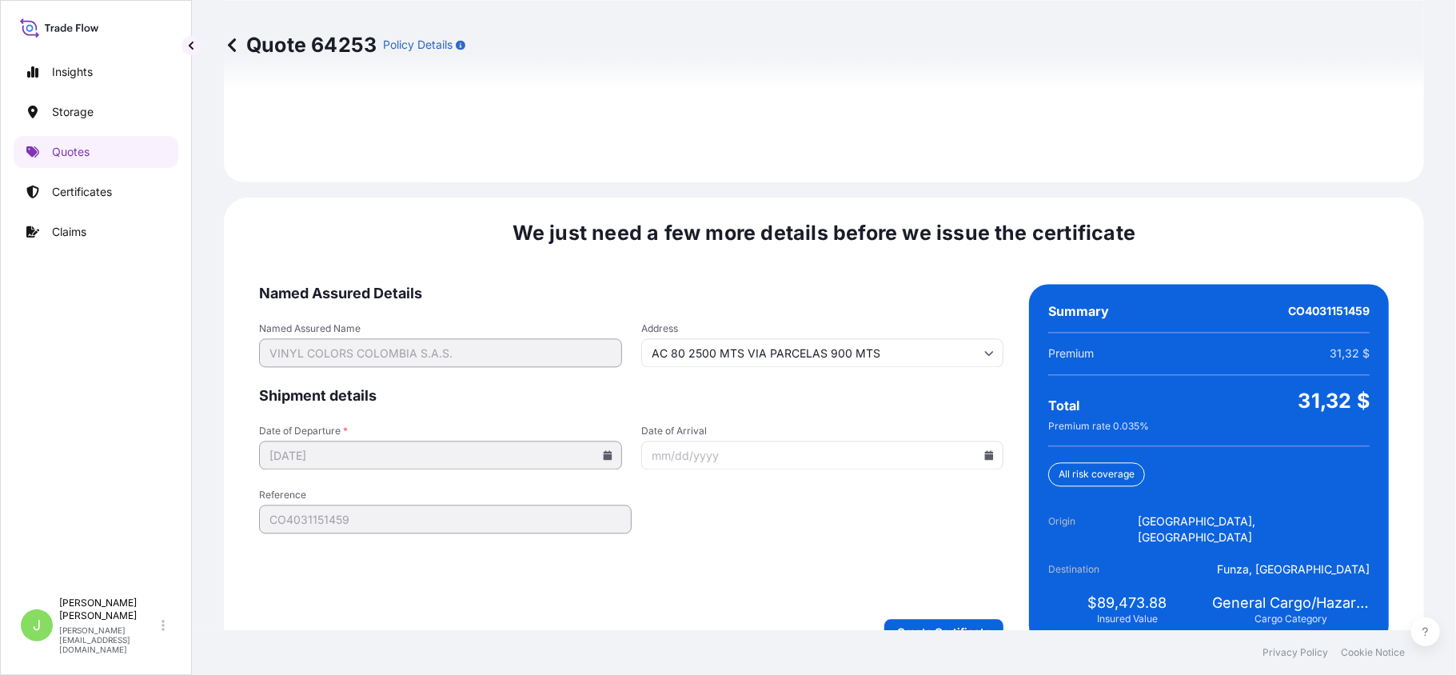
scroll to position [2357, 0]
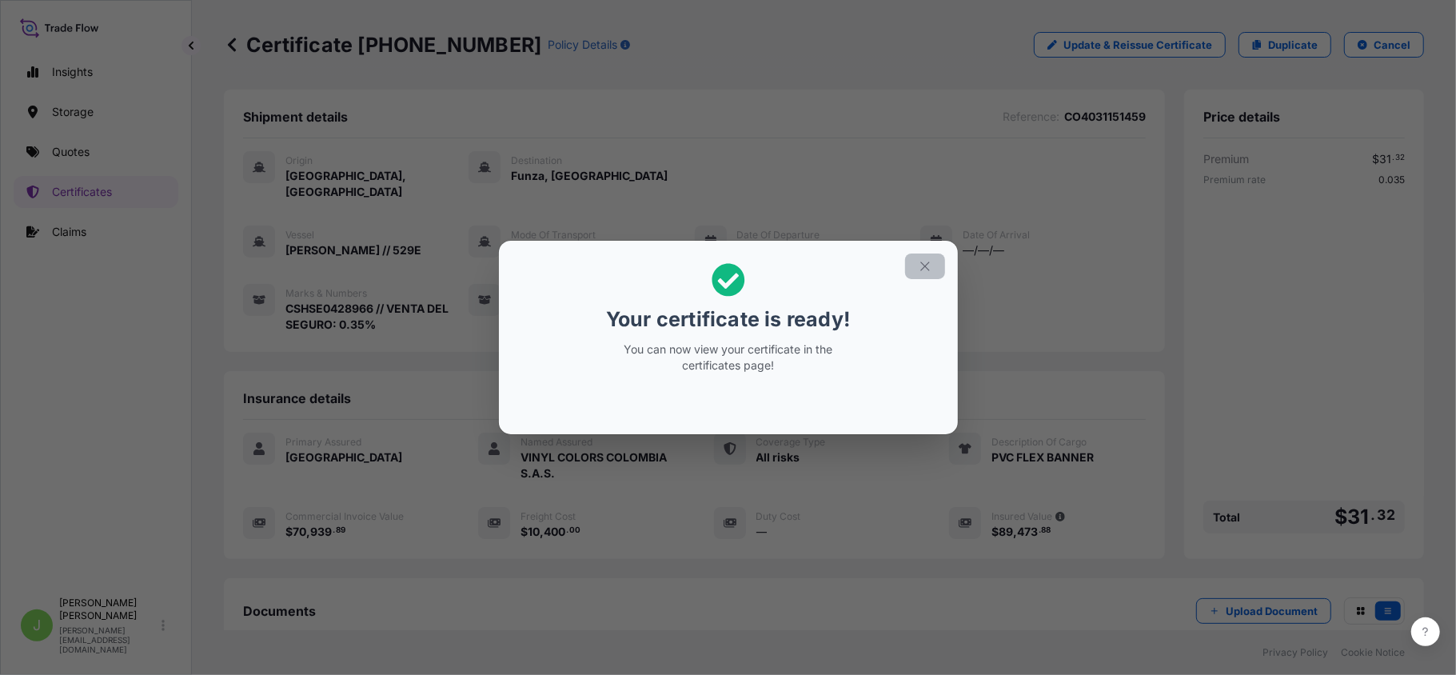
click at [921, 267] on icon "button" at bounding box center [925, 266] width 14 height 14
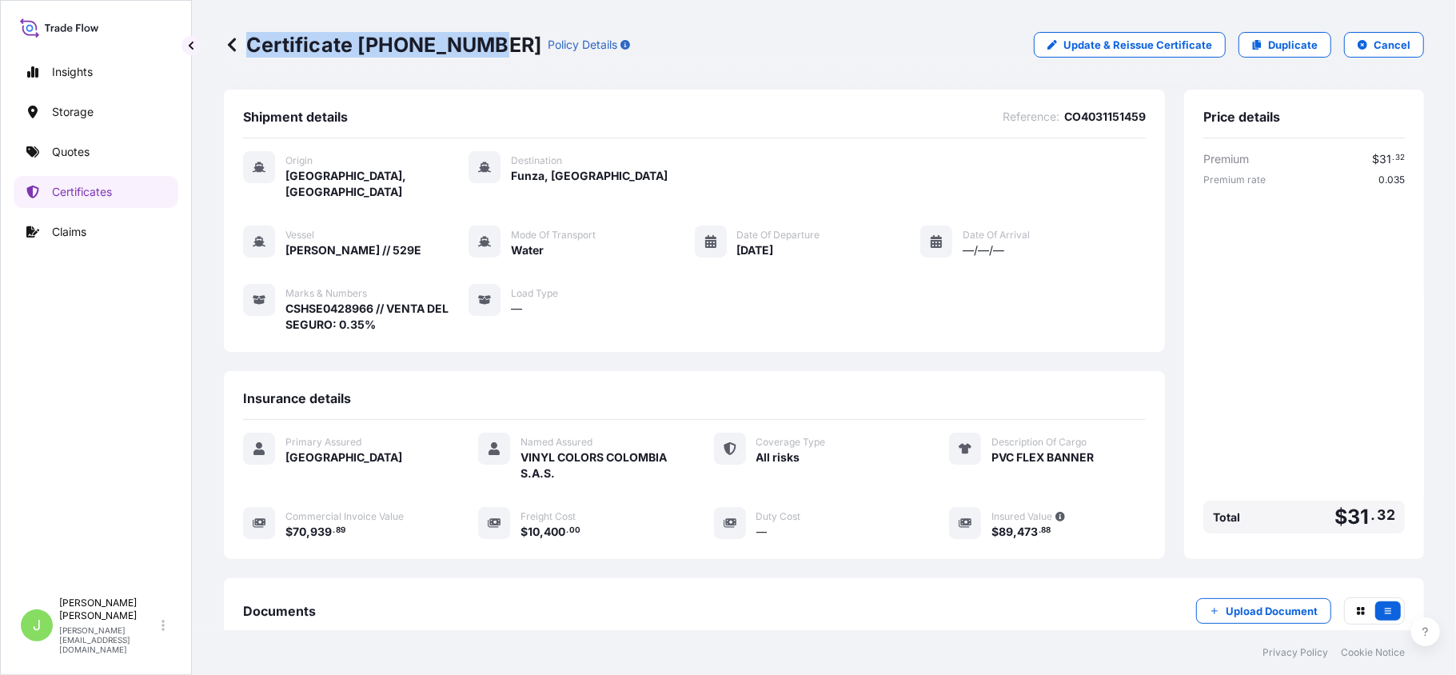
drag, startPoint x: 246, startPoint y: 51, endPoint x: 481, endPoint y: 58, distance: 235.2
click at [481, 58] on div "Certificate [PHONE_NUMBER] Policy Details Update & Reissue Certificate Duplicat…" at bounding box center [824, 45] width 1200 height 90
copy p "Certificate [PHONE_NUMBER]"
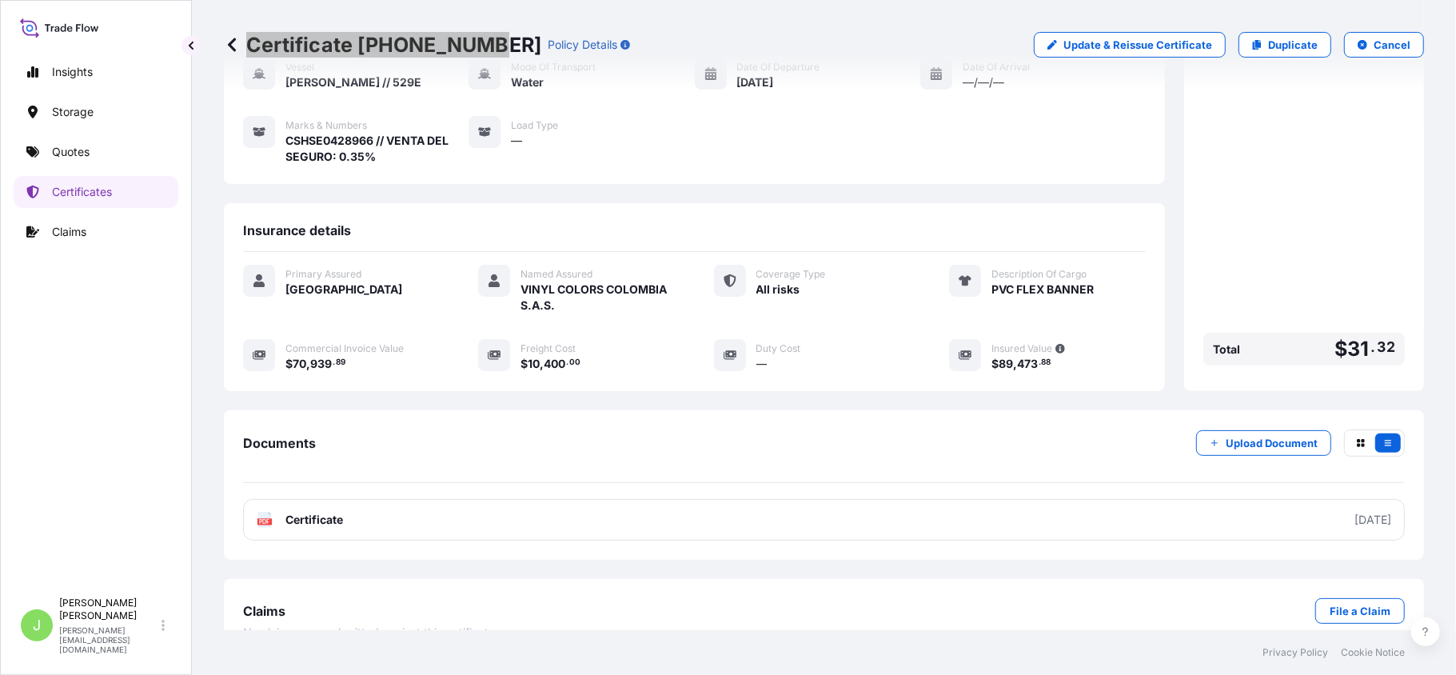
scroll to position [184, 0]
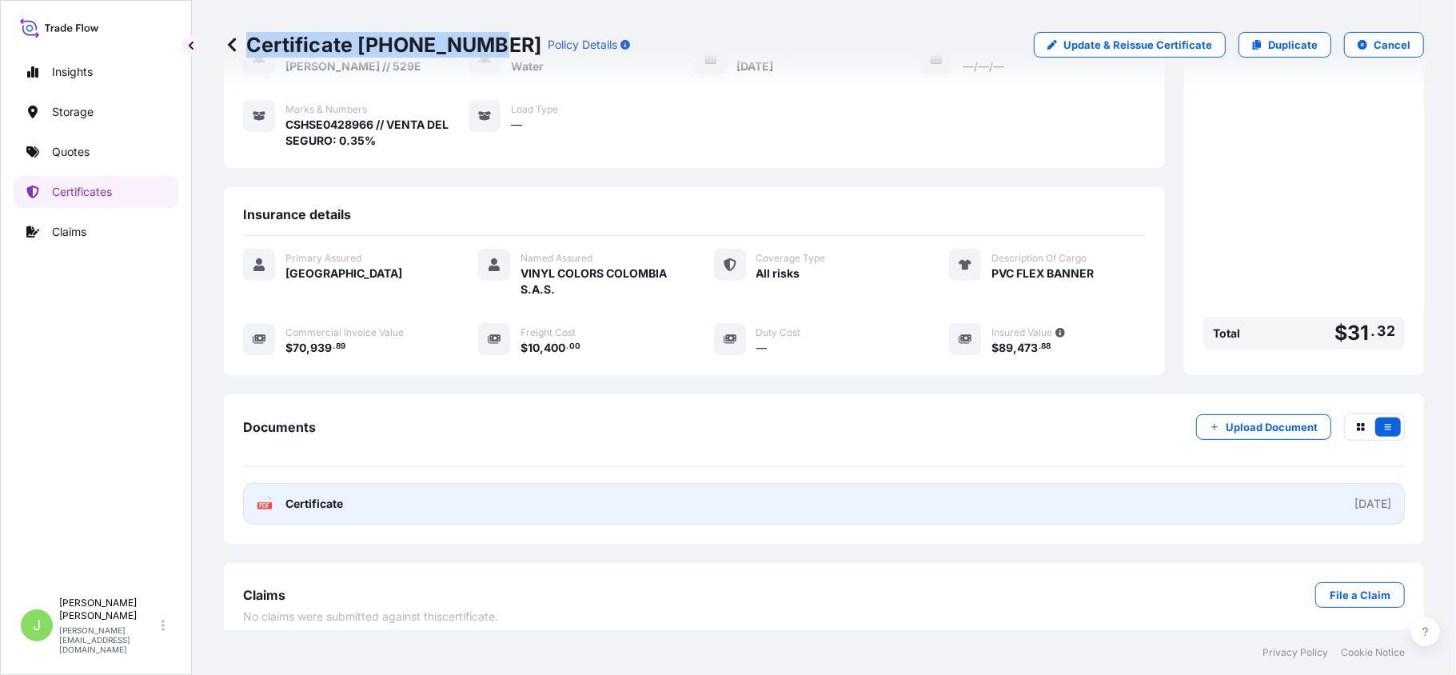
click at [480, 500] on link "PDF Certificate [DATE]" at bounding box center [824, 504] width 1162 height 42
